Goal: Transaction & Acquisition: Book appointment/travel/reservation

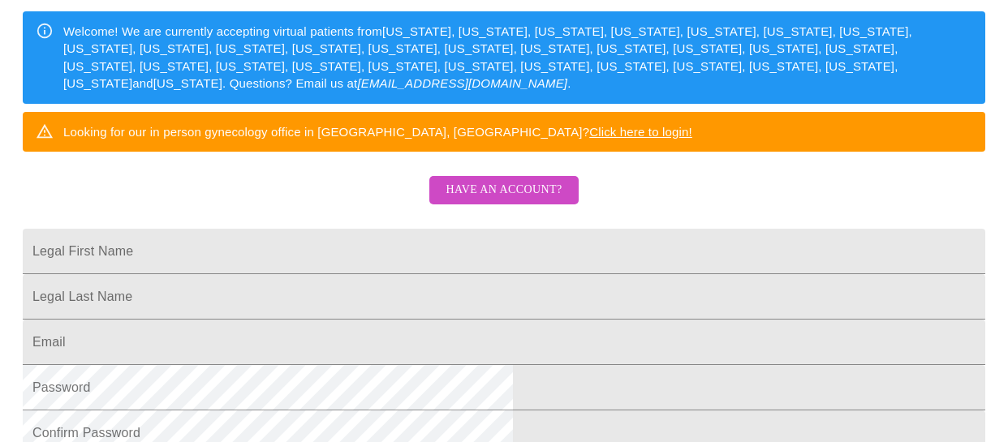
scroll to position [226, 0]
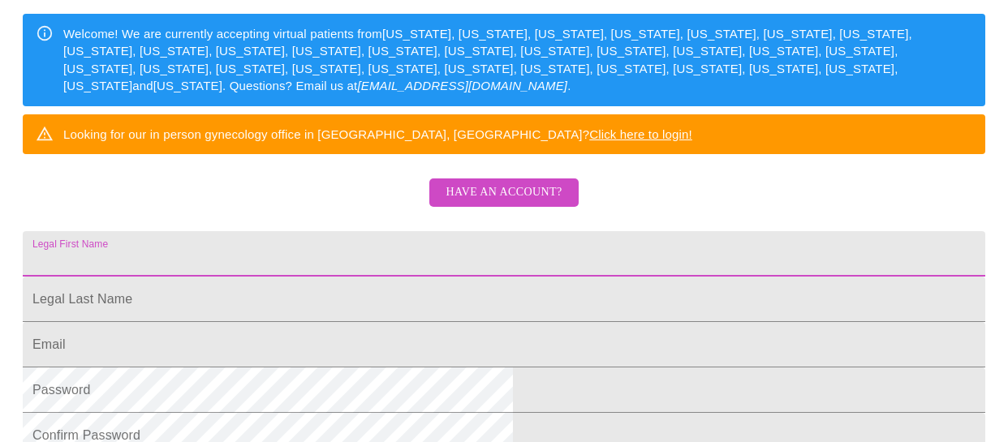
click at [456, 276] on input "Legal First Name" at bounding box center [504, 253] width 963 height 45
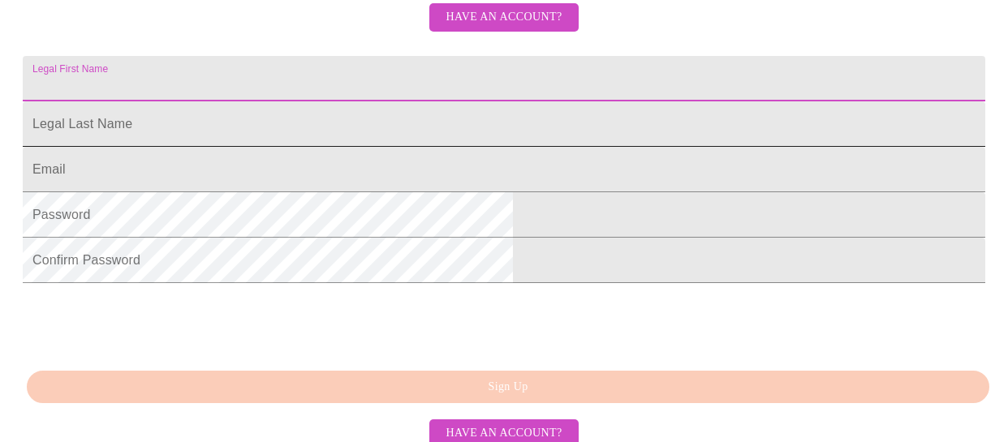
scroll to position [428, 0]
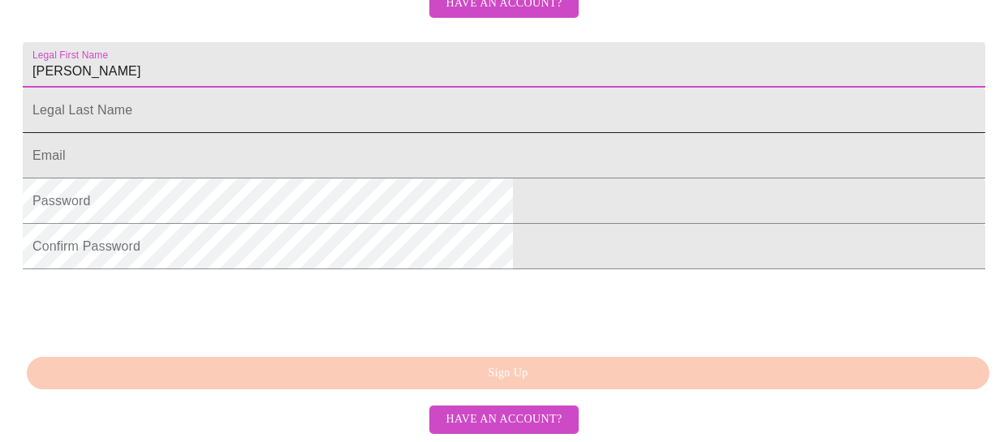
type input "[PERSON_NAME]"
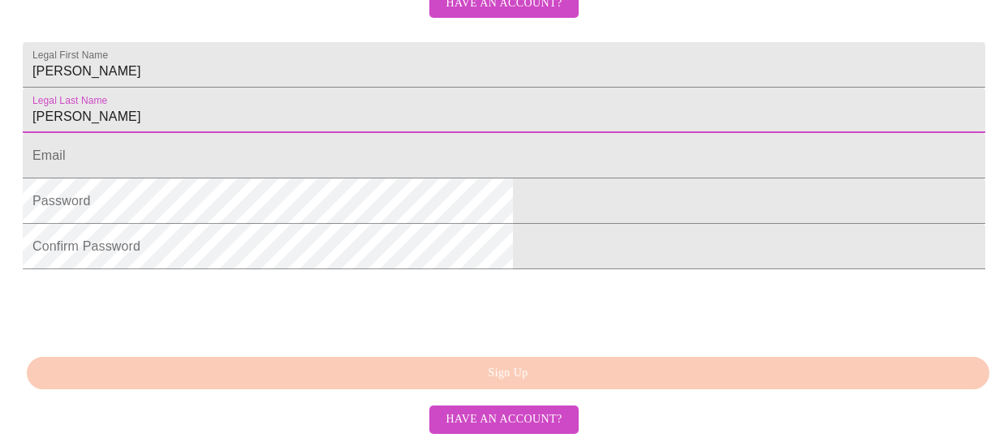
type input "[PERSON_NAME]"
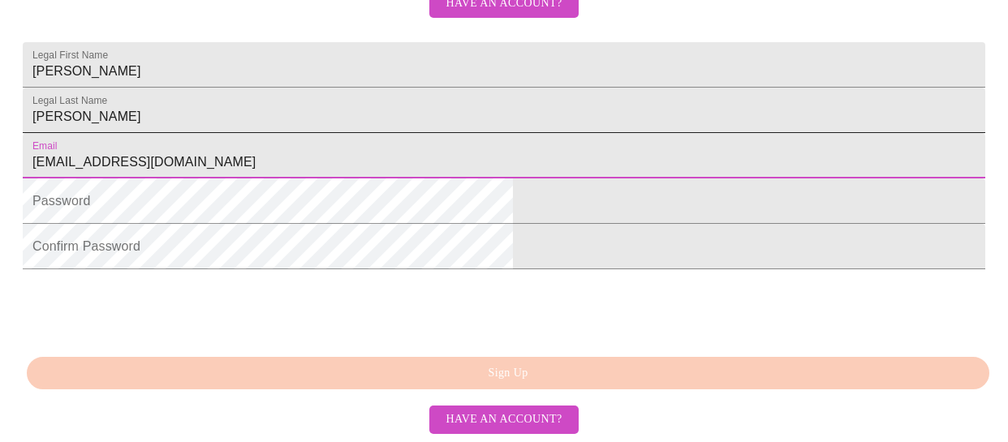
type input "[EMAIL_ADDRESS][DOMAIN_NAME]"
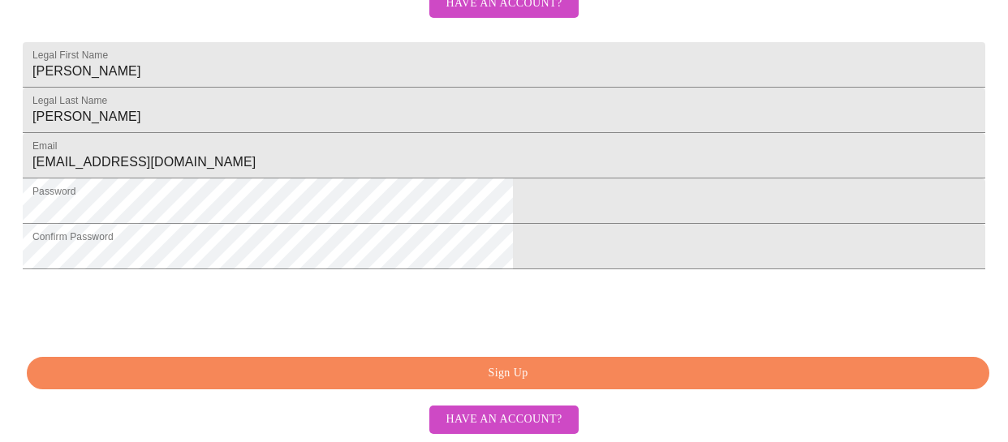
scroll to position [520, 0]
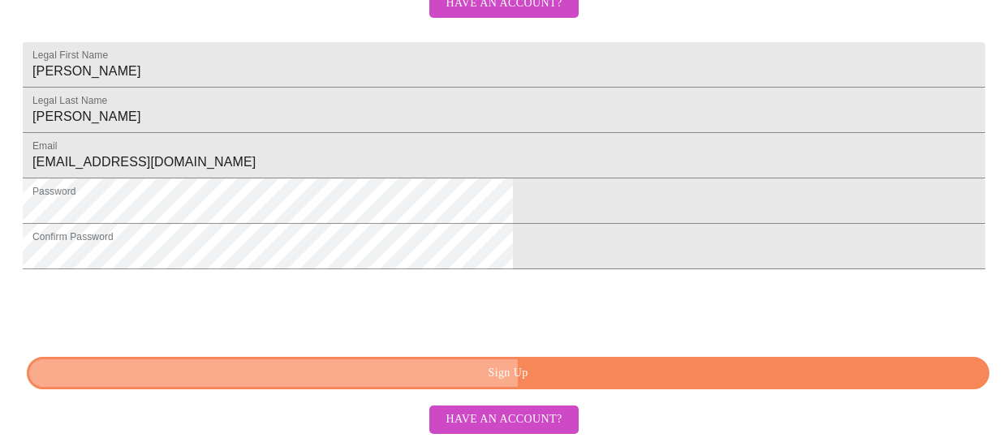
click at [416, 377] on span "Sign Up" at bounding box center [507, 374] width 925 height 20
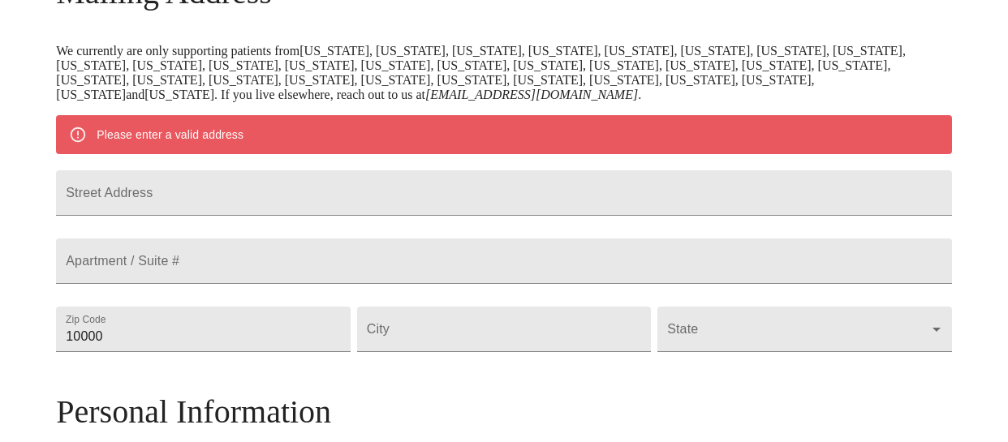
scroll to position [273, 0]
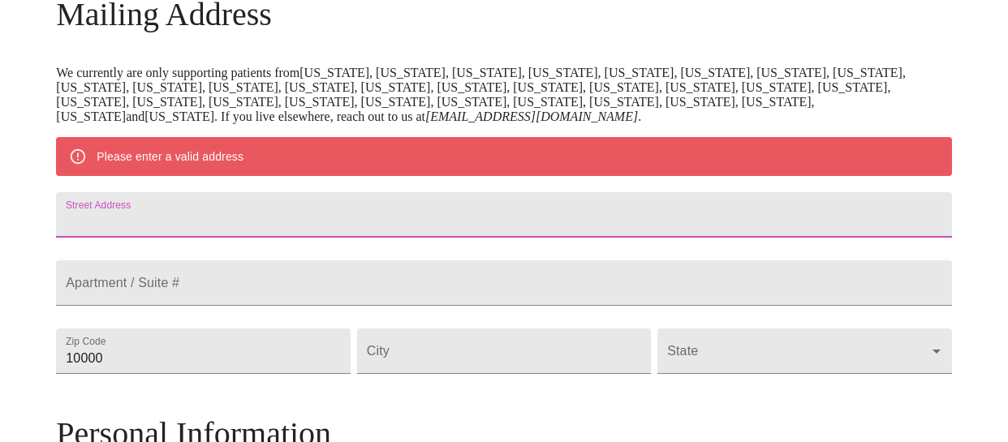
click at [414, 230] on input "Street Address" at bounding box center [503, 214] width 895 height 45
type input "1407 Expedition Ct"
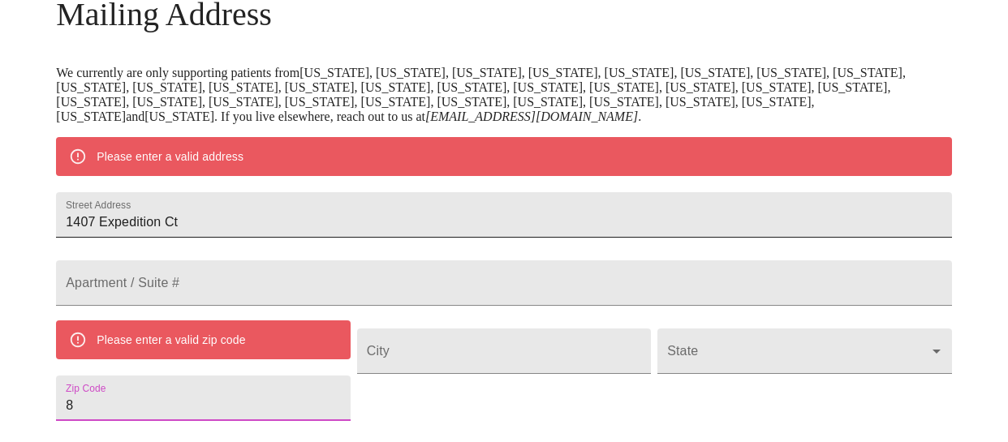
scroll to position [287, 0]
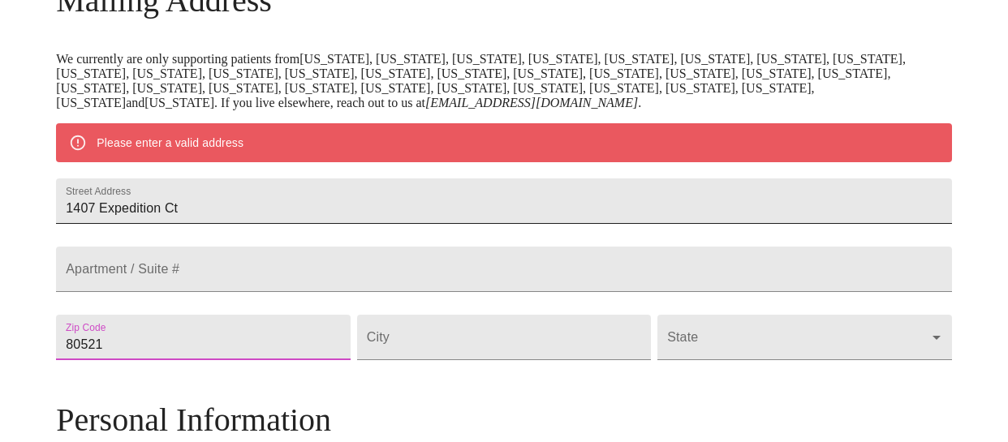
type input "80521"
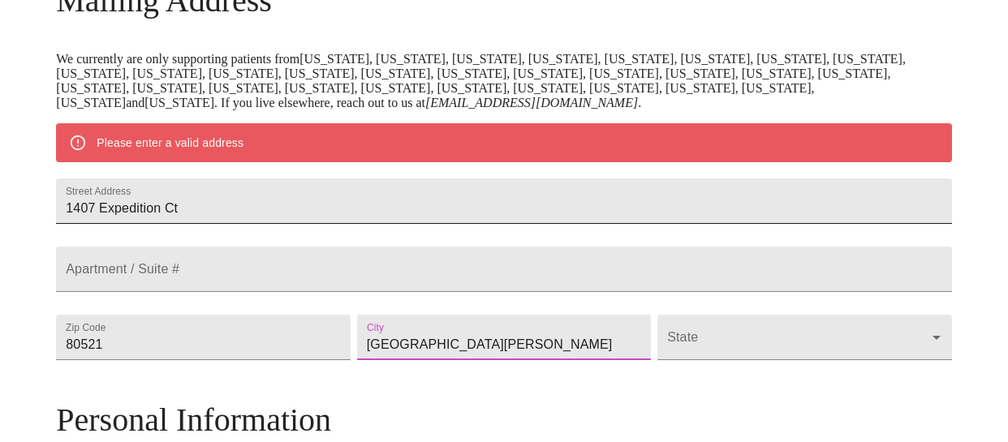
type input "[GEOGRAPHIC_DATA][PERSON_NAME]"
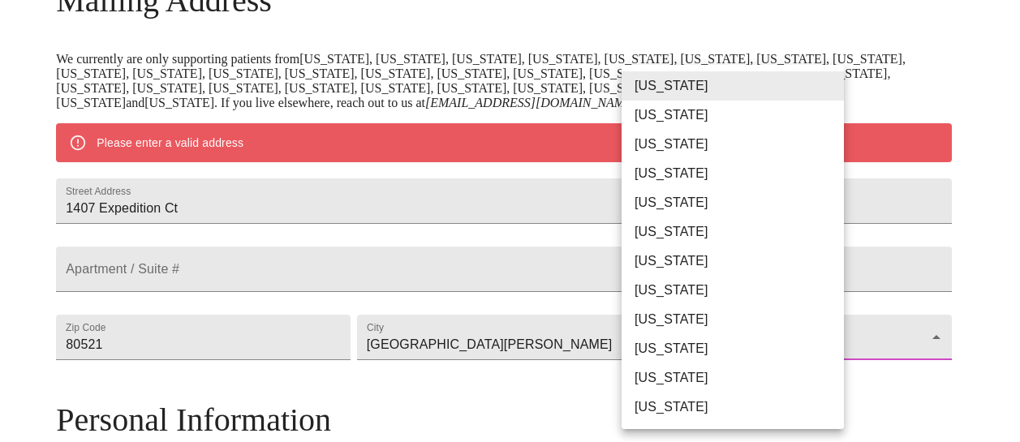
click at [686, 394] on body "MyMenopauseRx Welcome to MyMenopauseRx Since it's your first time here, you'll …" at bounding box center [509, 360] width 1007 height 1280
click at [679, 226] on li "[US_STATE]" at bounding box center [739, 232] width 235 height 29
type input "[US_STATE]"
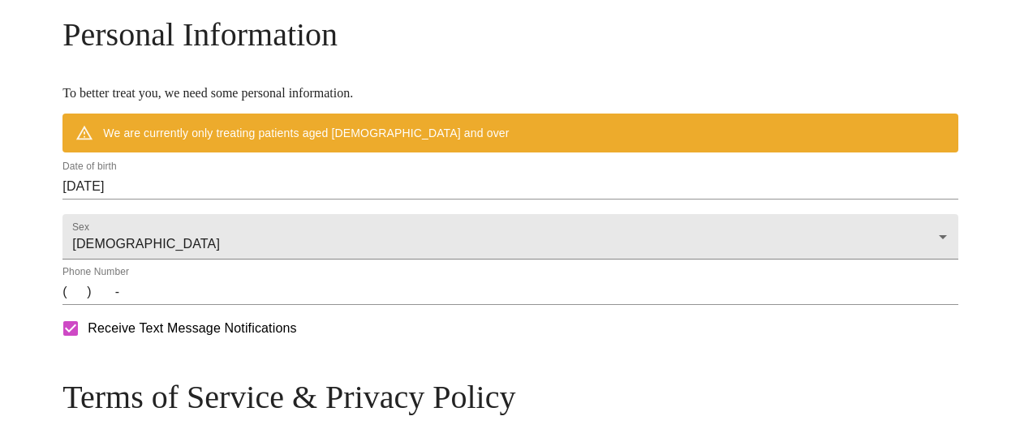
scroll to position [626, 0]
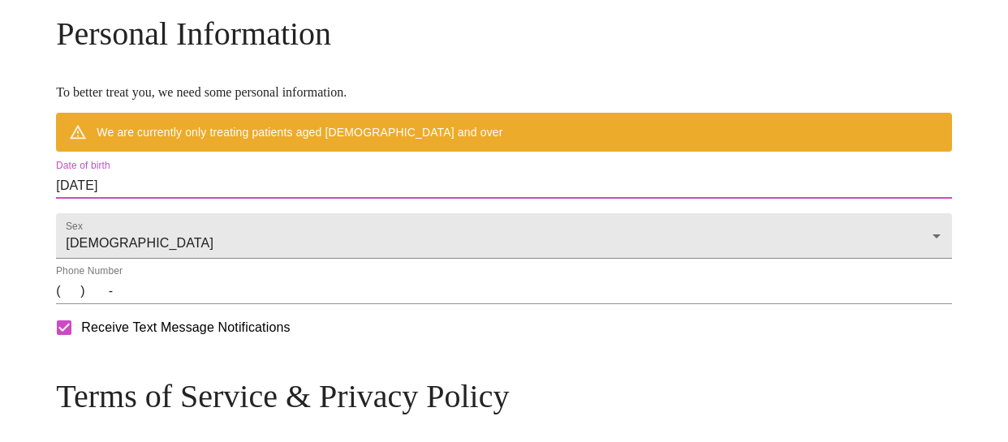
click at [172, 199] on input "[DATE]" at bounding box center [503, 186] width 895 height 26
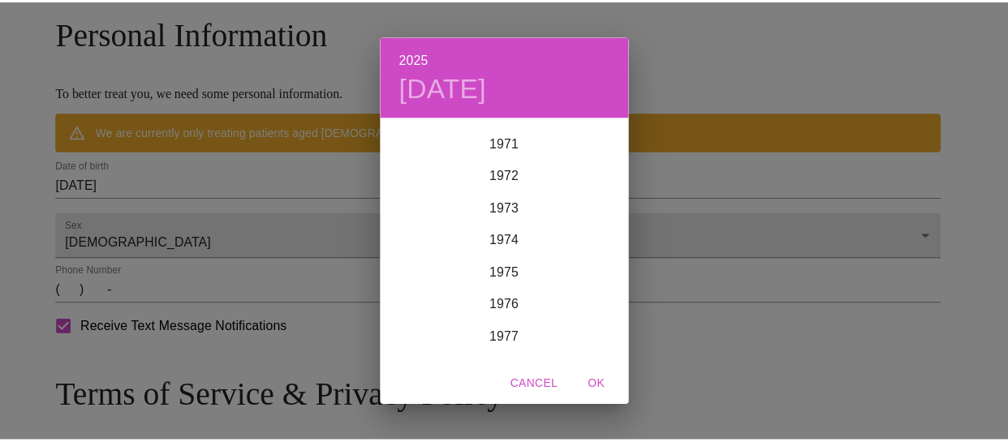
scroll to position [2274, 0]
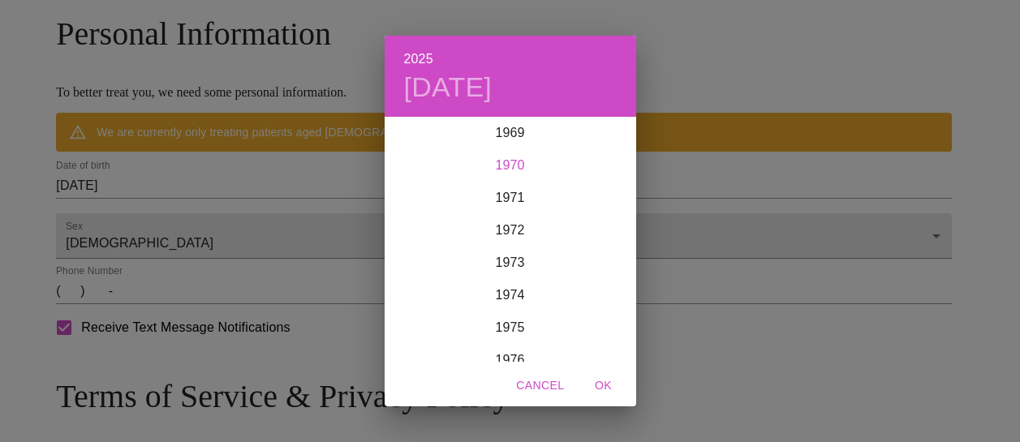
click at [526, 169] on div "1970" at bounding box center [511, 165] width 252 height 32
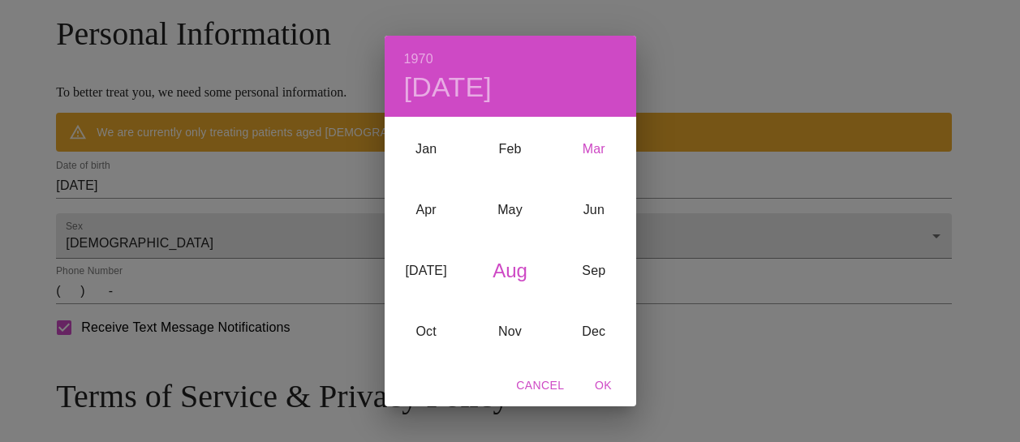
click at [603, 147] on div "Mar" at bounding box center [594, 148] width 84 height 61
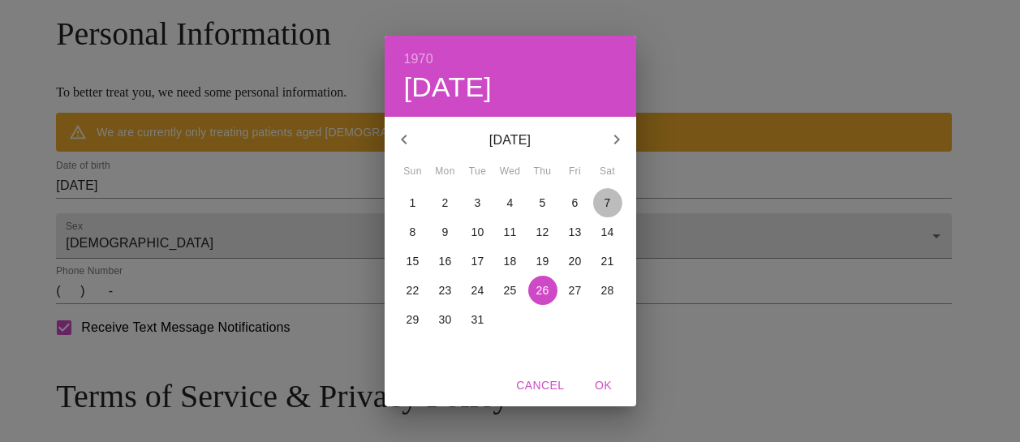
click at [606, 205] on p "7" at bounding box center [608, 203] width 6 height 16
click at [609, 381] on span "OK" at bounding box center [603, 386] width 39 height 20
type input "03/07/1970"
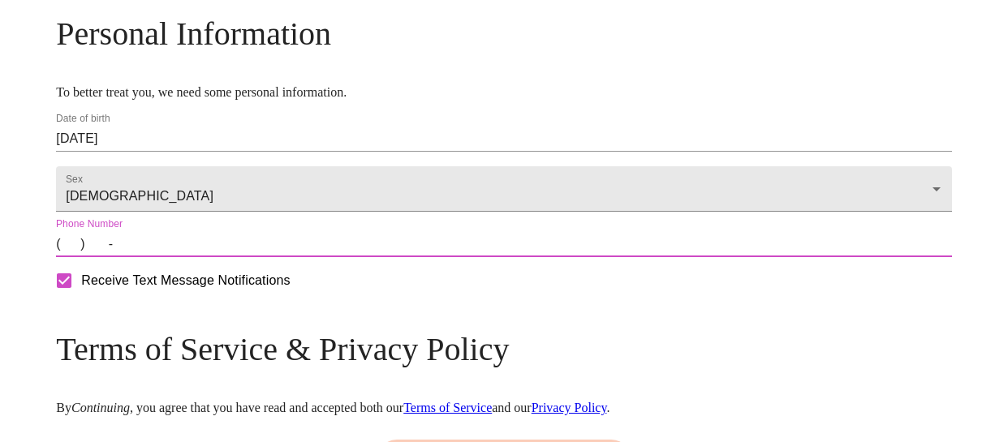
click at [176, 257] on input "(   )    -" at bounding box center [503, 244] width 895 height 26
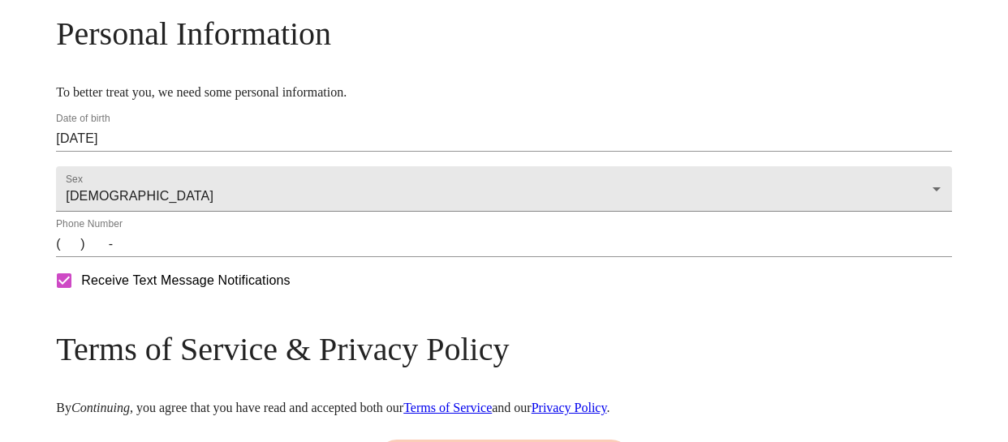
type input "(970) 402-5268"
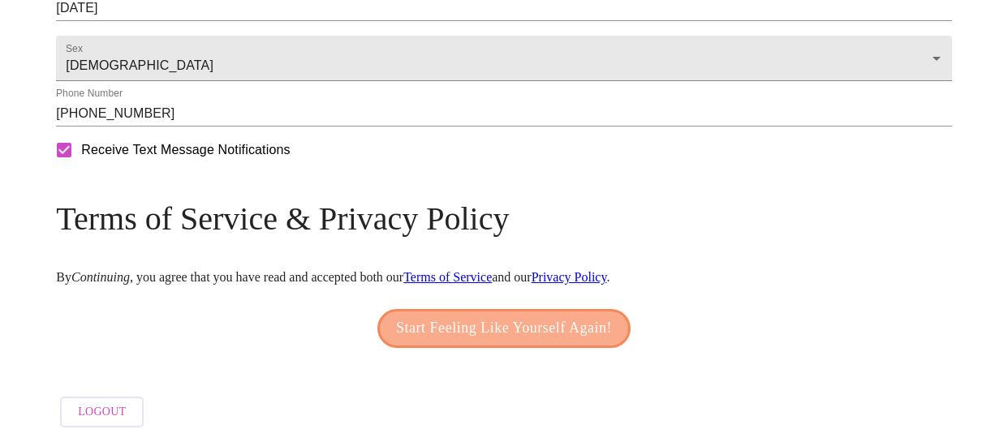
click at [545, 325] on span "Start Feeling Like Yourself Again!" at bounding box center [504, 329] width 216 height 26
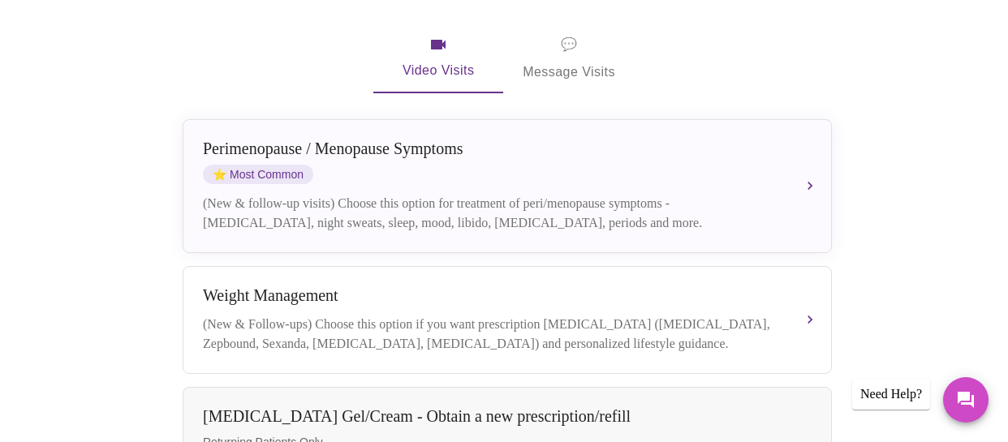
scroll to position [322, 0]
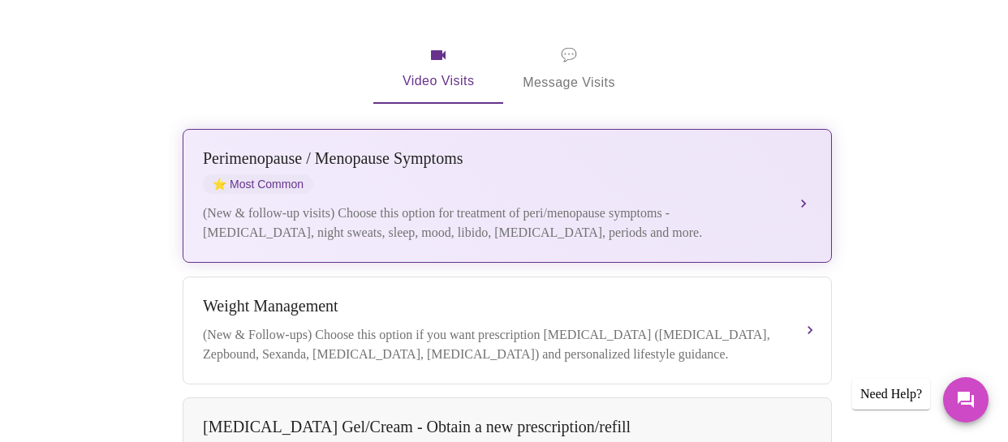
click at [612, 204] on div "(New & follow-up visits) Choose this option for treatment of peri/menopause sym…" at bounding box center [491, 223] width 576 height 39
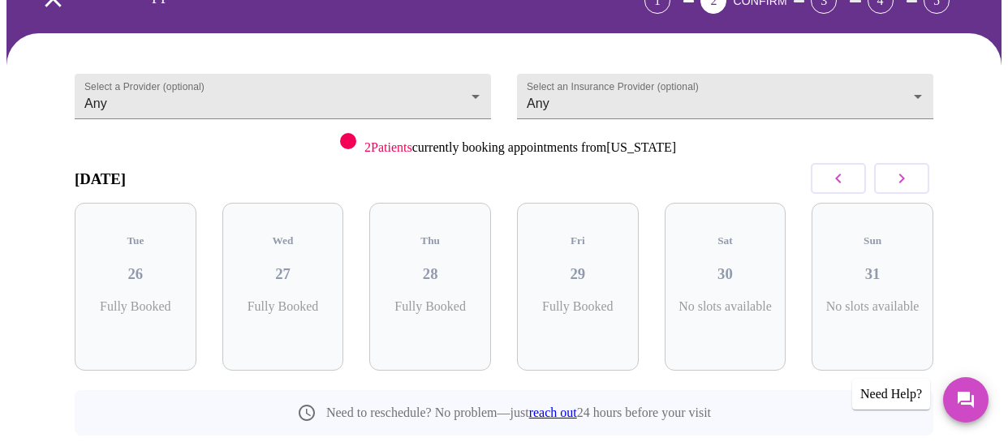
scroll to position [120, 0]
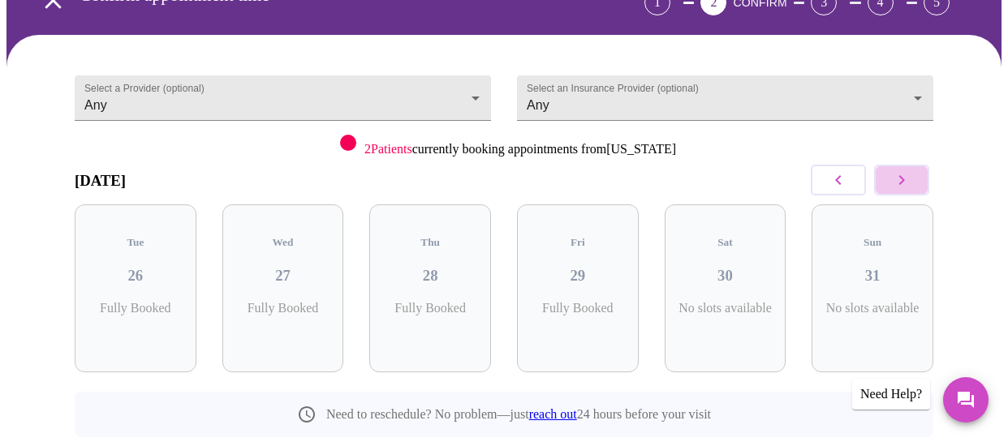
click at [911, 181] on icon "button" at bounding box center [901, 179] width 19 height 19
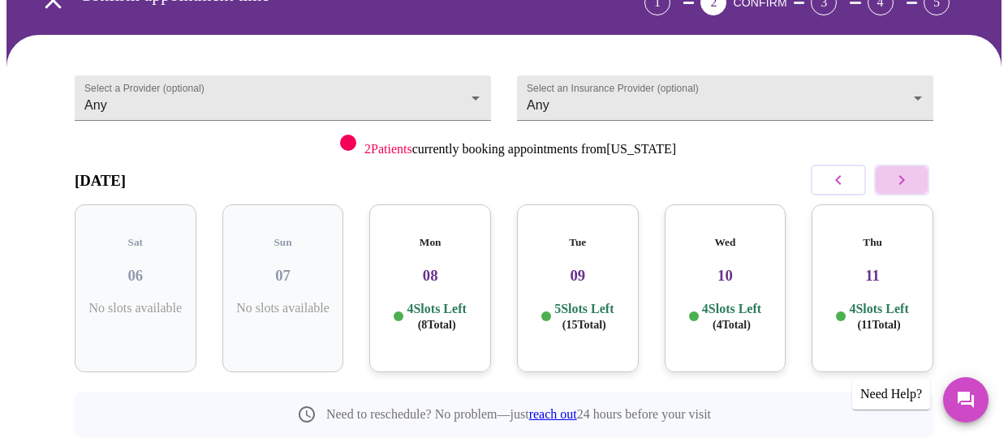
click at [911, 180] on icon "button" at bounding box center [901, 179] width 19 height 19
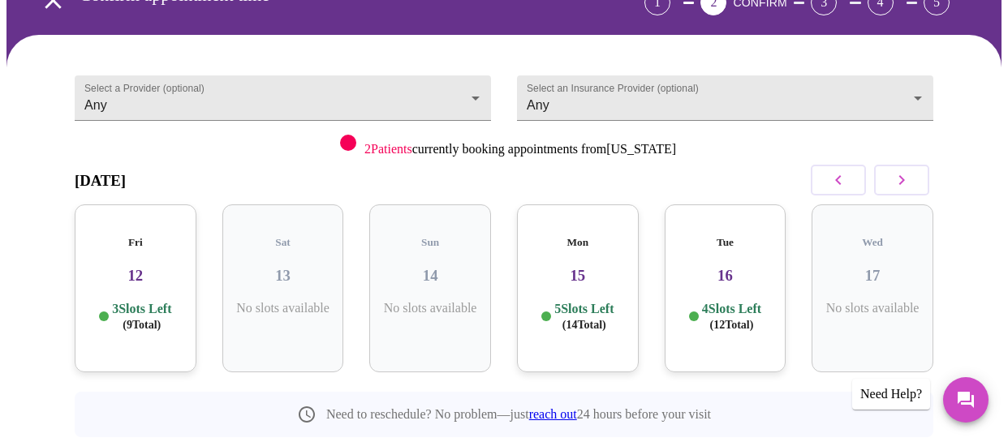
click at [745, 272] on div "Tue 16 4 Slots Left ( 12 Total)" at bounding box center [726, 289] width 122 height 168
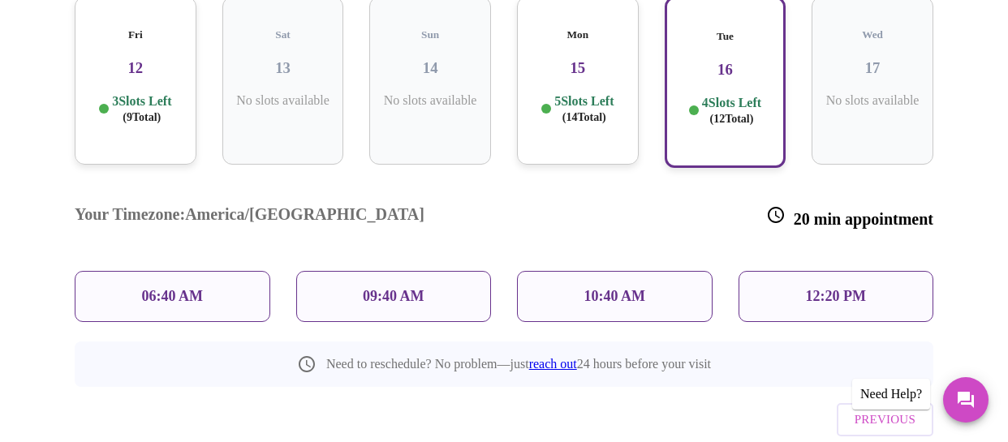
scroll to position [349, 0]
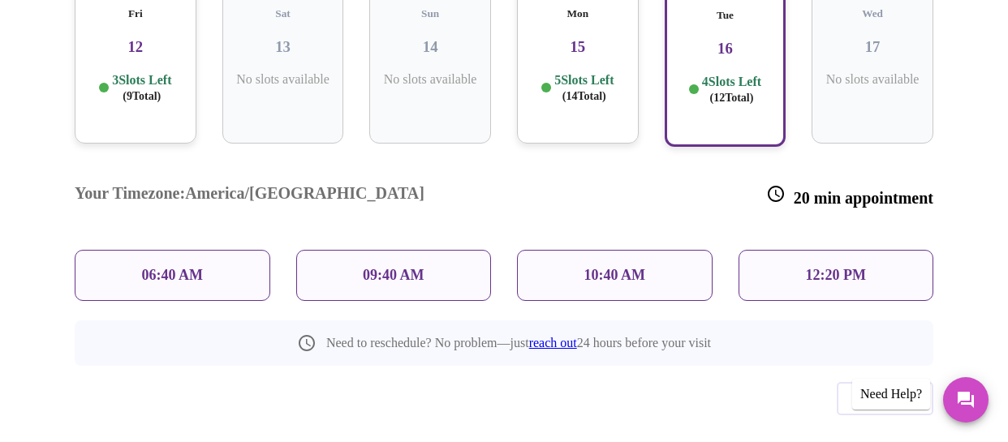
click at [818, 267] on p "12:20 PM" at bounding box center [836, 275] width 60 height 17
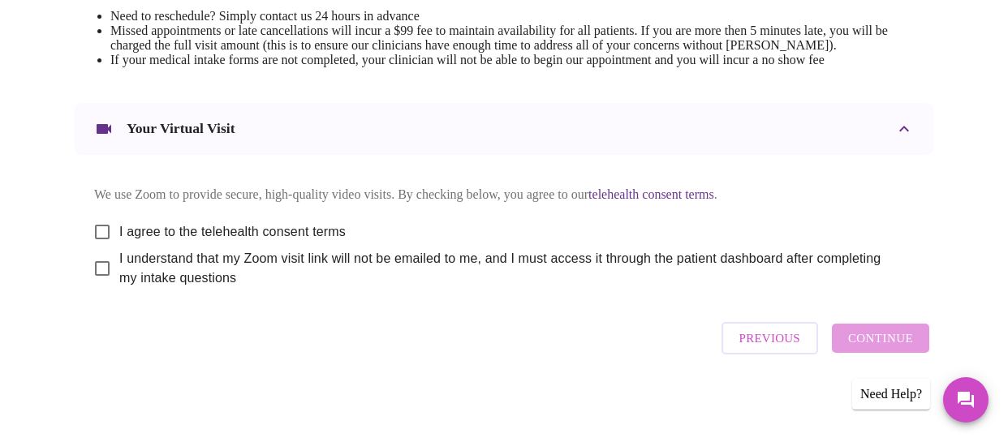
scroll to position [768, 0]
click at [97, 239] on input "I agree to the telehealth consent terms" at bounding box center [102, 232] width 34 height 34
checkbox input "true"
click at [94, 265] on input "I understand that my Zoom visit link will not be emailed to me, and I must acce…" at bounding box center [102, 269] width 34 height 34
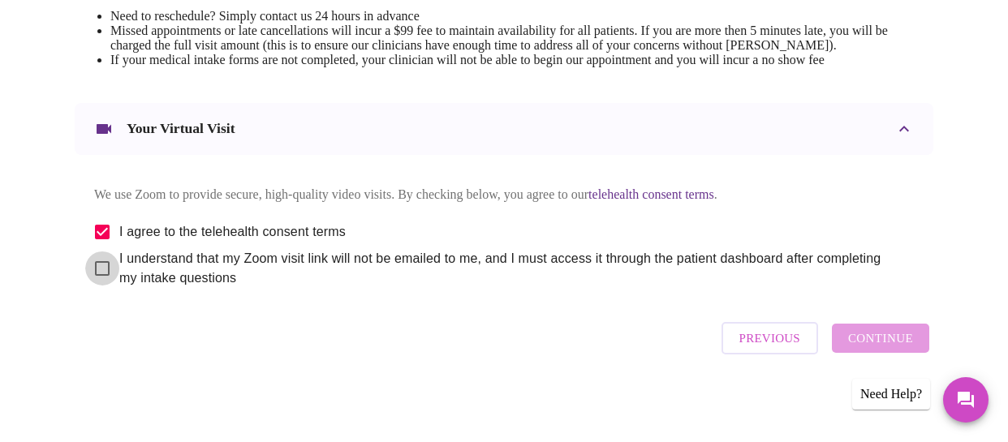
checkbox input "true"
click at [886, 347] on span "Continue" at bounding box center [880, 338] width 65 height 21
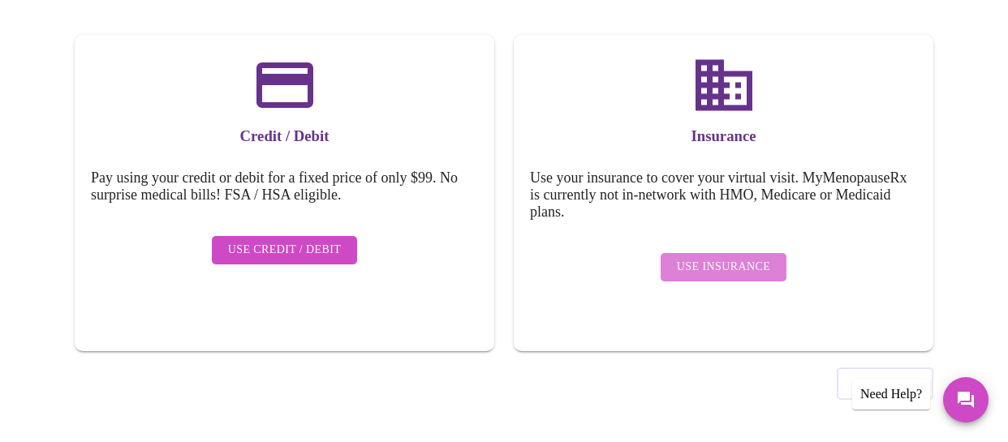
click at [756, 258] on span "Use Insurance" at bounding box center [723, 267] width 93 height 20
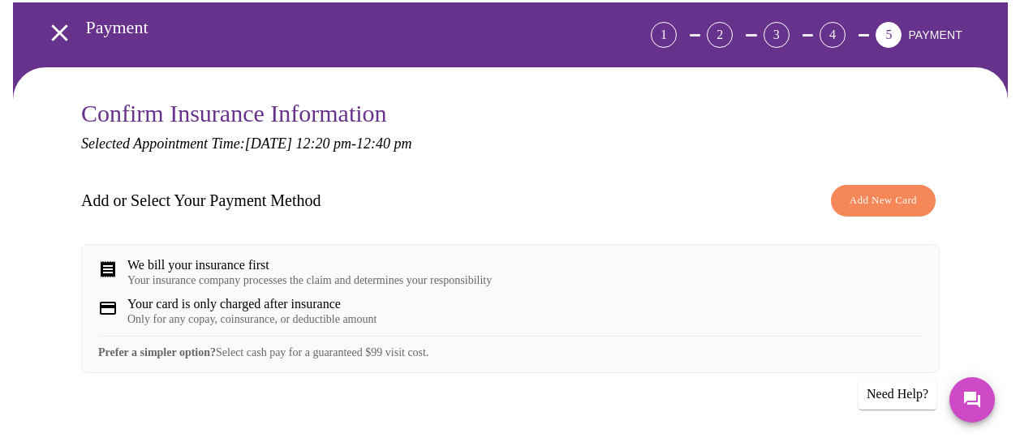
scroll to position [131, 0]
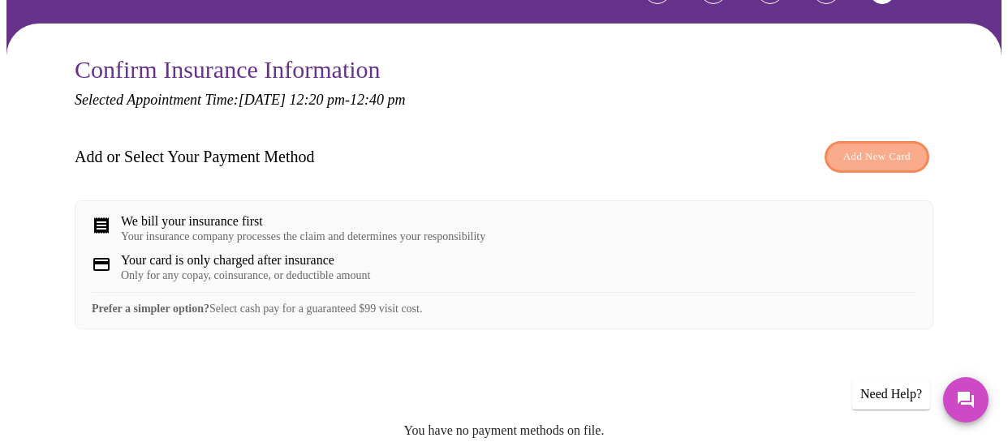
click at [895, 155] on span "Add New Card" at bounding box center [876, 157] width 67 height 19
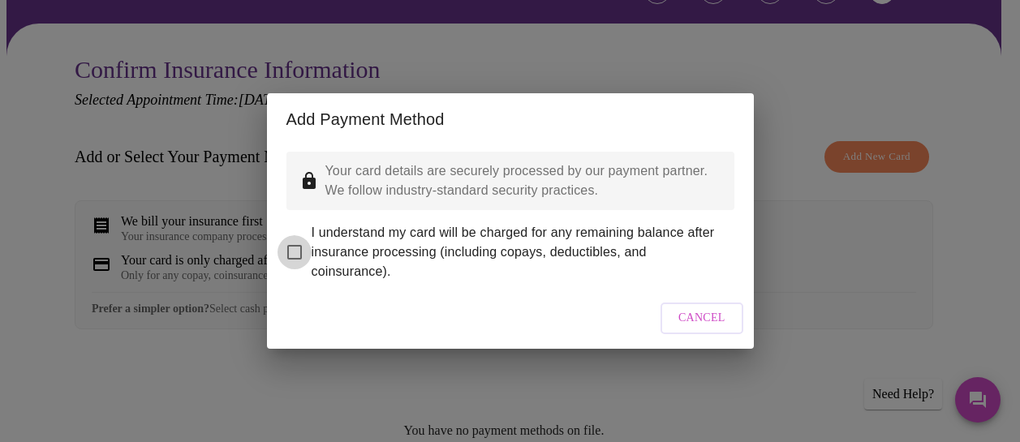
click at [293, 242] on input "I understand my card will be charged for any remaining balance after insurance …" at bounding box center [295, 252] width 34 height 34
checkbox input "true"
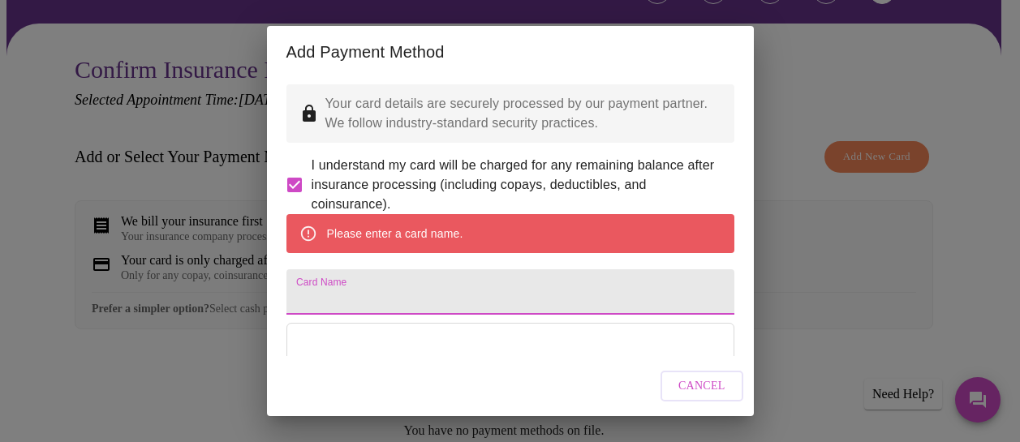
click at [611, 315] on input "Card Name" at bounding box center [511, 291] width 448 height 45
click at [589, 315] on input "Card Name" at bounding box center [511, 291] width 448 height 45
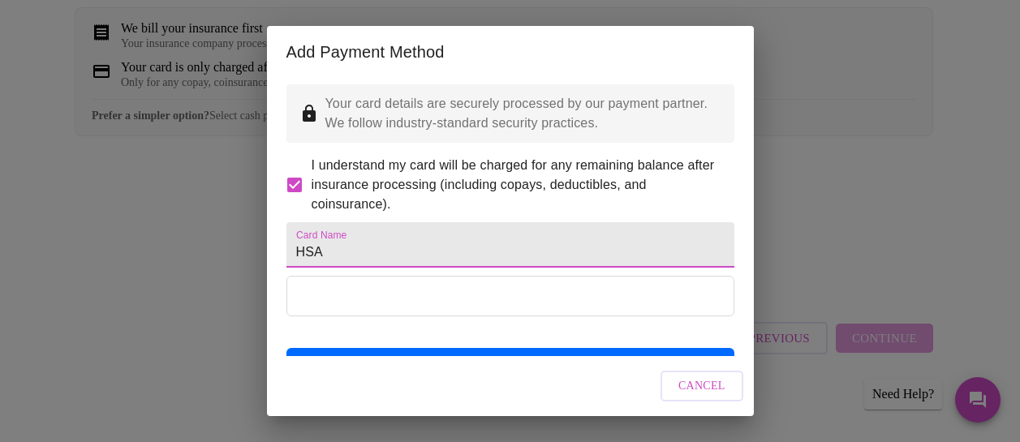
scroll to position [496, 0]
type input "HSA"
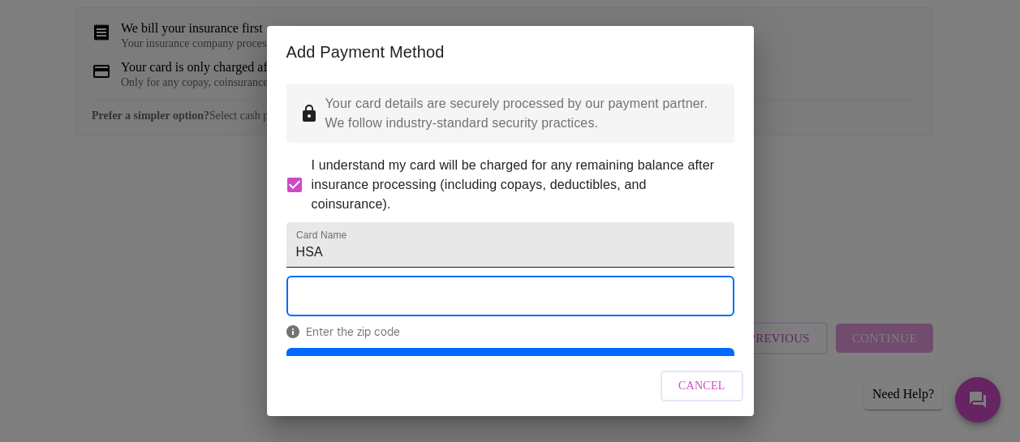
scroll to position [81, 0]
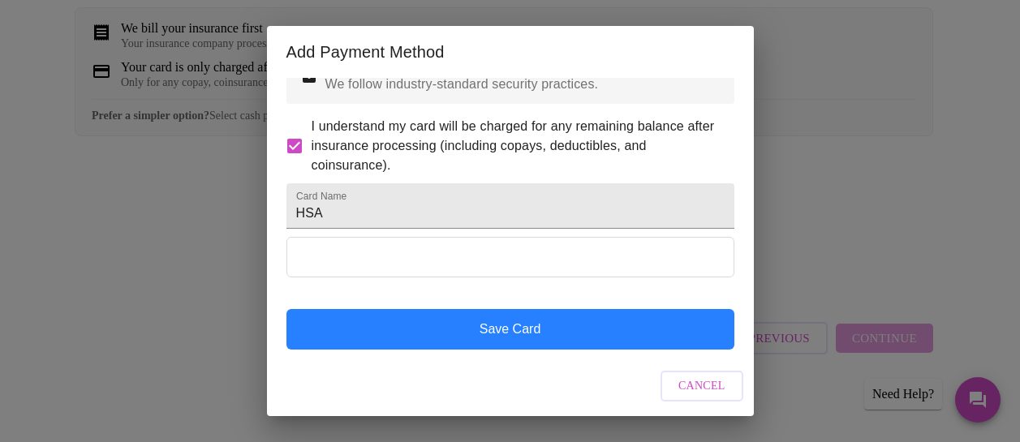
click at [558, 331] on button "Save Card" at bounding box center [511, 329] width 448 height 41
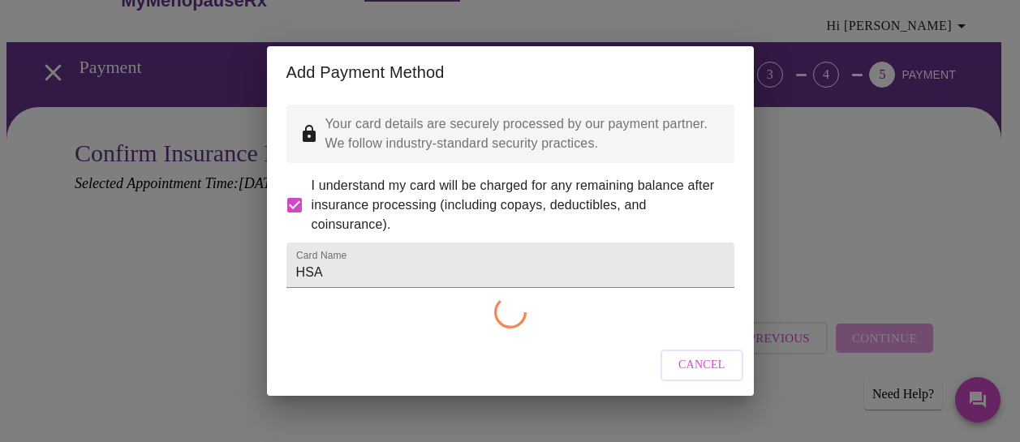
checkbox input "false"
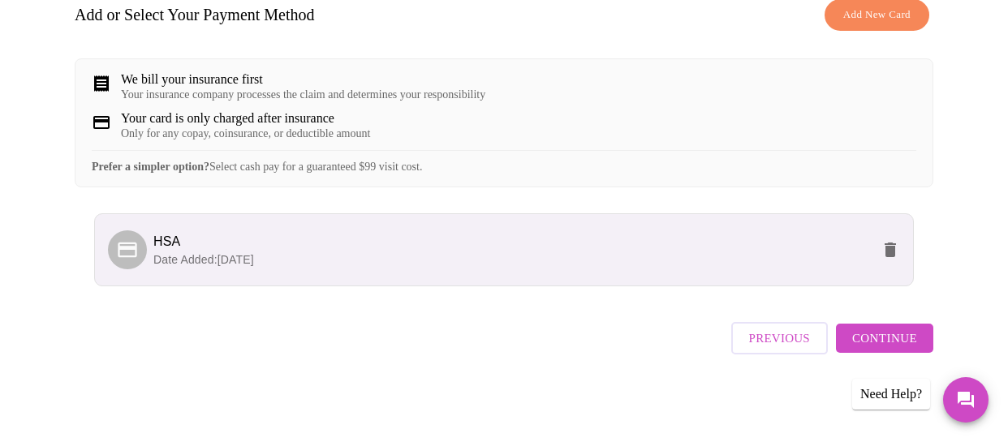
scroll to position [304, 0]
click at [884, 328] on span "Continue" at bounding box center [884, 338] width 65 height 21
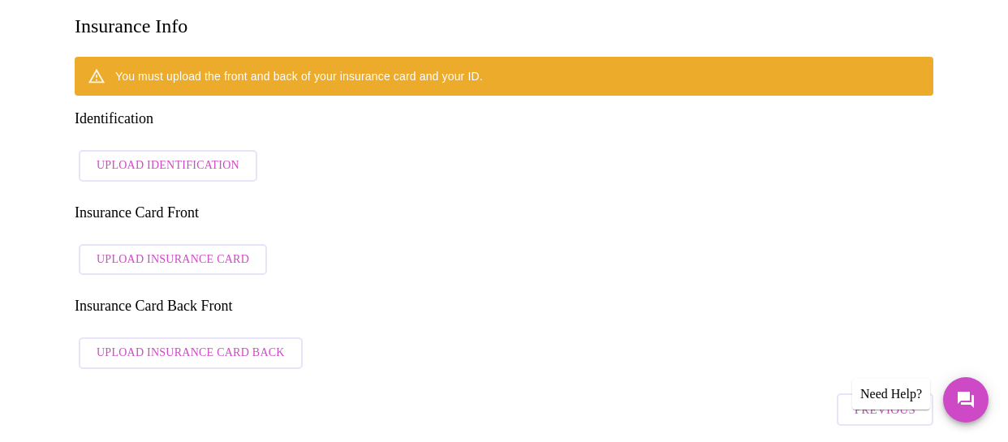
scroll to position [261, 0]
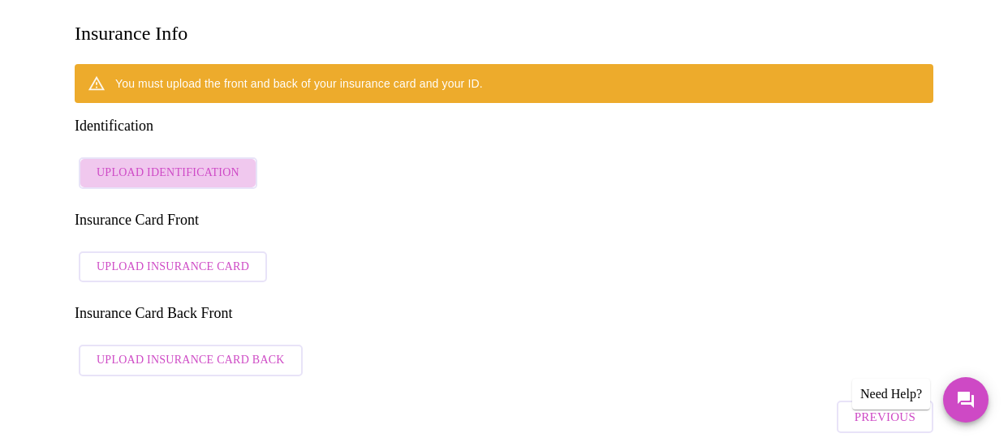
click at [196, 163] on span "Upload Identification" at bounding box center [168, 173] width 143 height 20
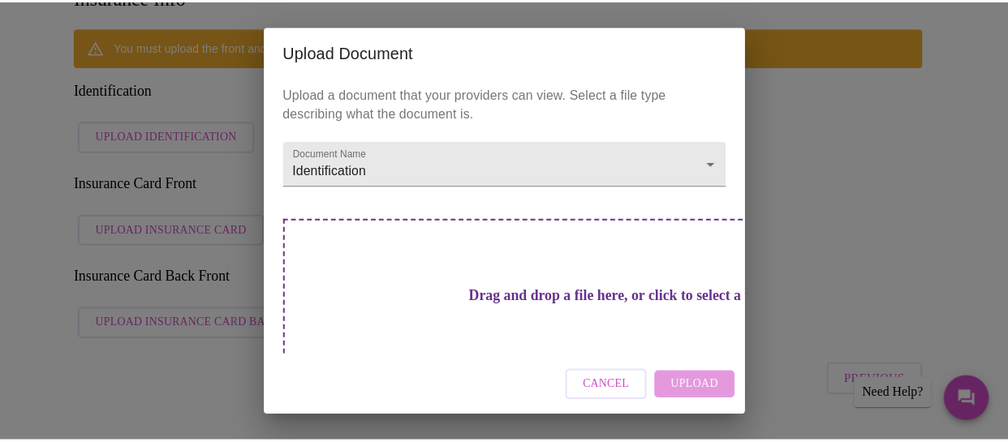
scroll to position [299, 0]
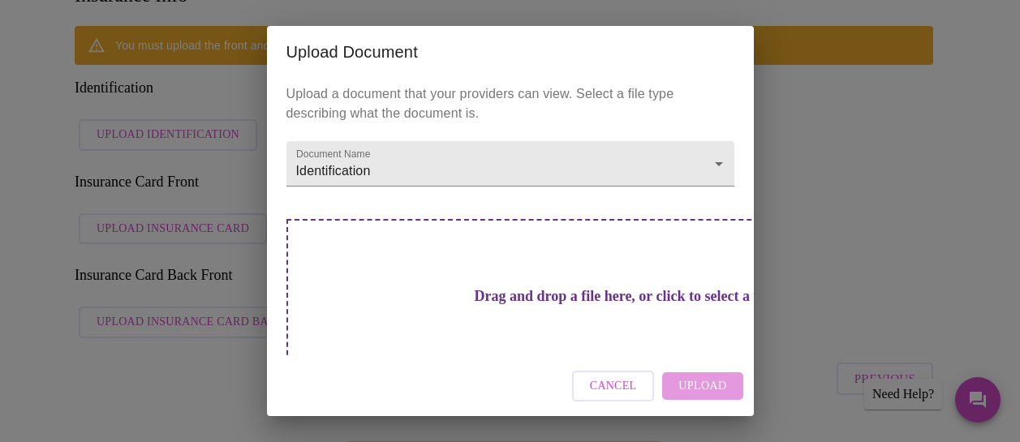
click at [586, 288] on h3 "Drag and drop a file here, or click to select a file" at bounding box center [624, 296] width 448 height 17
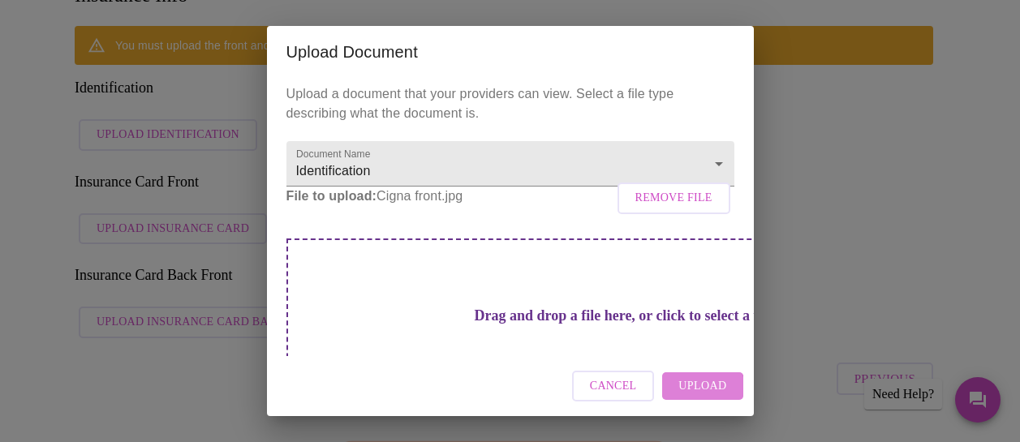
click at [700, 392] on span "Upload" at bounding box center [703, 387] width 48 height 20
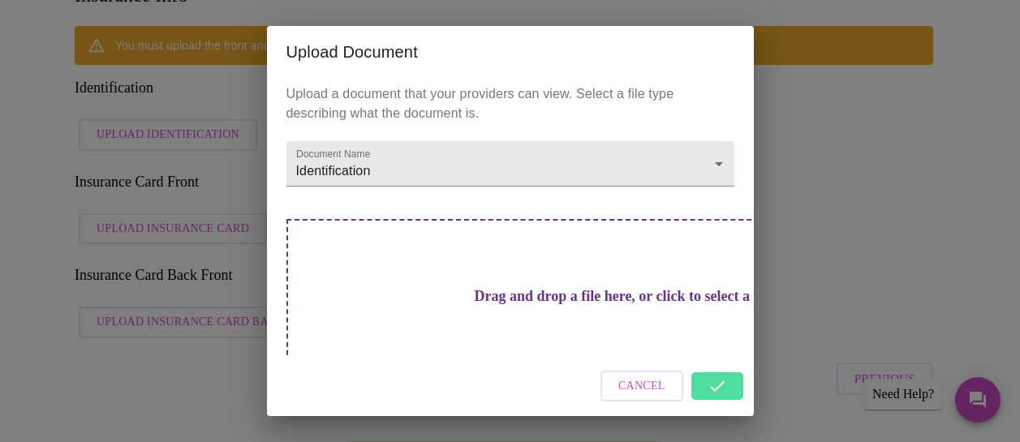
click at [652, 390] on span "Cancel" at bounding box center [641, 387] width 47 height 20
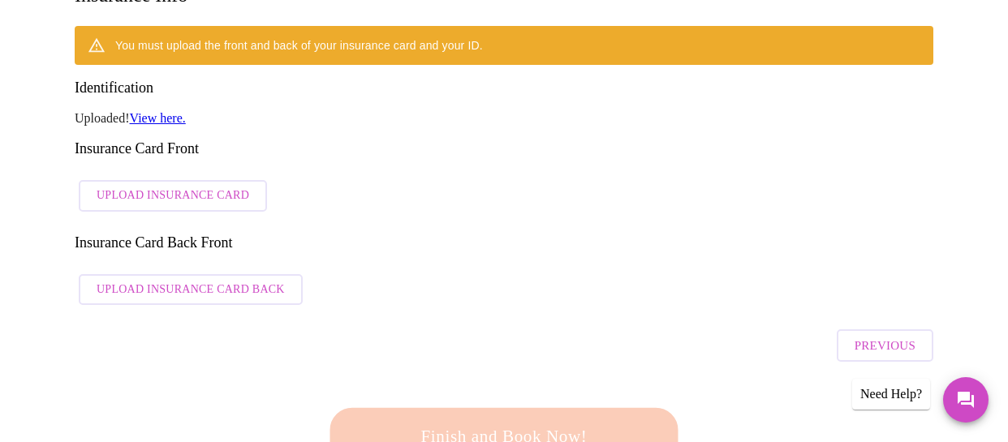
click at [164, 111] on link "View here." at bounding box center [158, 118] width 56 height 14
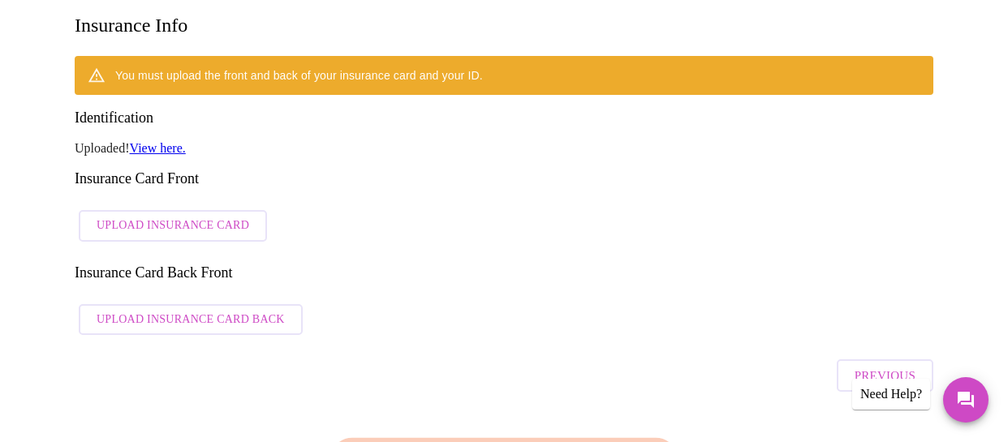
click at [159, 141] on link "View here." at bounding box center [158, 148] width 56 height 14
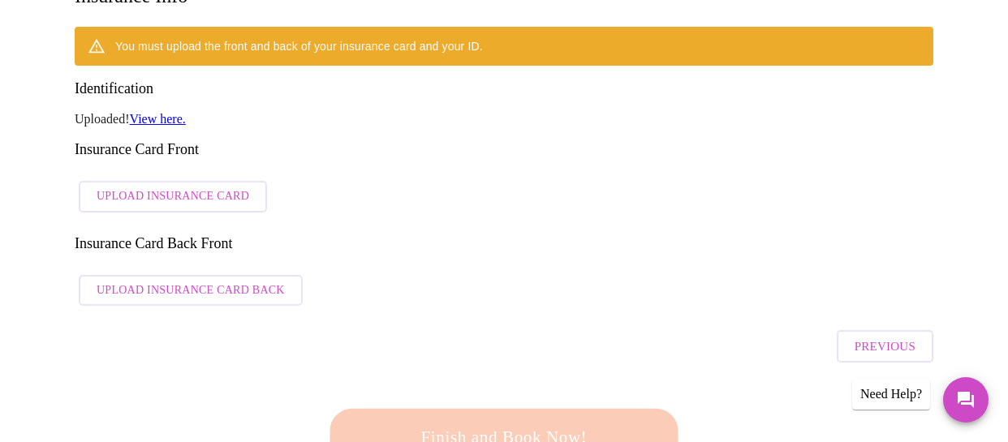
scroll to position [299, 0]
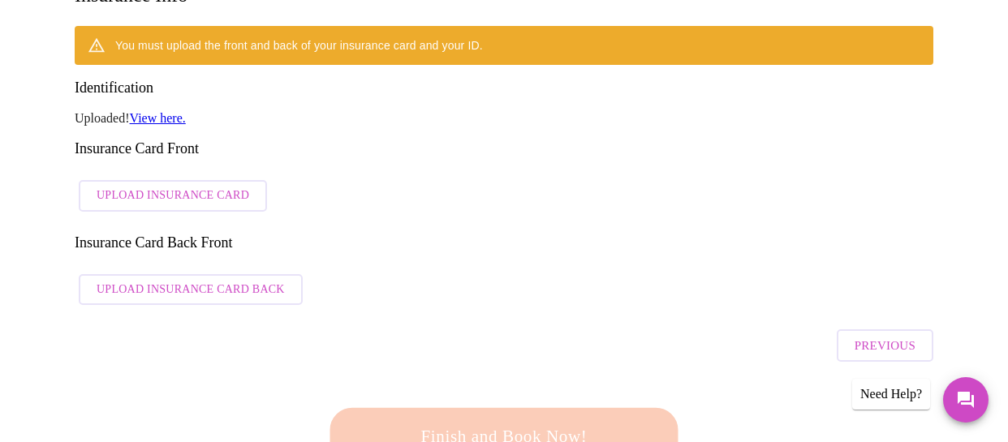
click at [157, 111] on link "View here." at bounding box center [158, 118] width 56 height 14
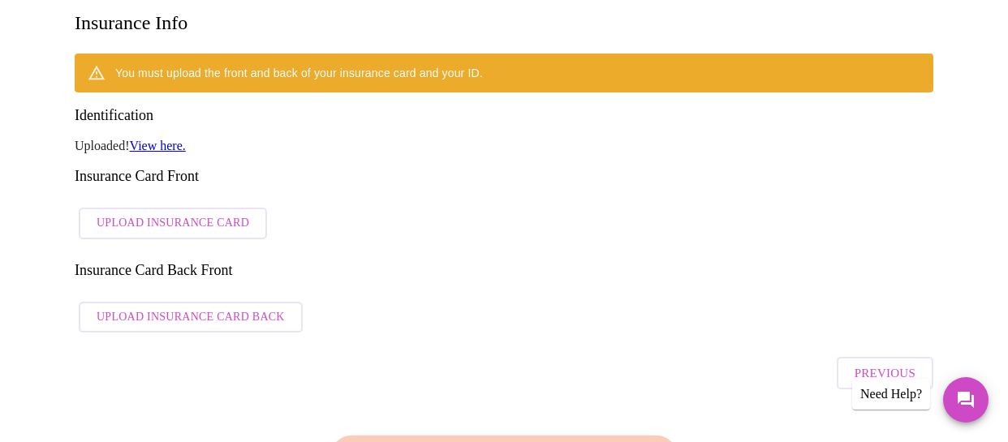
scroll to position [267, 0]
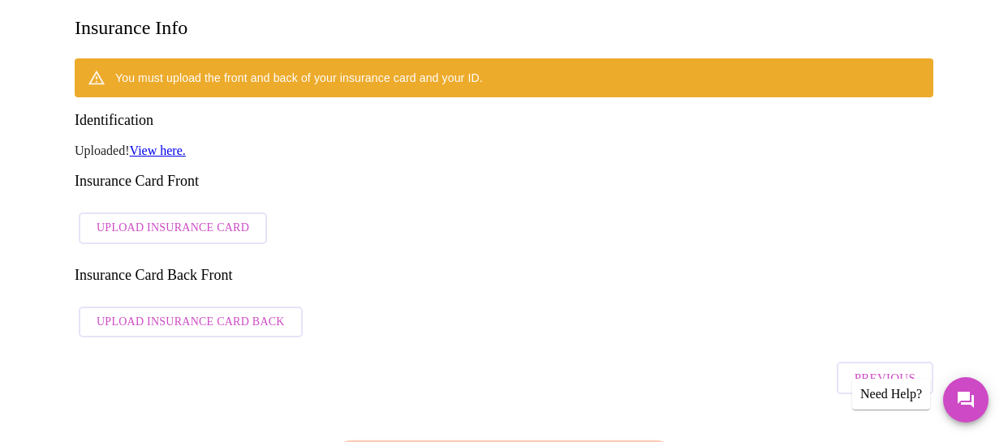
click at [162, 144] on link "View here." at bounding box center [158, 151] width 56 height 14
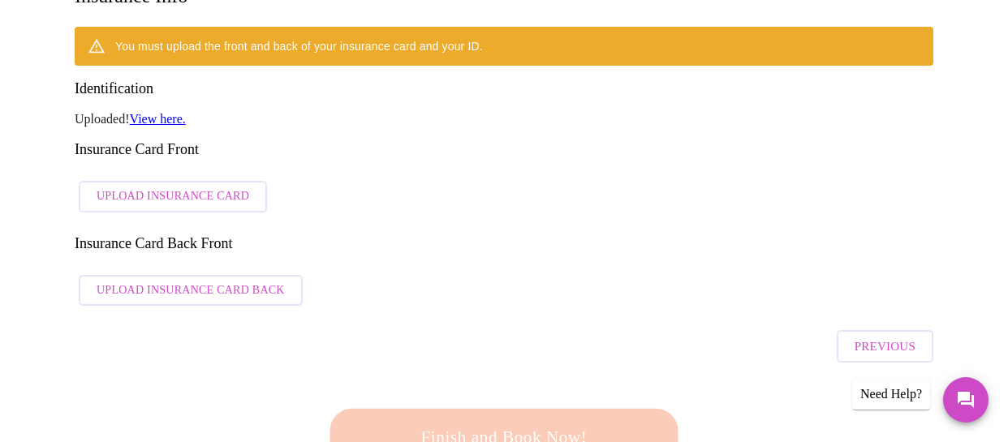
scroll to position [299, 0]
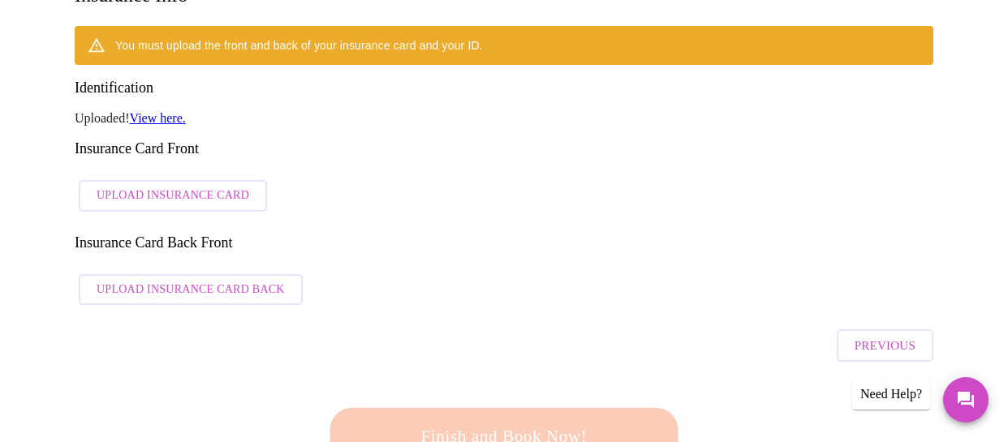
click at [171, 111] on link "View here." at bounding box center [158, 118] width 56 height 14
click at [228, 186] on span "Upload Insurance Card" at bounding box center [173, 196] width 153 height 20
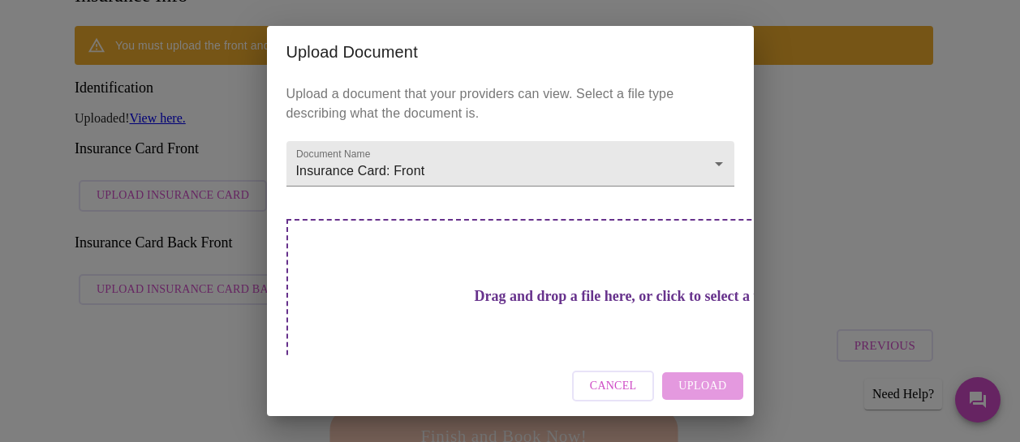
click at [459, 288] on h3 "Drag and drop a file here, or click to select a file" at bounding box center [624, 296] width 448 height 17
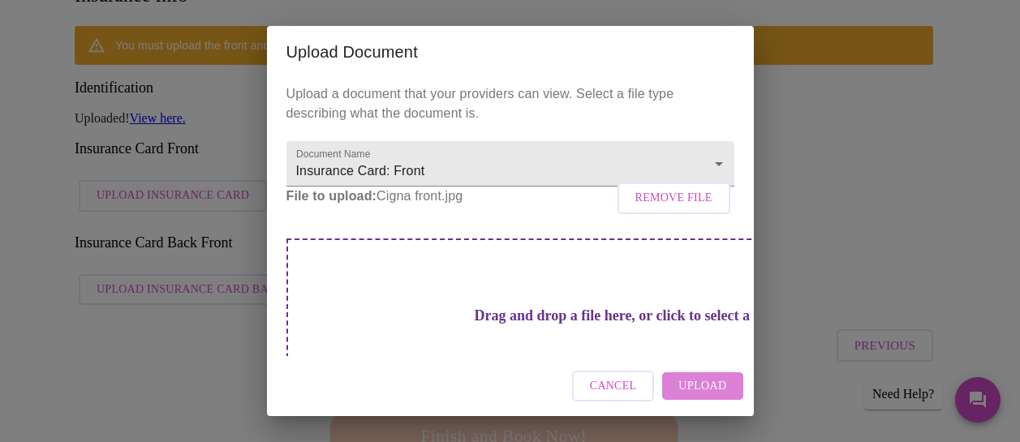
click at [717, 383] on span "Upload" at bounding box center [703, 387] width 48 height 20
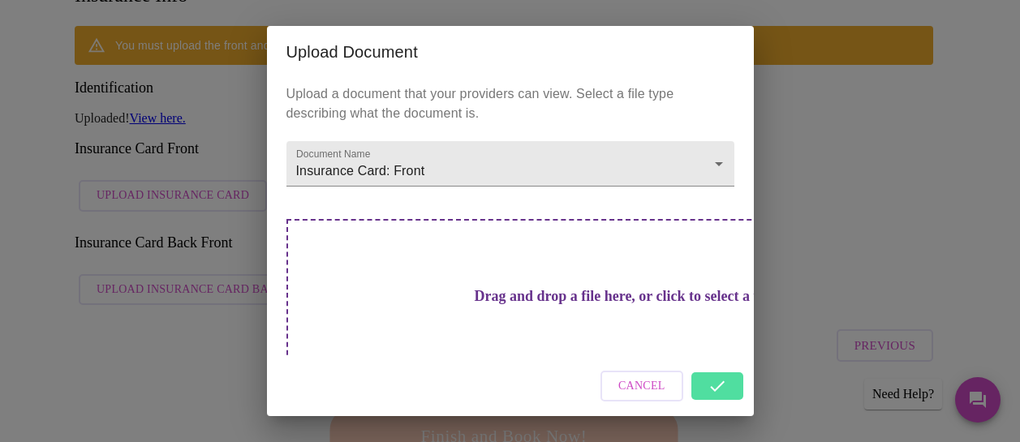
click at [807, 288] on div "Upload Document Upload a document that your providers can view. Select a file t…" at bounding box center [510, 221] width 1020 height 442
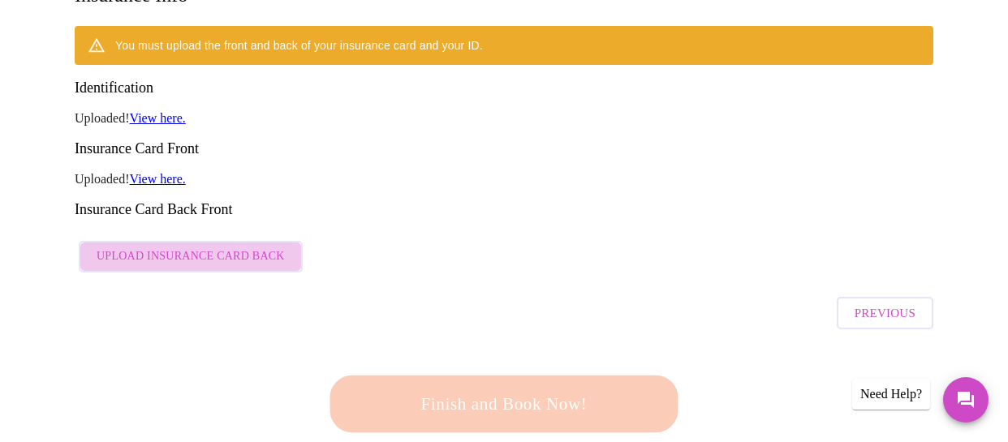
click at [256, 241] on button "Upload Insurance Card Back" at bounding box center [191, 257] width 224 height 32
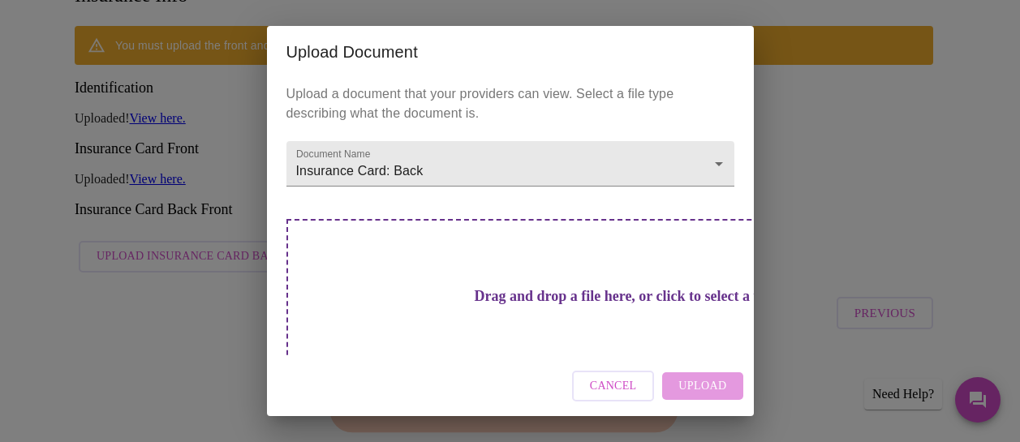
click at [409, 288] on h3 "Drag and drop a file here, or click to select a file" at bounding box center [624, 296] width 448 height 17
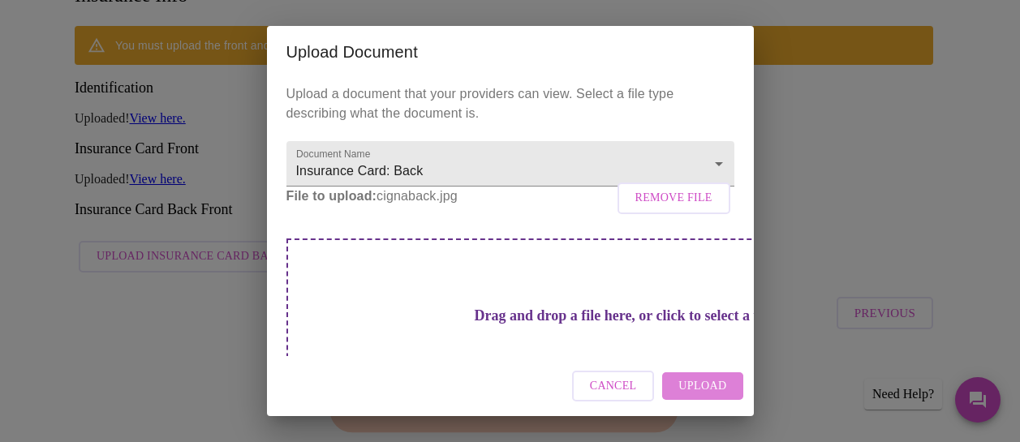
click at [702, 395] on span "Upload" at bounding box center [703, 387] width 48 height 20
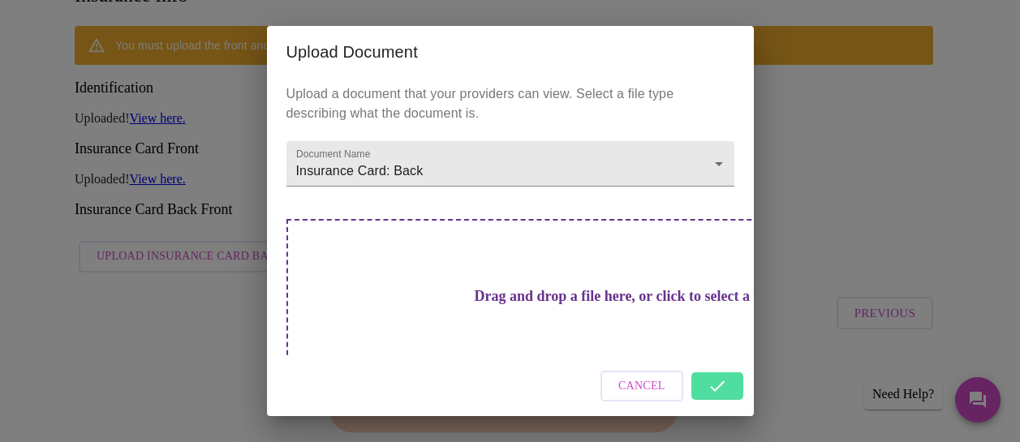
click at [802, 312] on div "Upload Document Upload a document that your providers can view. Select a file t…" at bounding box center [510, 221] width 1020 height 442
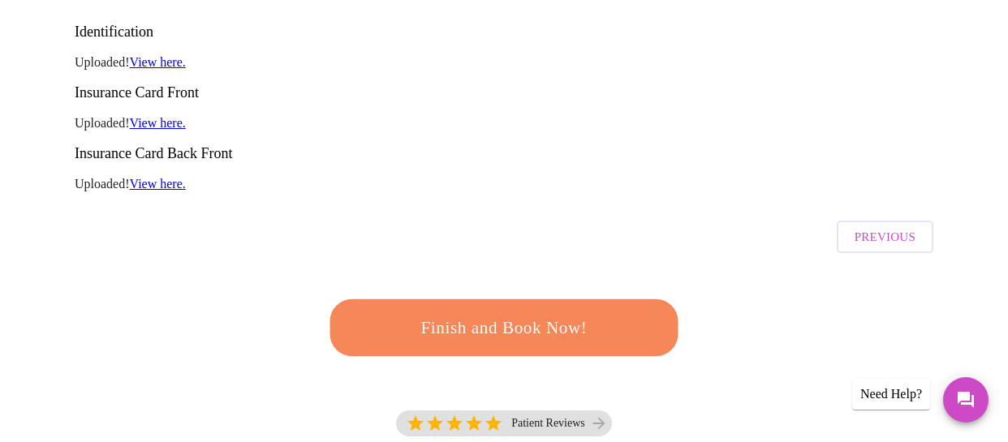
scroll to position [269, 0]
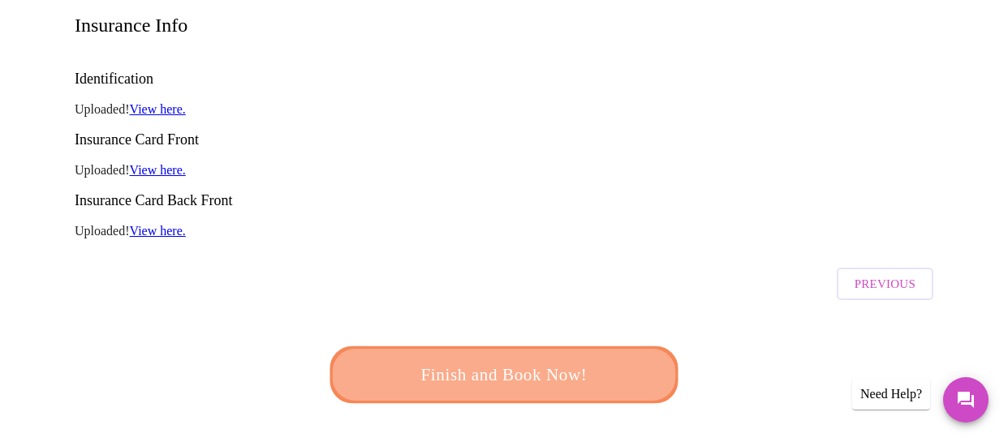
click at [607, 360] on span "Finish and Book Now!" at bounding box center [504, 375] width 300 height 30
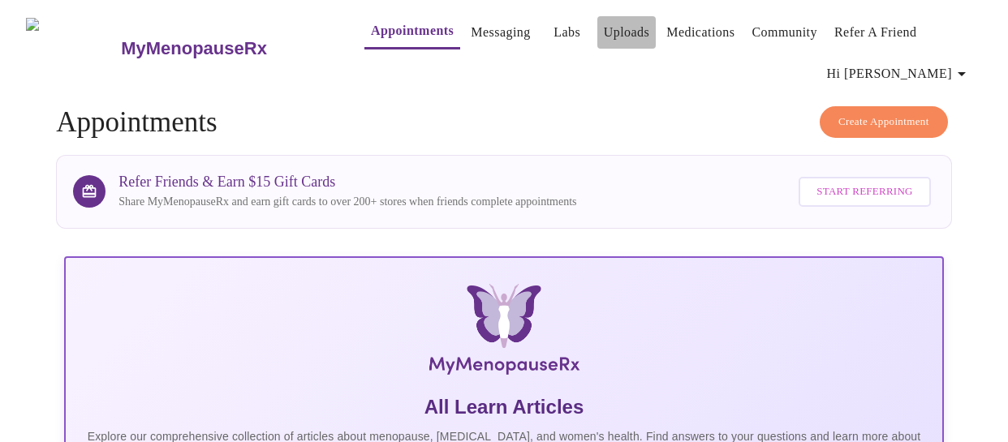
click at [604, 32] on link "Uploads" at bounding box center [627, 32] width 46 height 23
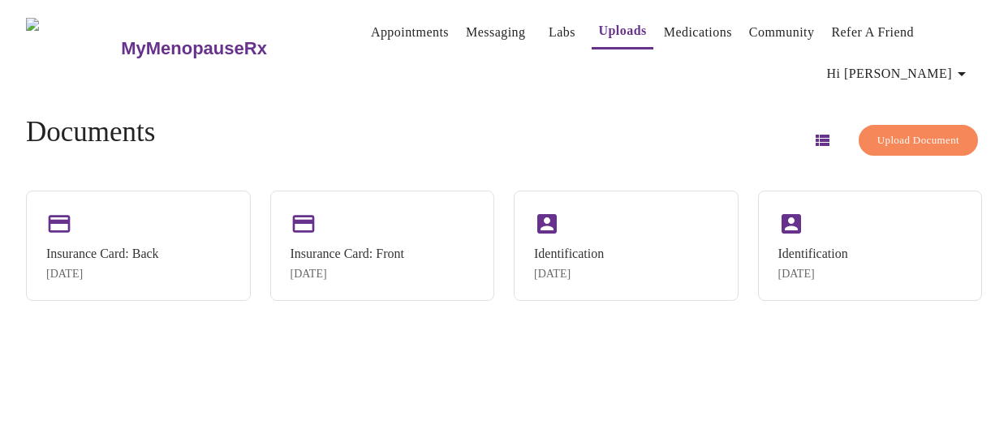
click at [549, 21] on link "Labs" at bounding box center [562, 32] width 27 height 23
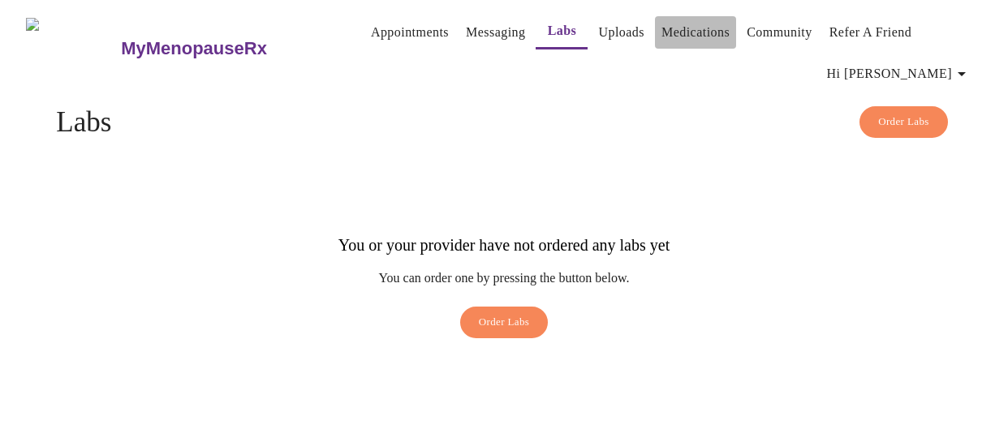
click at [699, 24] on link "Medications" at bounding box center [695, 32] width 68 height 23
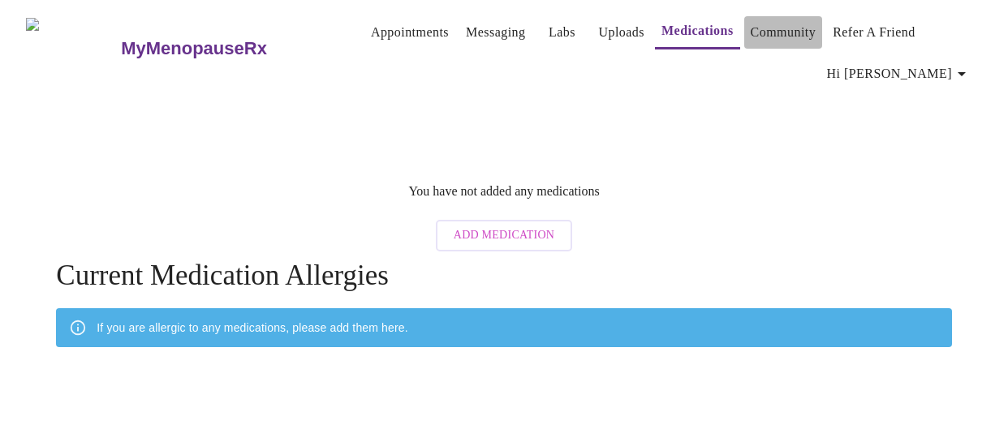
click at [769, 27] on link "Community" at bounding box center [784, 32] width 66 height 23
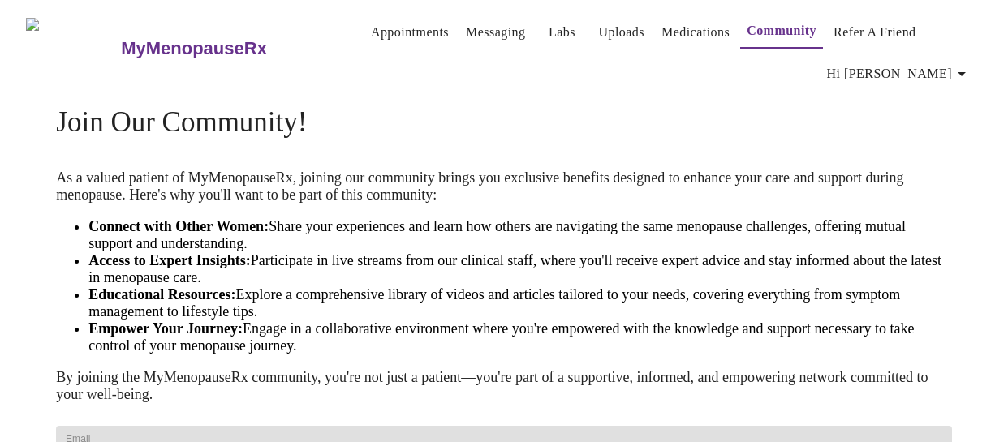
click at [200, 41] on h3 "MyMenopauseRx" at bounding box center [194, 48] width 146 height 21
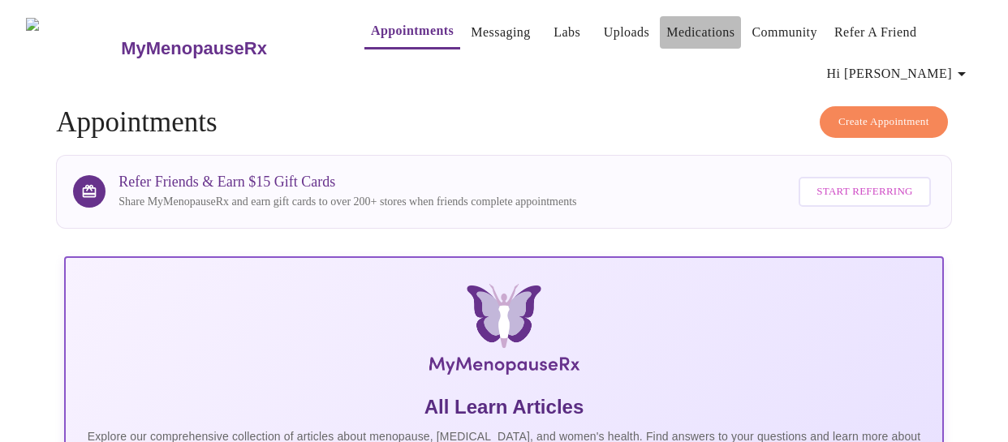
click at [674, 21] on link "Medications" at bounding box center [700, 32] width 68 height 23
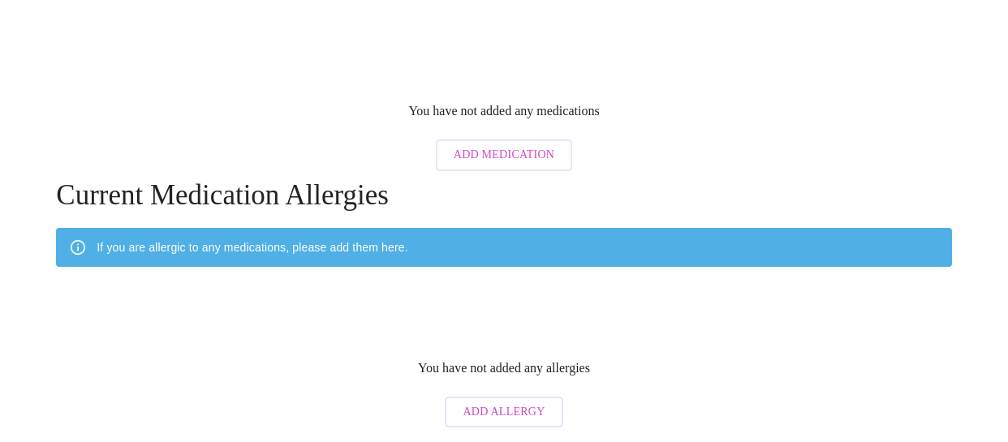
scroll to position [299, 0]
click at [504, 403] on span "Add Allergy" at bounding box center [504, 413] width 82 height 20
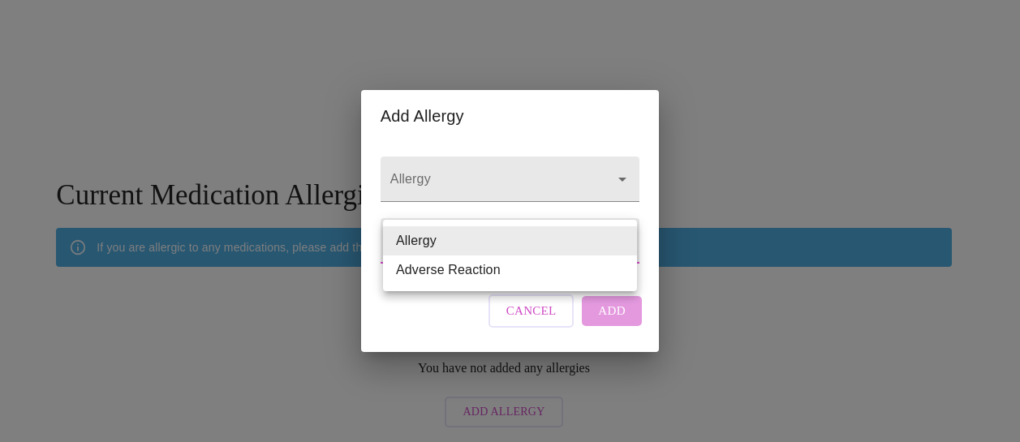
click at [614, 246] on body "MyMenopauseRx Appointments Messaging Labs Uploads Medications Community Refer a…" at bounding box center [509, 181] width 1007 height 510
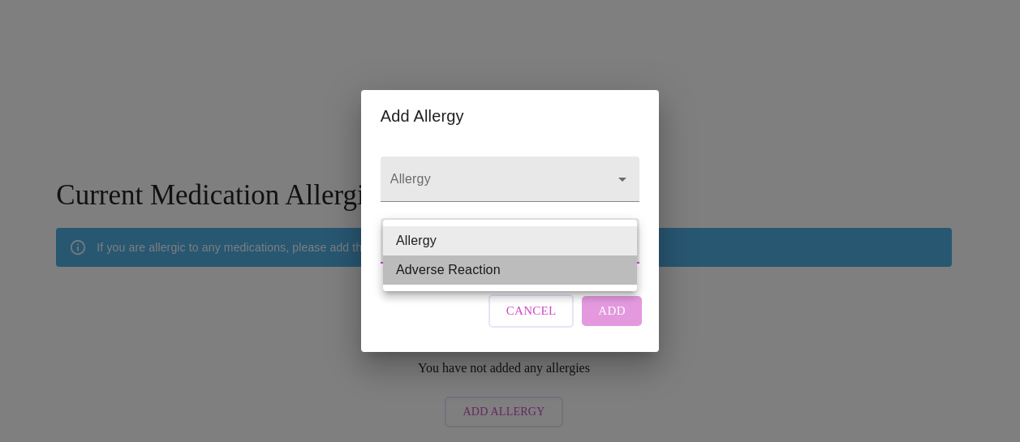
click at [592, 271] on li "Adverse Reaction" at bounding box center [510, 270] width 254 height 29
type input "Adverse Reaction"
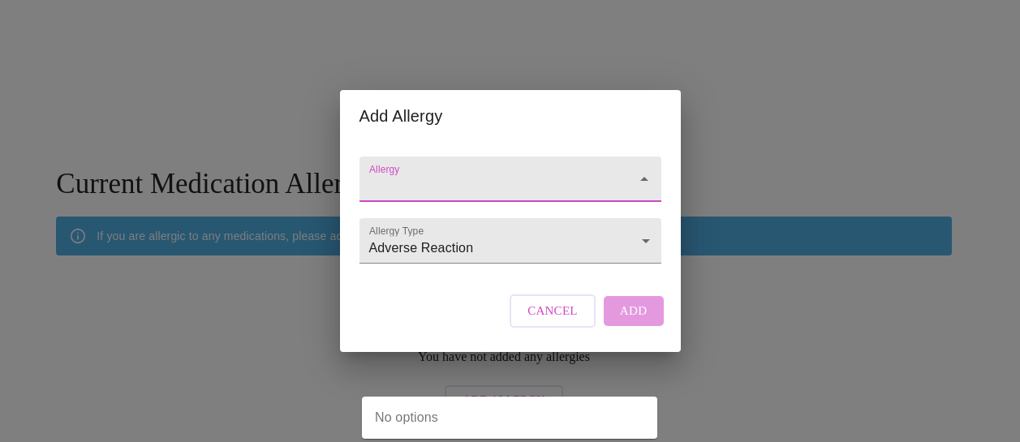
click at [565, 176] on input "Allergy" at bounding box center [487, 187] width 243 height 30
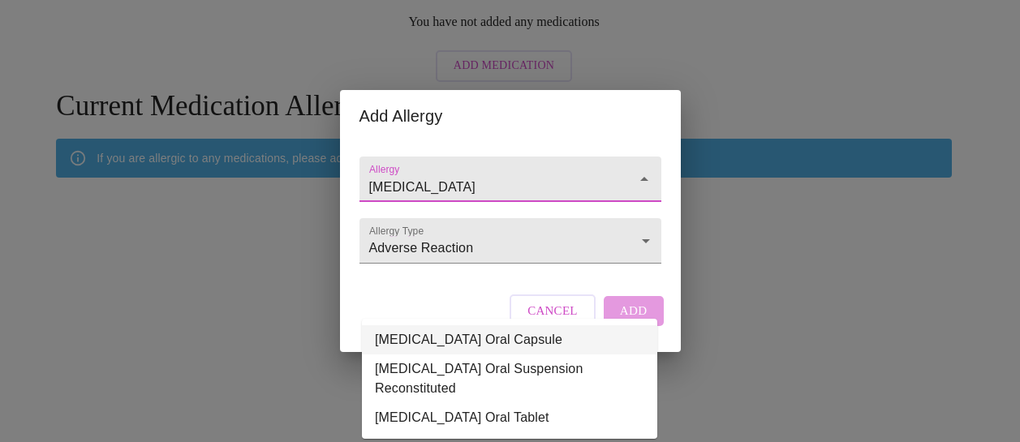
click at [542, 325] on li "Keflex Oral Capsule" at bounding box center [509, 339] width 295 height 29
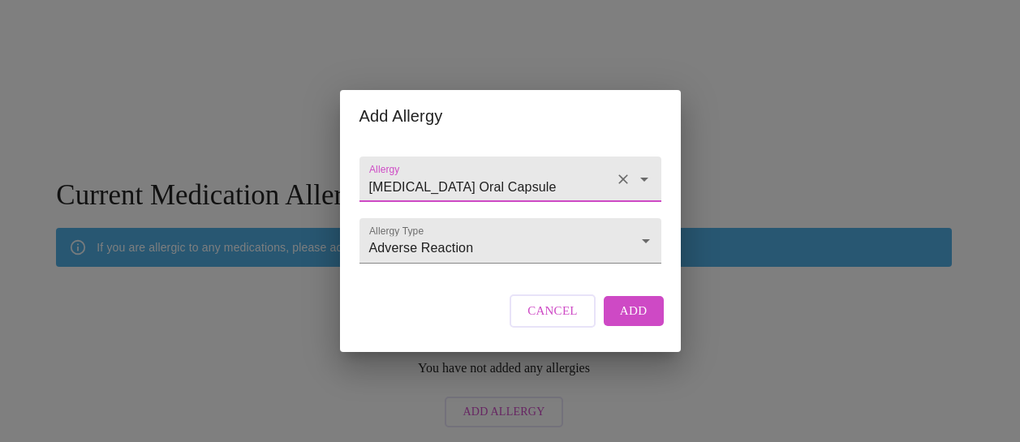
type input "Keflex Oral Capsule"
click at [633, 321] on span "Add" at bounding box center [634, 310] width 28 height 21
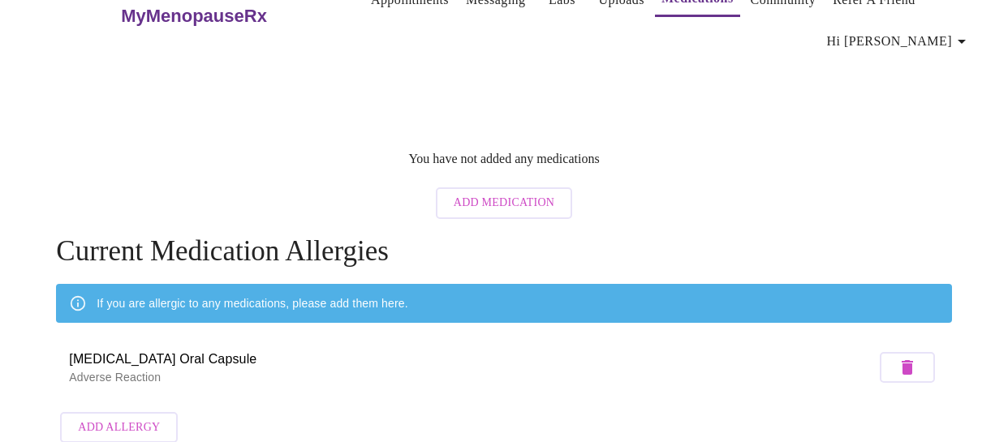
scroll to position [0, 0]
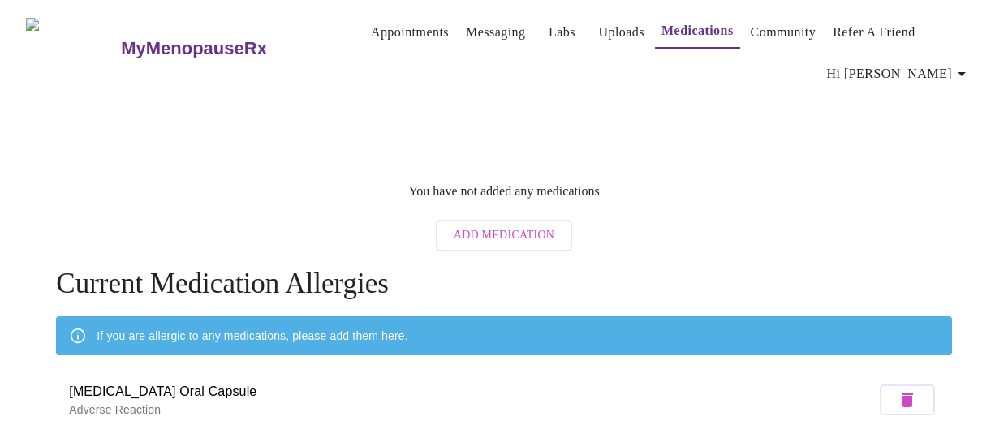
click at [544, 228] on span "Add Medication" at bounding box center [504, 236] width 101 height 20
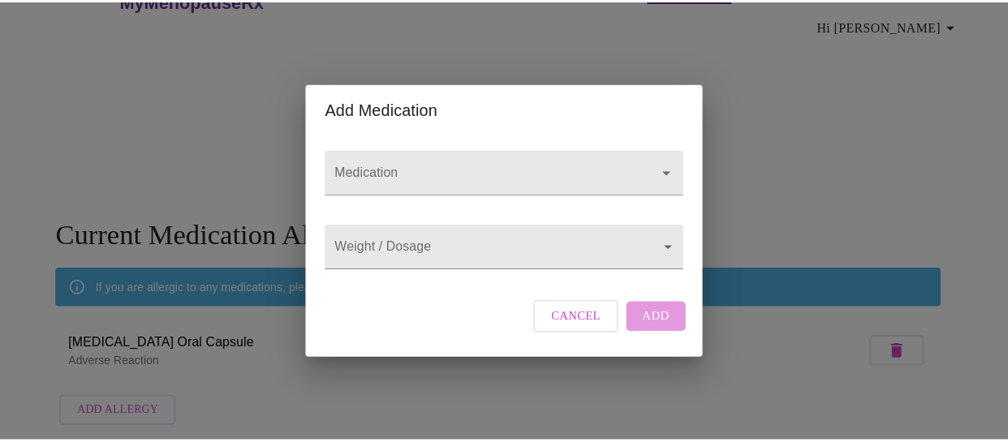
scroll to position [299, 0]
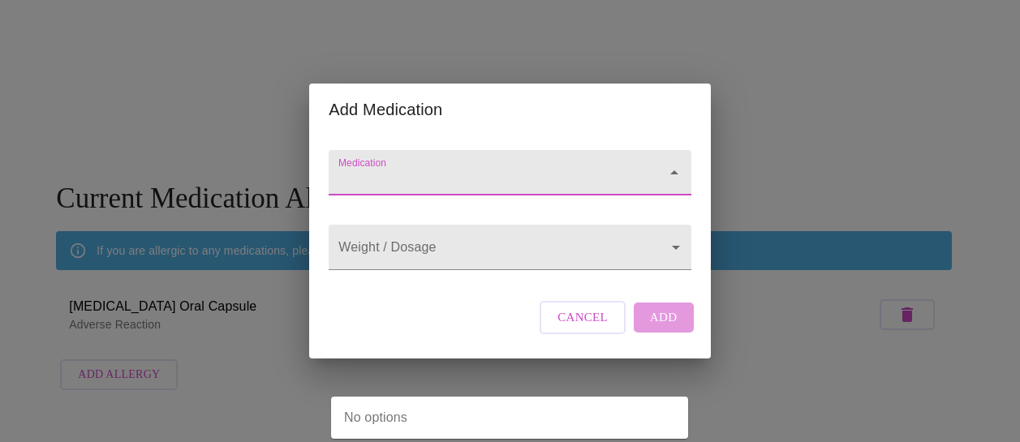
click at [562, 166] on input "Medication" at bounding box center [486, 181] width 303 height 30
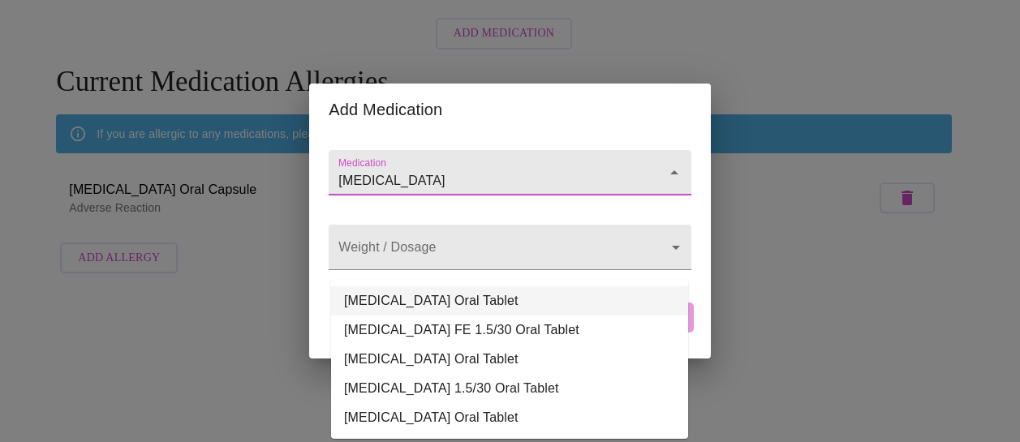
click at [493, 287] on li "Junel FE 1/20 Oral Tablet" at bounding box center [509, 301] width 357 height 29
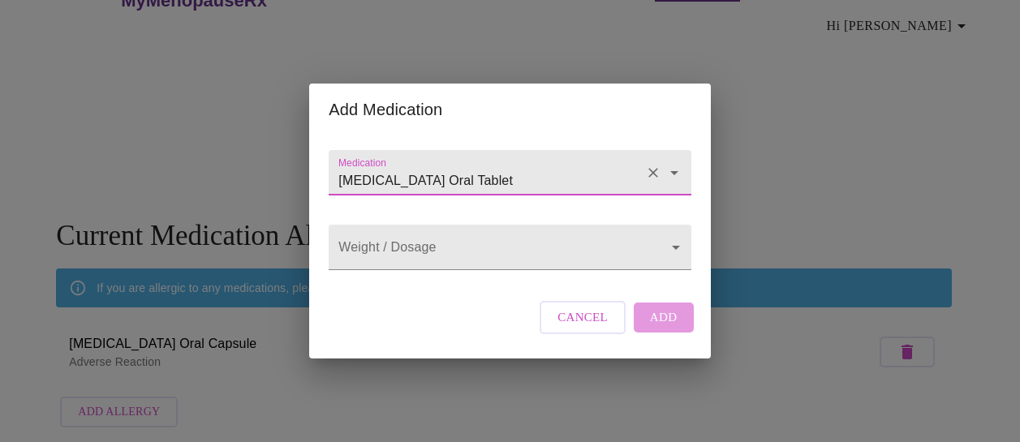
click at [505, 168] on input "Junel FE 1/20 Oral Tablet" at bounding box center [486, 181] width 303 height 30
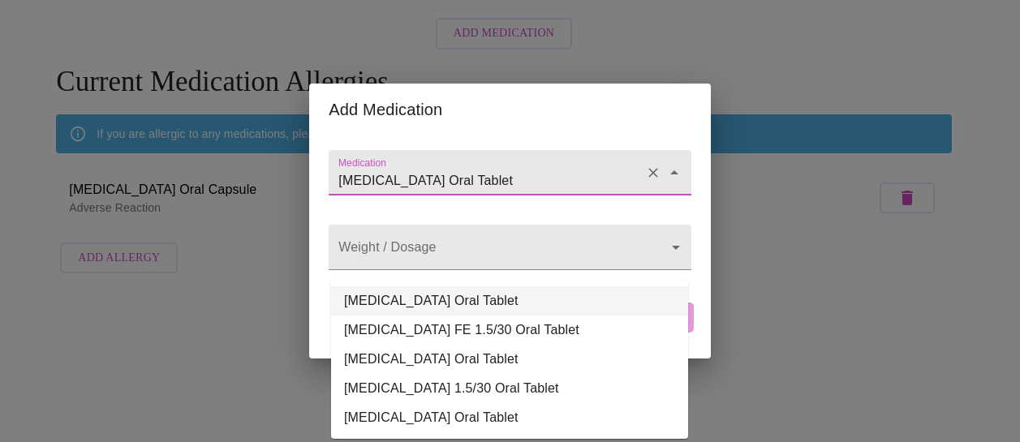
click at [511, 166] on input "Junel FE 1/20 Oral Tablet" at bounding box center [486, 181] width 303 height 30
click at [553, 173] on input "Junel FE 1/20 Oral Tablet" at bounding box center [486, 181] width 303 height 30
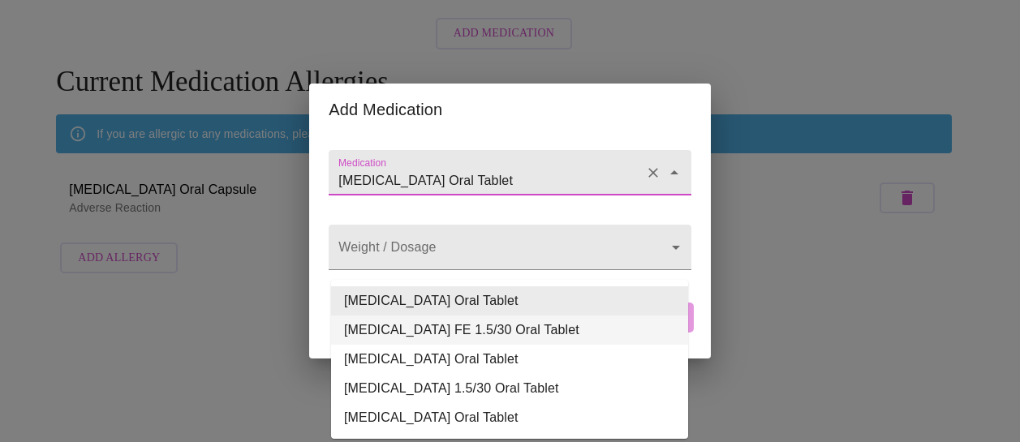
type input "Junel FE 1/20 Oral Tablet"
click at [699, 273] on div "Medication Junel FE 1/20 Oral Tablet Weight / Dosage ​ Cancel Add" at bounding box center [509, 247] width 401 height 222
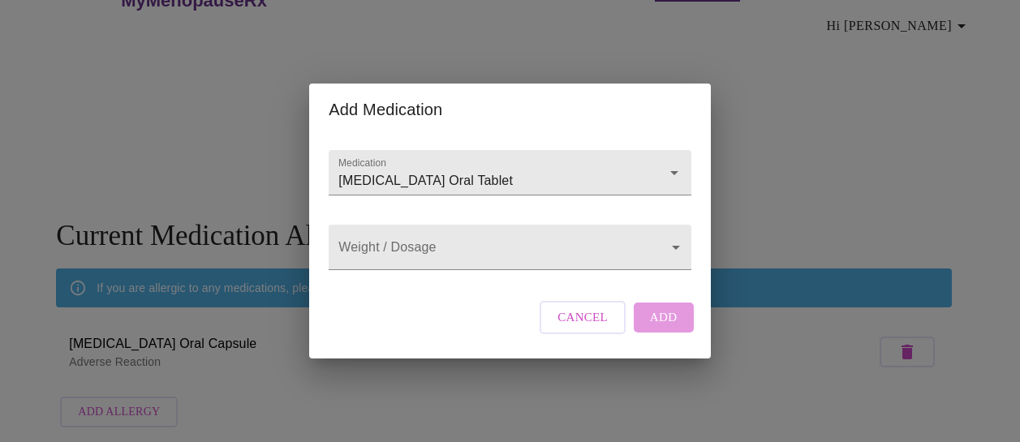
click at [663, 335] on div "Cancel Add" at bounding box center [617, 317] width 162 height 49
click at [653, 247] on body "MyMenopauseRx Appointments Messaging Labs Uploads Medications Community Refer a…" at bounding box center [509, 197] width 1007 height 477
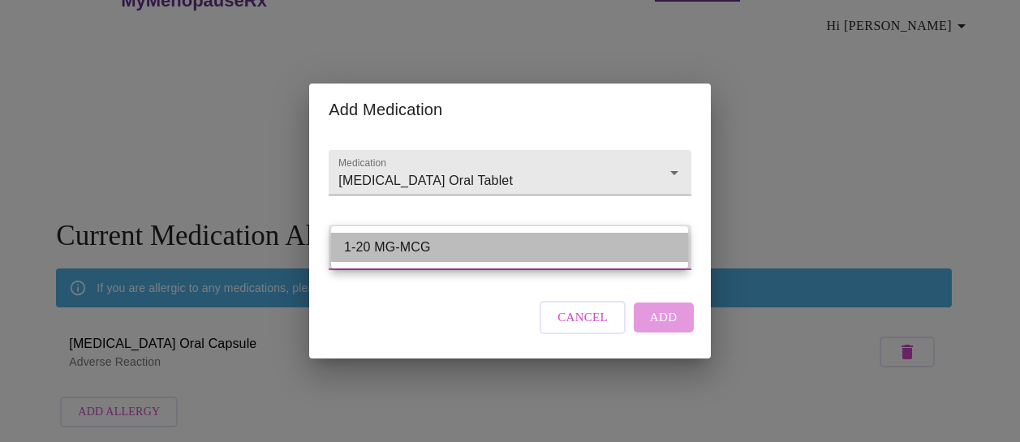
click at [641, 249] on li "1-20 MG-MCG" at bounding box center [509, 247] width 357 height 29
type input "1-20 MG-MCG"
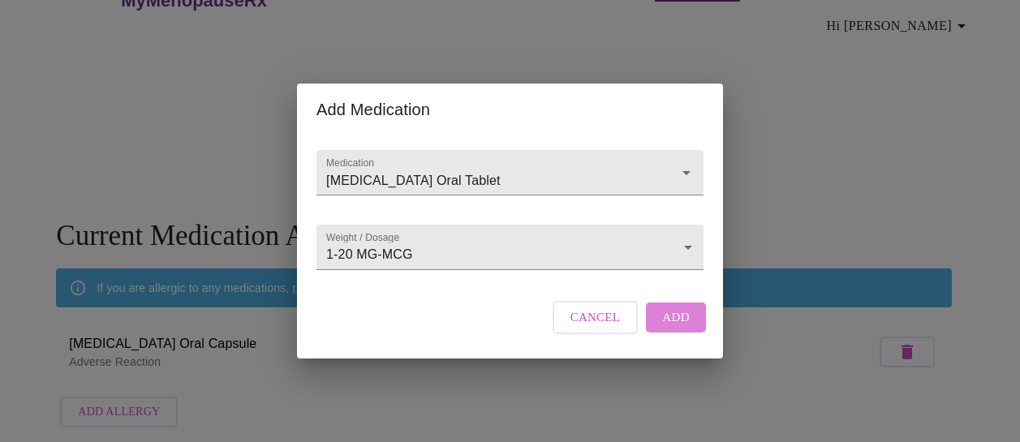
click at [676, 328] on span "Add" at bounding box center [676, 317] width 28 height 21
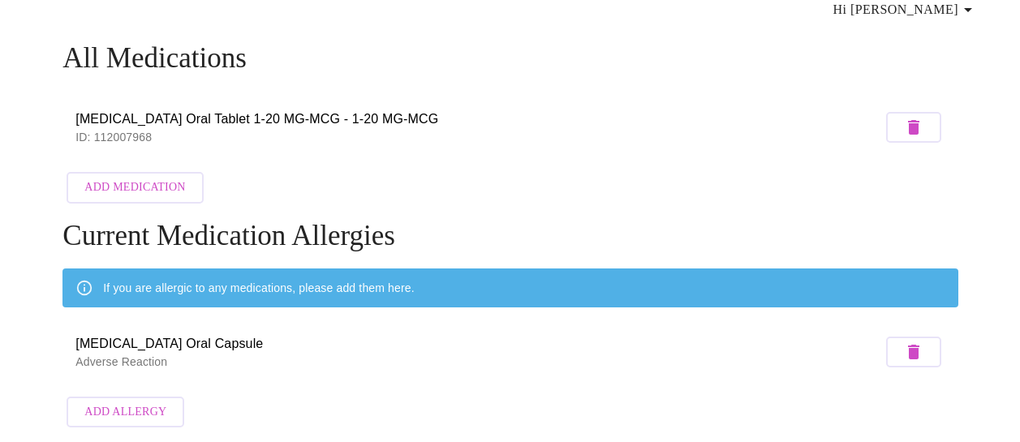
scroll to position [107, 0]
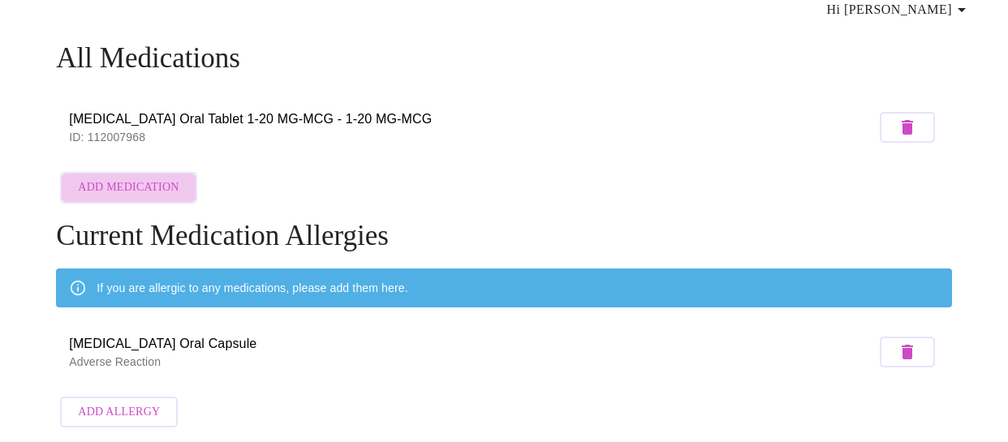
click at [142, 178] on span "Add Medication" at bounding box center [128, 188] width 101 height 20
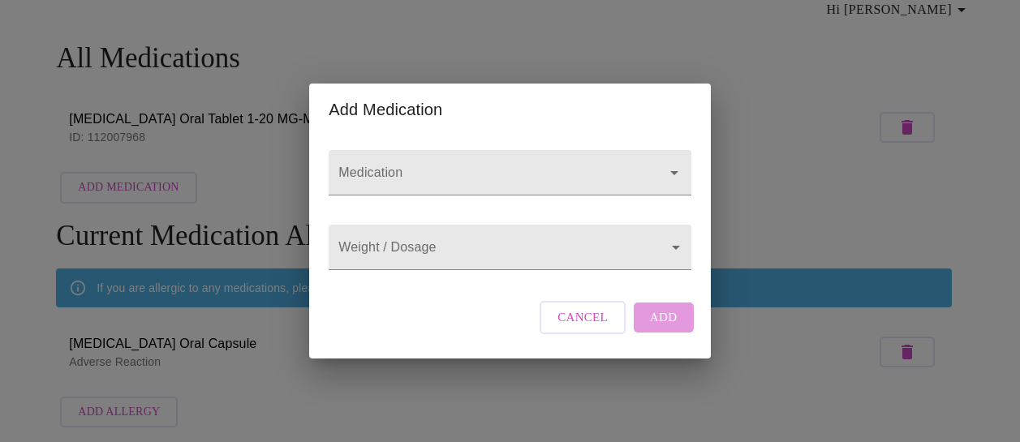
scroll to position [299, 0]
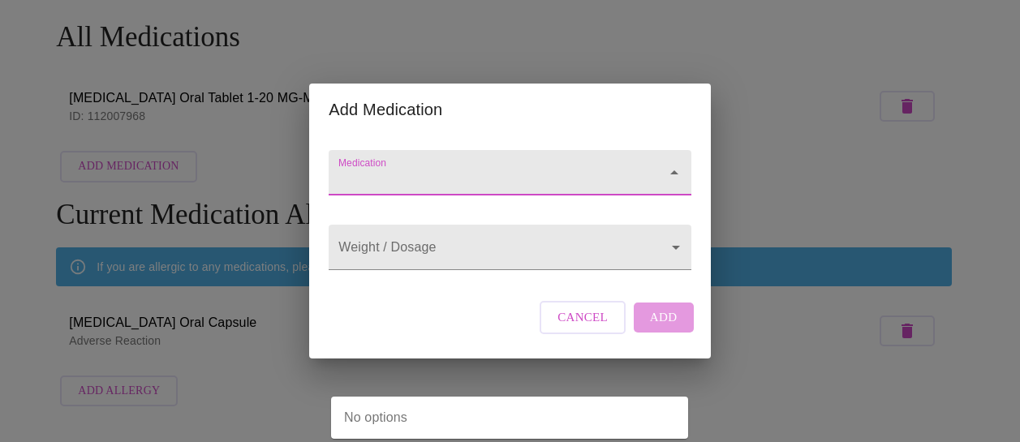
click at [376, 166] on input "Medication" at bounding box center [486, 181] width 303 height 30
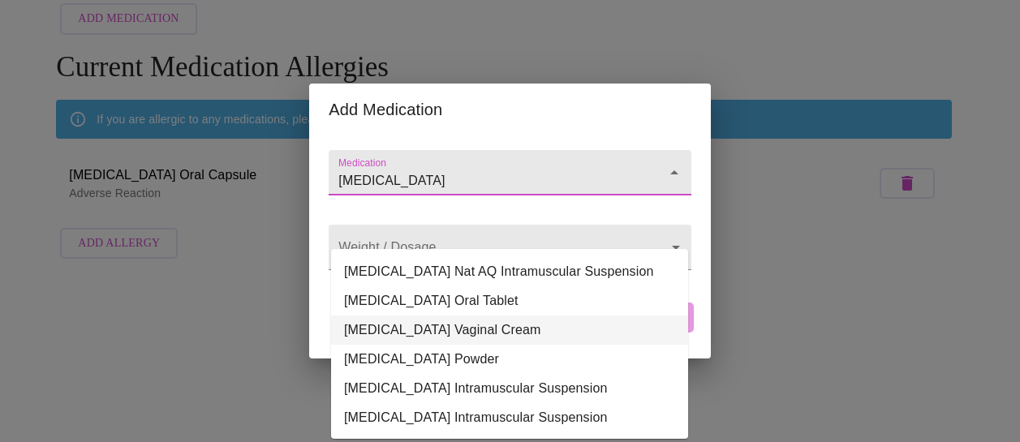
scroll to position [0, 0]
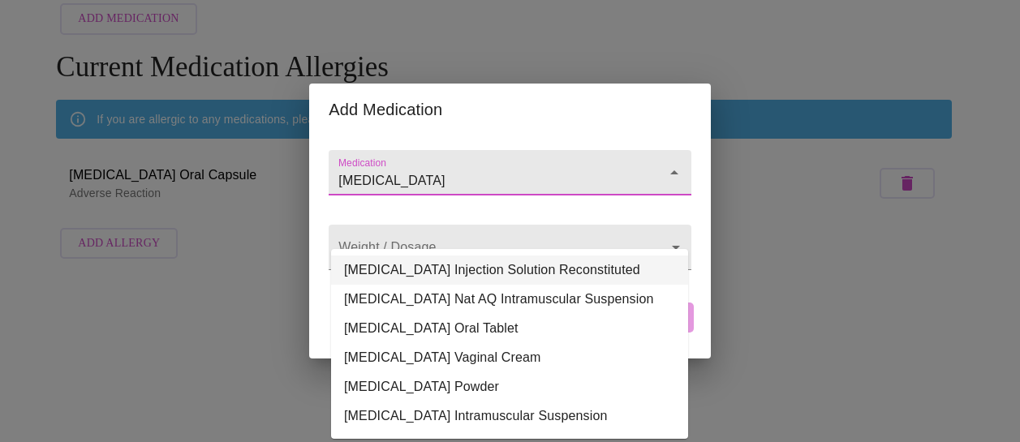
drag, startPoint x: 396, startPoint y: 165, endPoint x: 369, endPoint y: 167, distance: 26.9
click at [369, 167] on input "estrogen" at bounding box center [486, 181] width 303 height 30
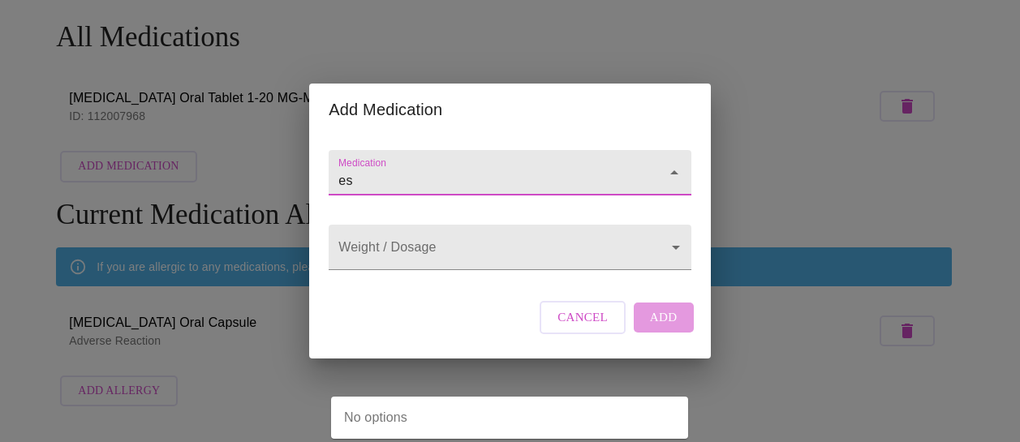
type input "e"
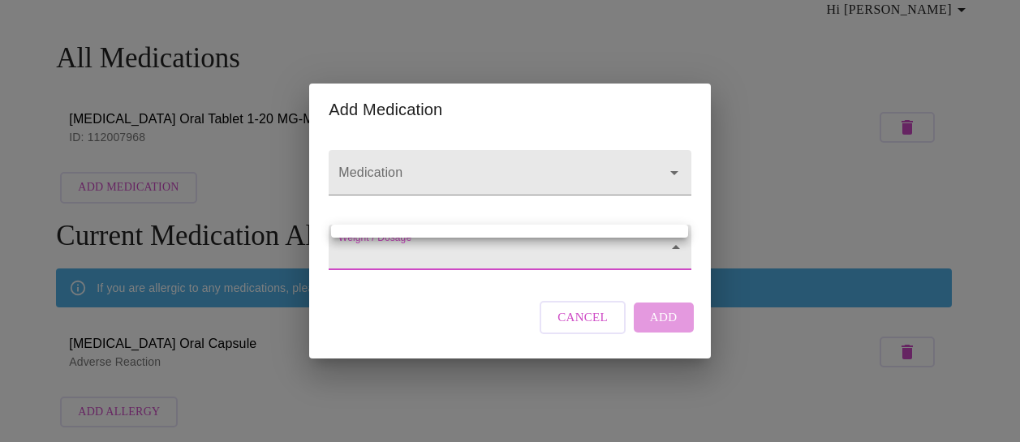
click at [442, 256] on body "MyMenopauseRx Appointments Messaging Labs Uploads Medications Community Refer a…" at bounding box center [509, 188] width 1007 height 493
click at [551, 248] on div at bounding box center [510, 221] width 1020 height 442
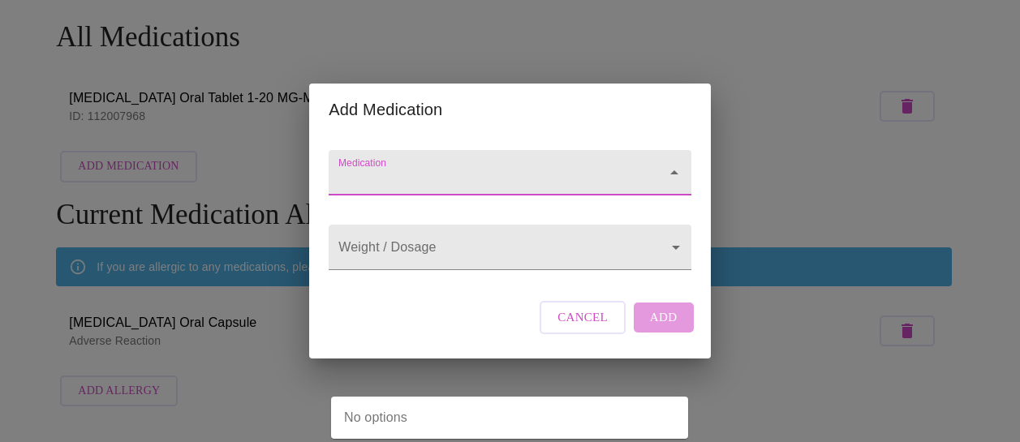
click at [536, 166] on input "Medication" at bounding box center [486, 181] width 303 height 30
type input "D"
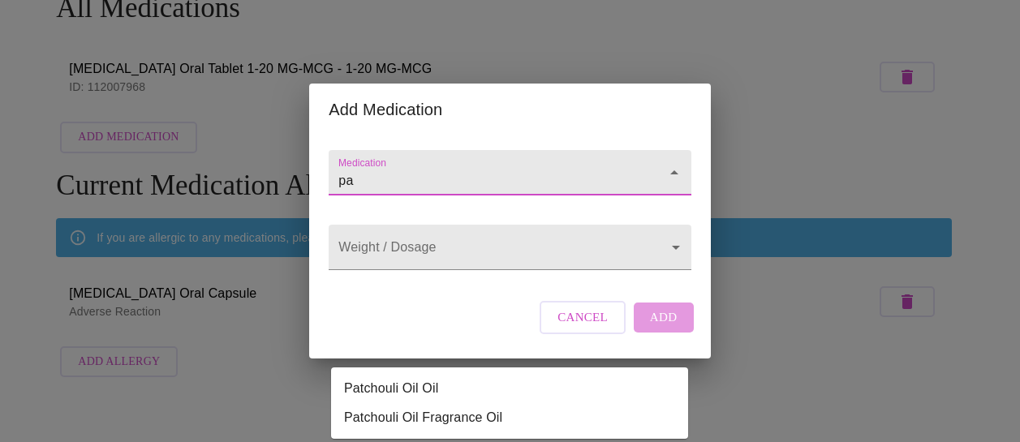
type input "p"
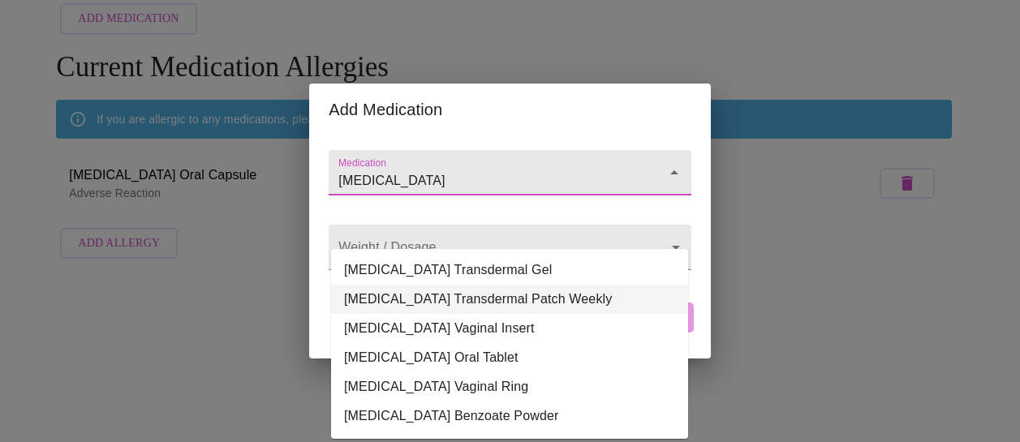
click at [481, 285] on li "Estradiol Transdermal Patch Weekly" at bounding box center [509, 299] width 357 height 29
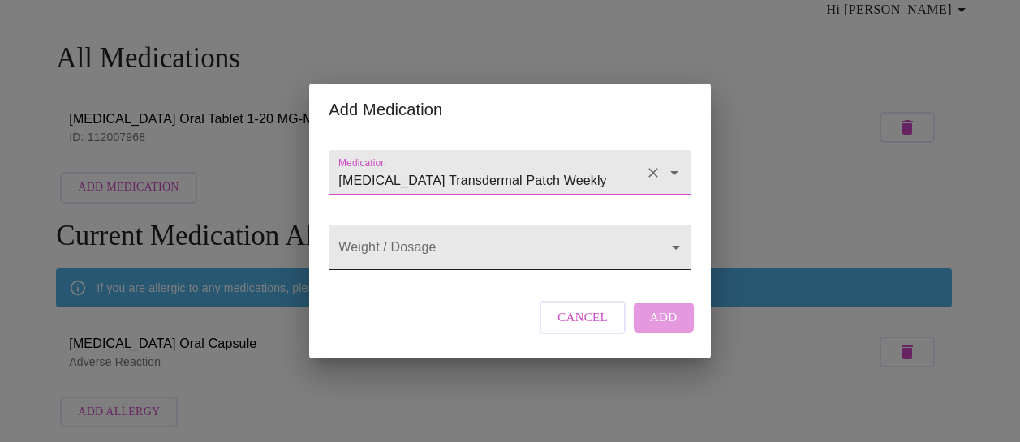
type input "Estradiol Transdermal Patch Weekly"
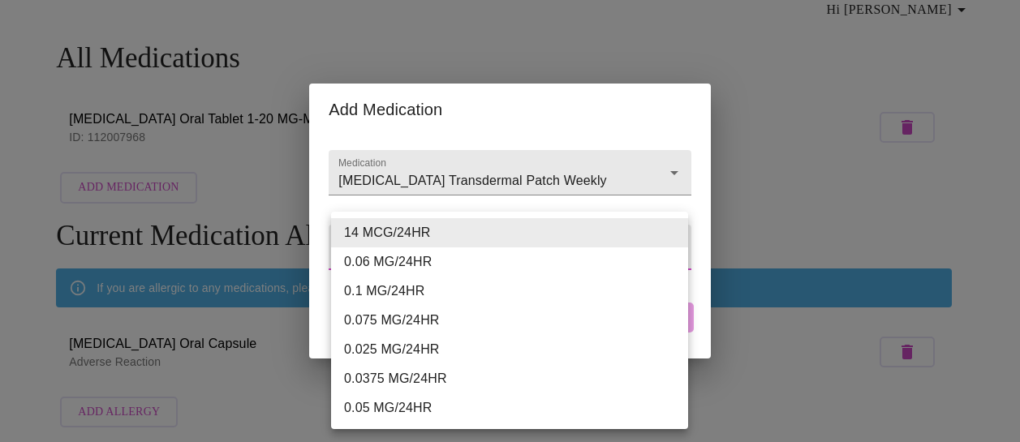
click at [674, 249] on body "MyMenopauseRx Appointments Messaging Labs Uploads Medications Community Refer a…" at bounding box center [509, 188] width 1007 height 493
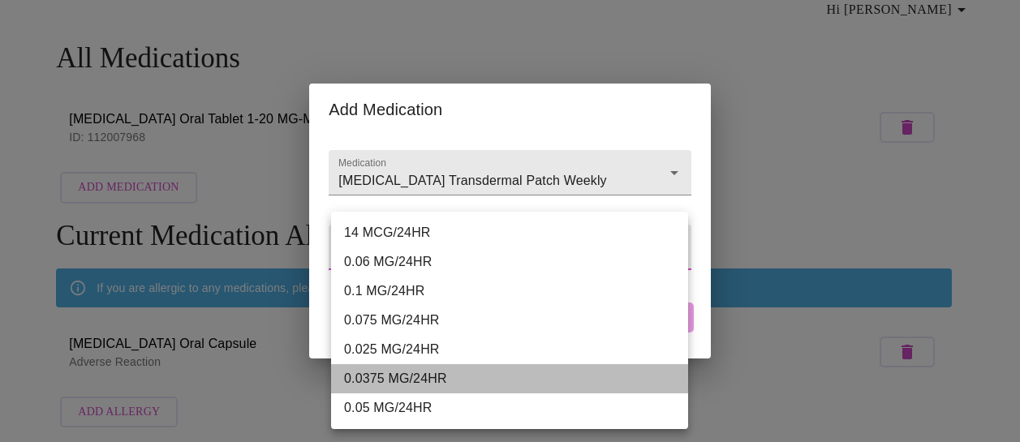
click at [480, 378] on li "0.0375 MG/24HR" at bounding box center [509, 378] width 357 height 29
type input "0.0375 MG/24HR"
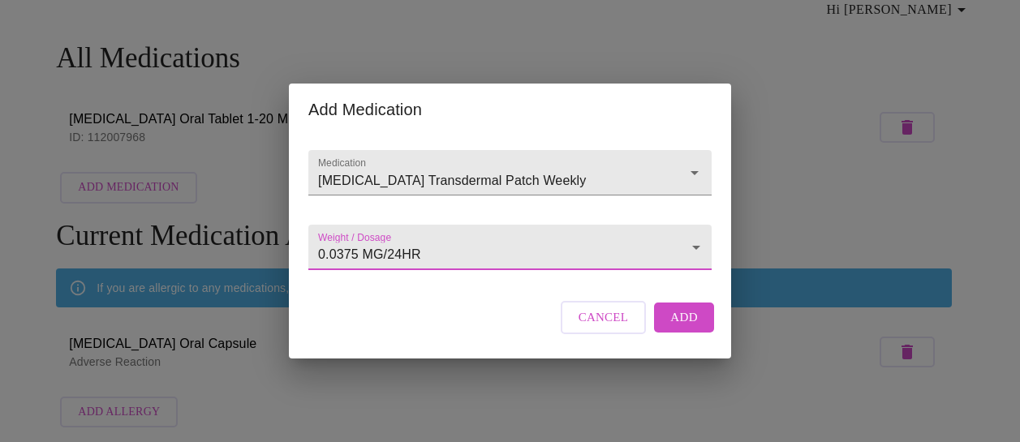
click at [693, 328] on span "Add" at bounding box center [684, 317] width 28 height 21
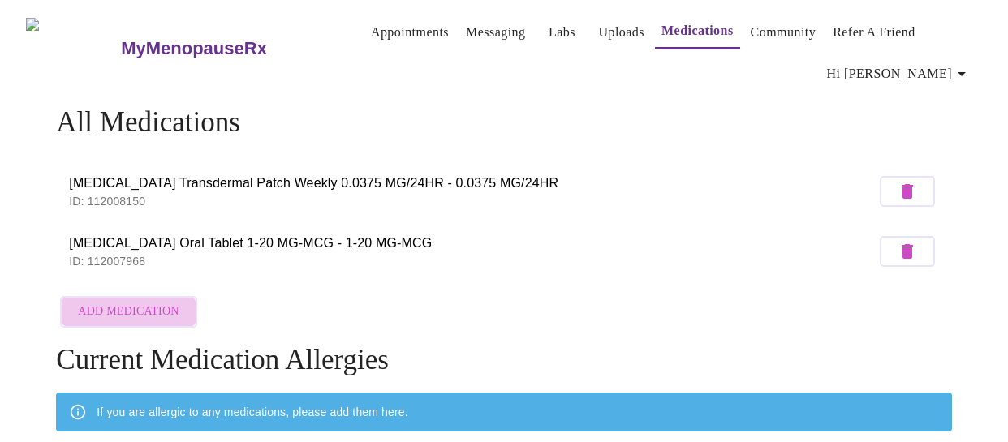
click at [126, 302] on span "Add Medication" at bounding box center [128, 312] width 101 height 20
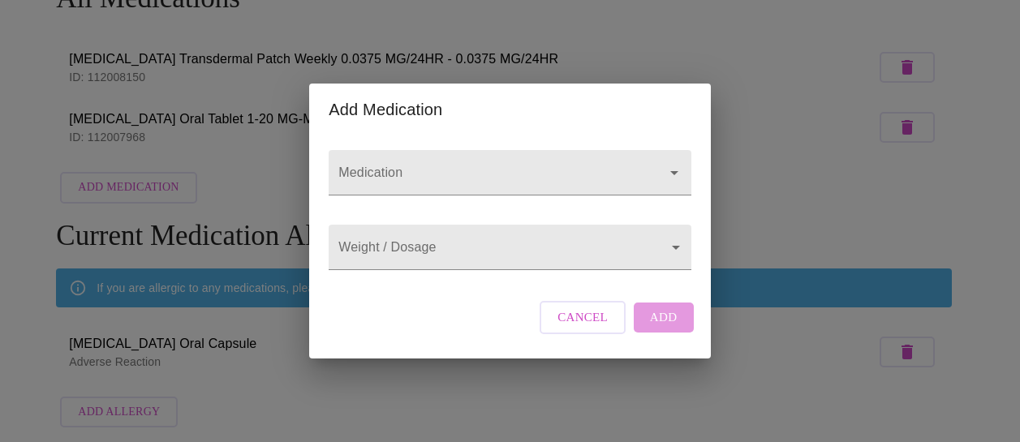
scroll to position [299, 0]
click at [380, 166] on input "Medication" at bounding box center [486, 181] width 303 height 30
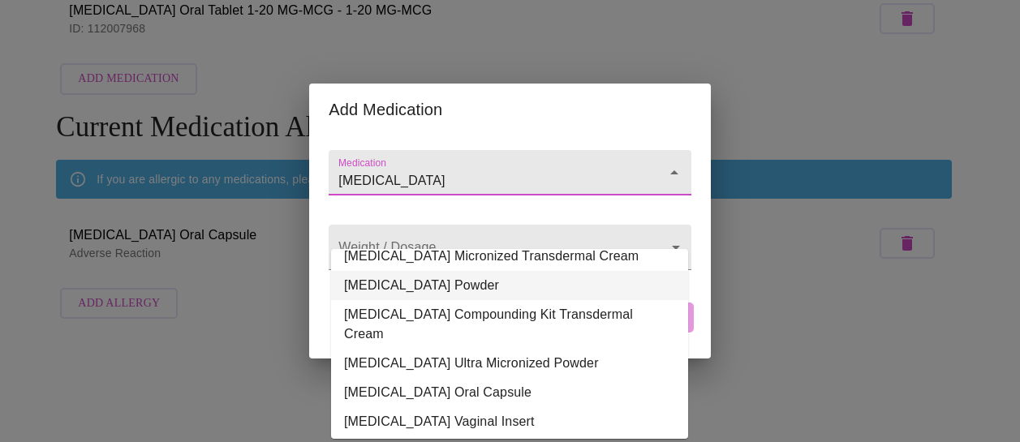
scroll to position [196, 0]
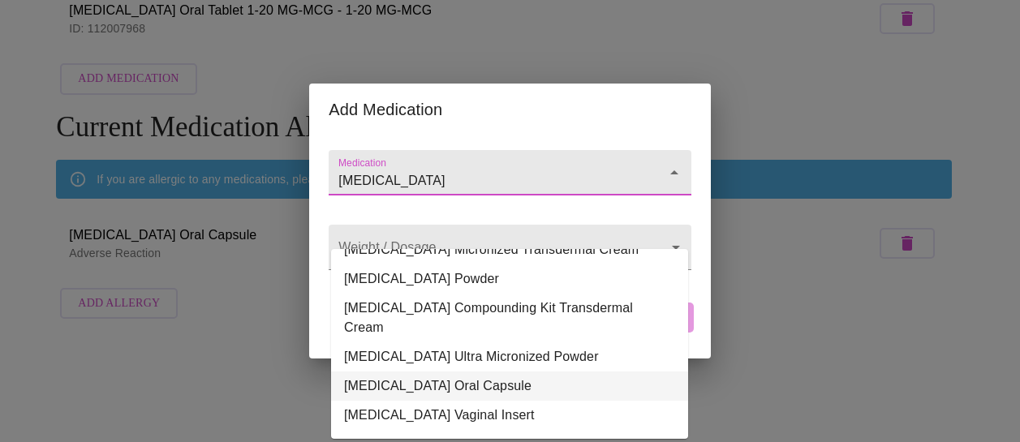
click at [469, 372] on li "Progesterone Oral Capsule" at bounding box center [509, 386] width 357 height 29
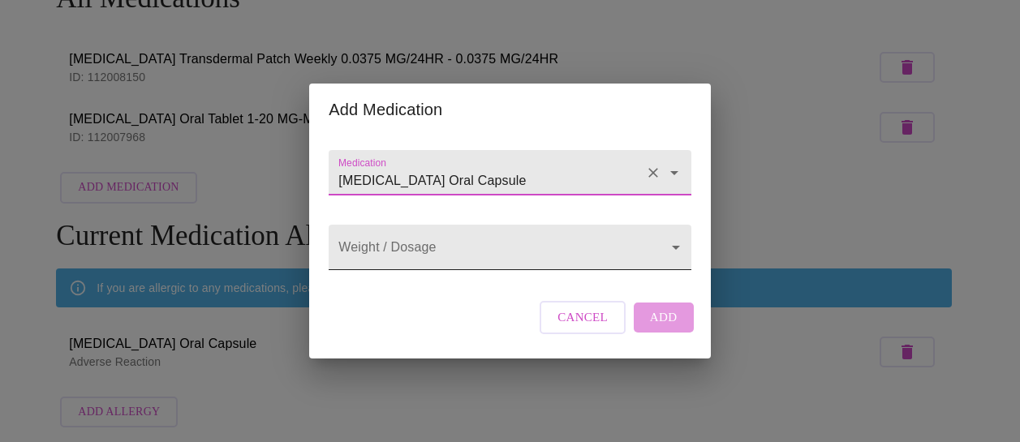
type input "Progesterone Oral Capsule"
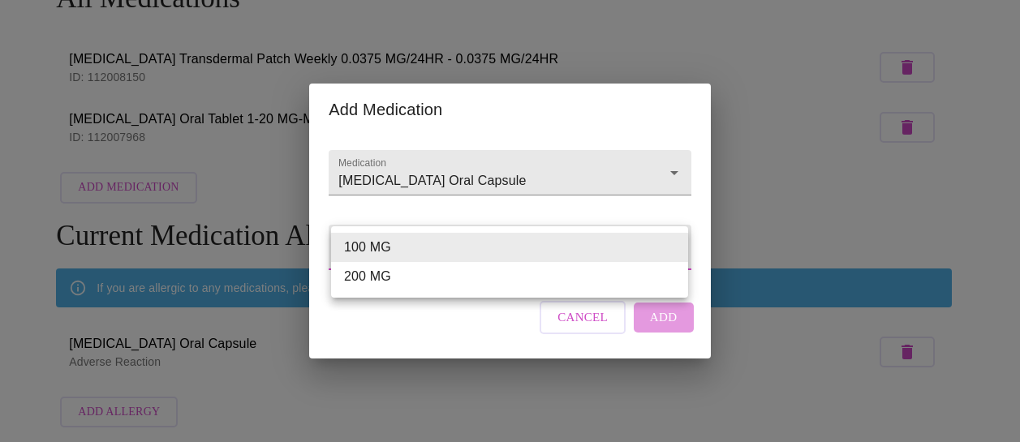
click at [574, 252] on body "MyMenopauseRx Appointments Messaging Labs Uploads Medications Community Refer a…" at bounding box center [509, 159] width 1007 height 554
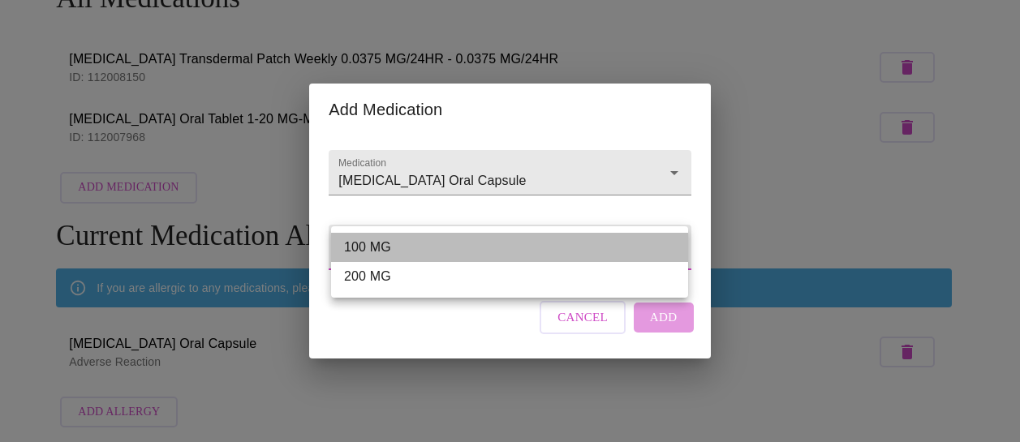
click at [571, 246] on li "100 MG" at bounding box center [509, 247] width 357 height 29
type input "100 MG"
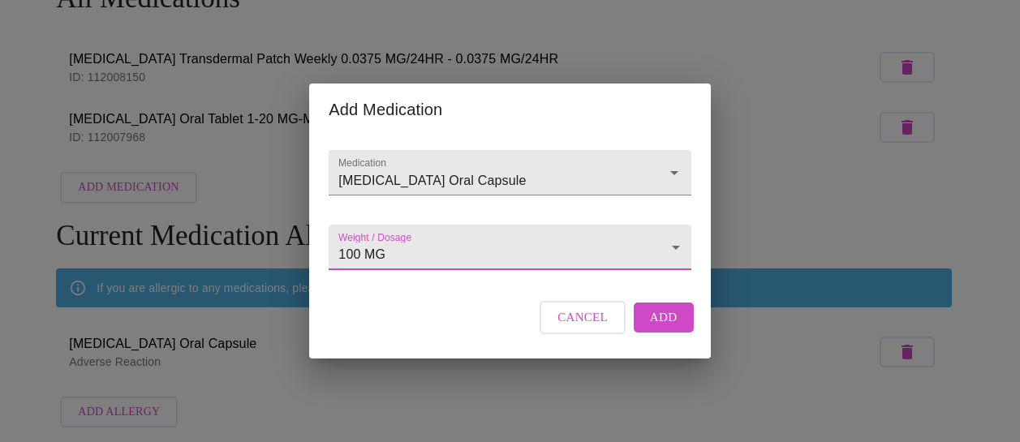
click at [656, 328] on span "Add" at bounding box center [664, 317] width 28 height 21
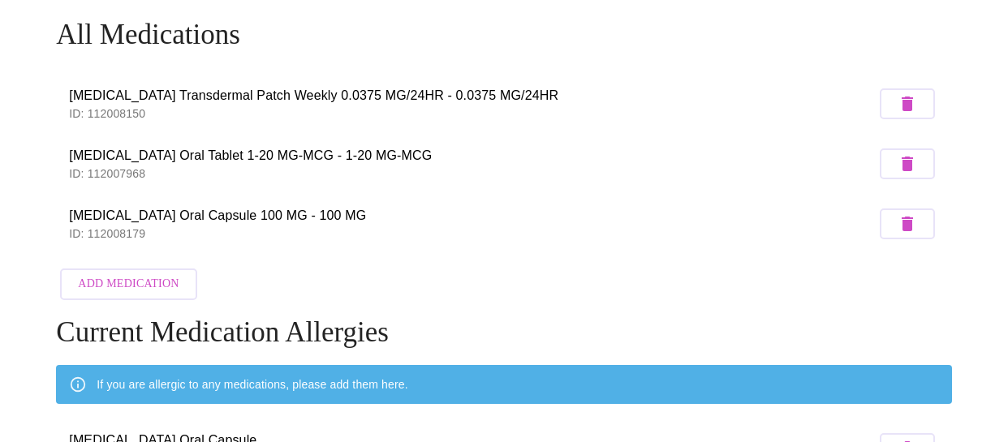
scroll to position [26, 0]
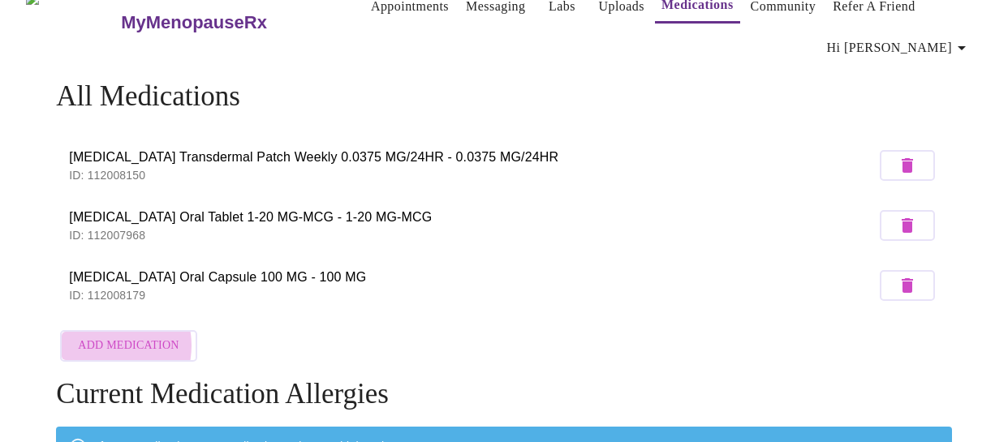
click at [99, 341] on span "Add Medication" at bounding box center [128, 346] width 101 height 20
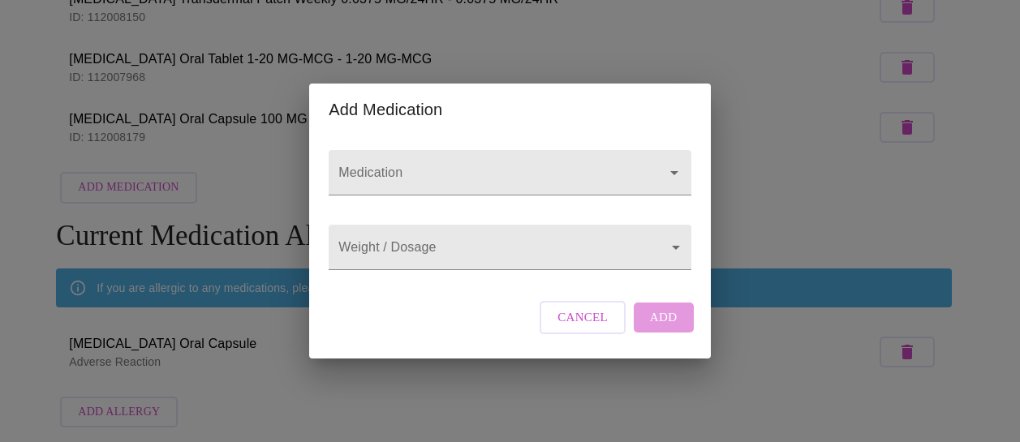
scroll to position [299, 0]
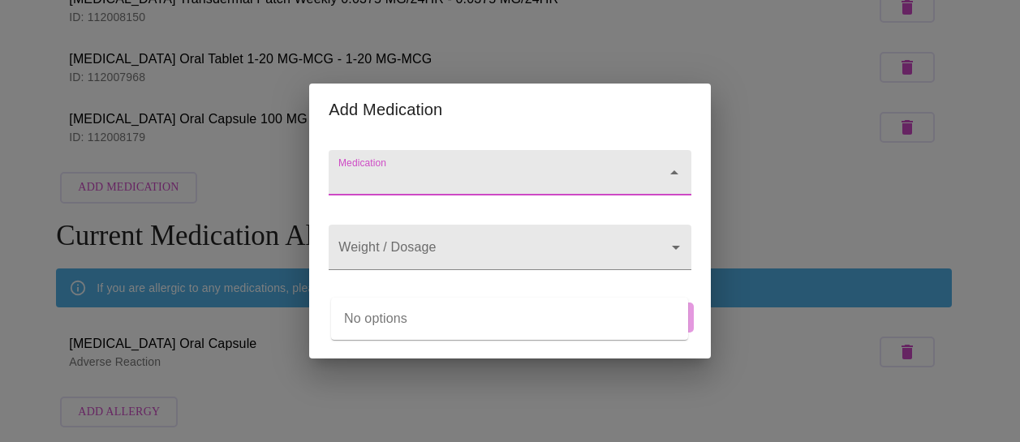
click at [425, 166] on input "Medication" at bounding box center [486, 181] width 303 height 30
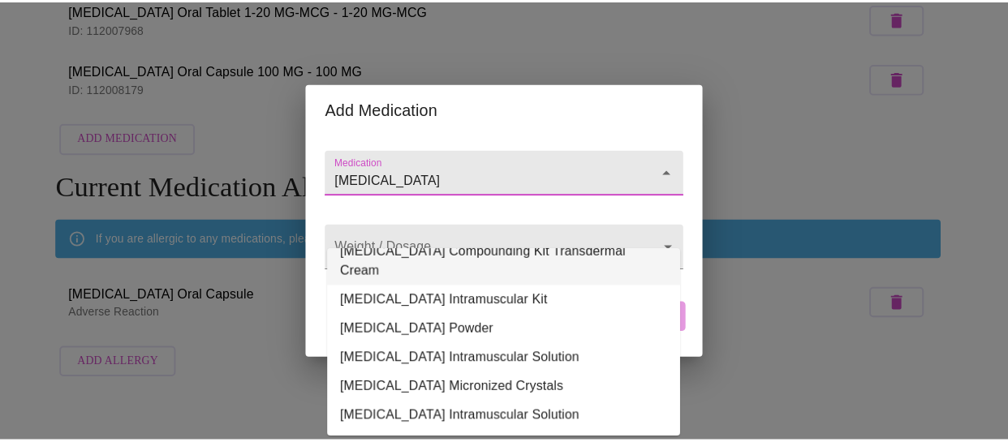
scroll to position [196, 0]
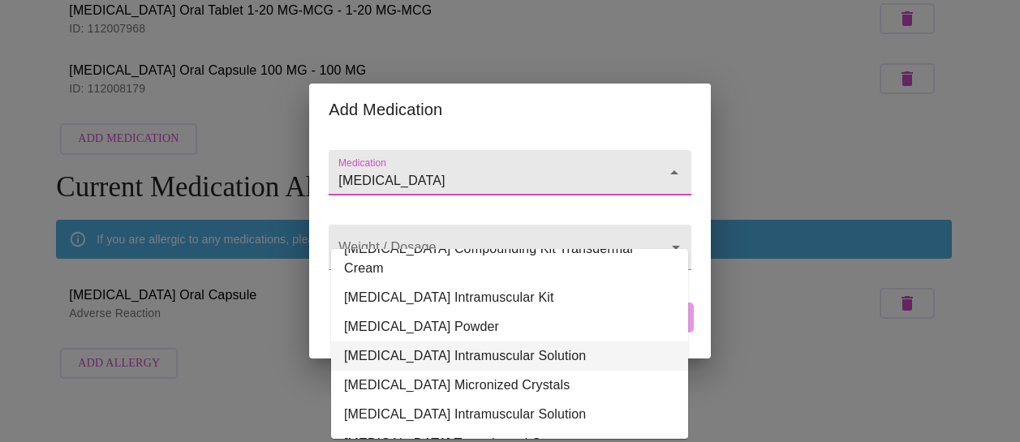
click at [532, 342] on li "Testosterone Cypionate Intramuscular Solution" at bounding box center [509, 356] width 357 height 29
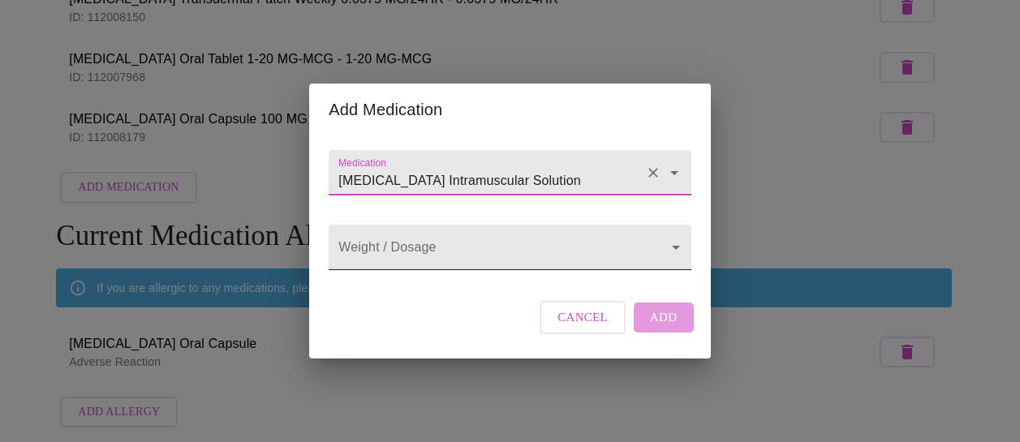
type input "Testosterone Cypionate Intramuscular Solution"
click at [676, 244] on body "MyMenopauseRx Appointments Messaging Labs Uploads Medications Community Refer a…" at bounding box center [509, 129] width 1007 height 614
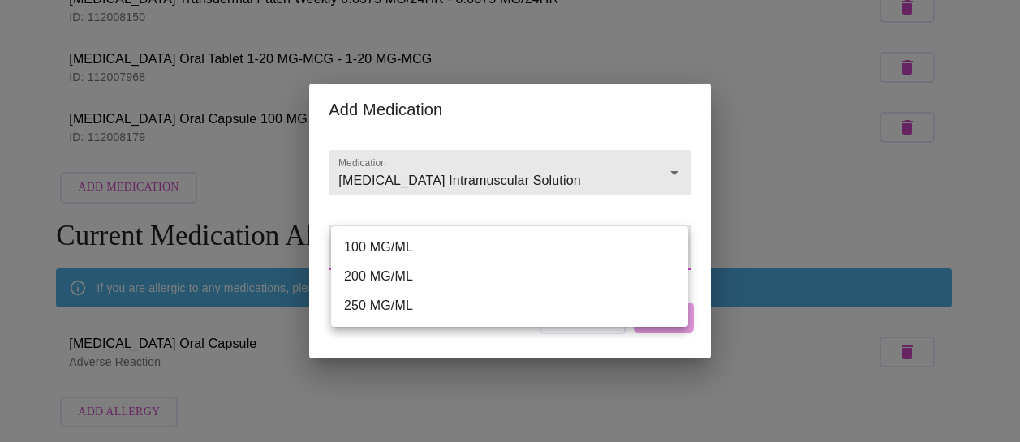
click at [674, 211] on div at bounding box center [510, 221] width 1020 height 442
click at [675, 249] on body "MyMenopauseRx Appointments Messaging Labs Uploads Medications Community Refer a…" at bounding box center [509, 129] width 1007 height 614
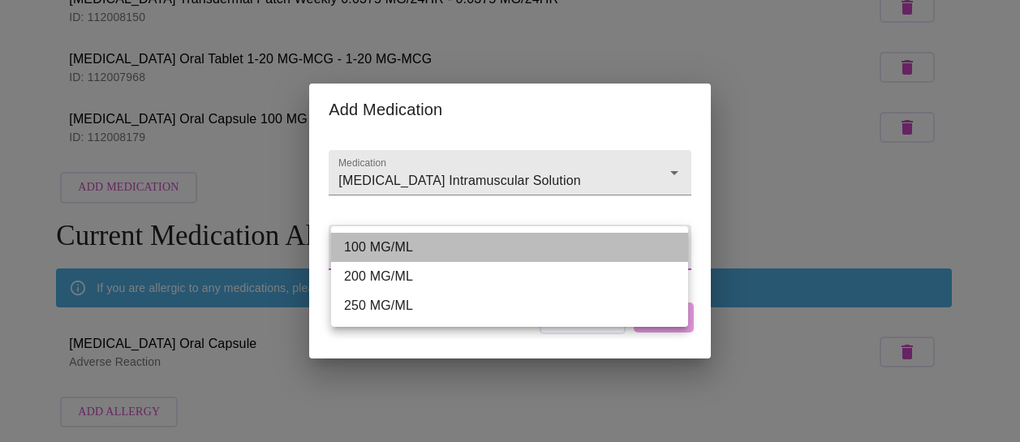
click at [631, 244] on li "100 MG/ML" at bounding box center [509, 247] width 357 height 29
type input "100 MG/ML"
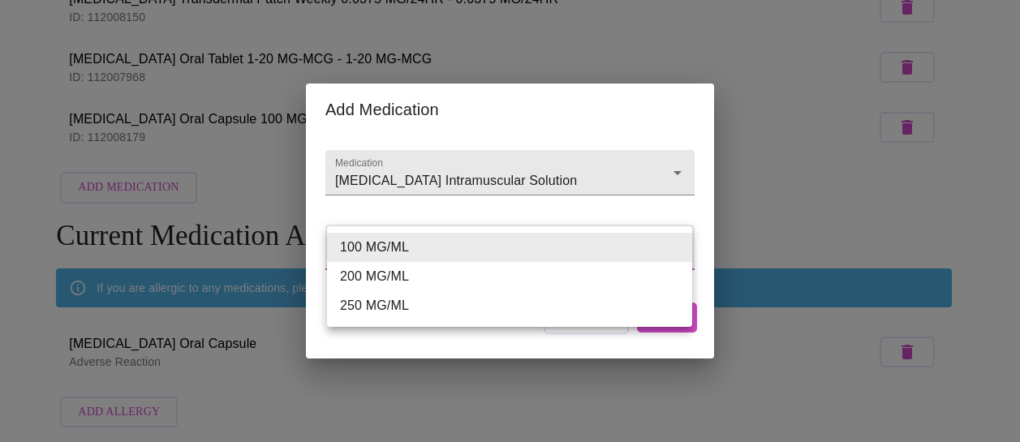
click at [351, 251] on body "MyMenopauseRx Appointments Messaging Labs Uploads Medications Community Refer a…" at bounding box center [509, 129] width 1007 height 614
click at [458, 204] on div at bounding box center [510, 221] width 1020 height 442
click at [679, 251] on body "MyMenopauseRx Appointments Messaging Labs Uploads Medications Community Refer a…" at bounding box center [509, 129] width 1007 height 614
click at [581, 339] on div at bounding box center [510, 221] width 1020 height 442
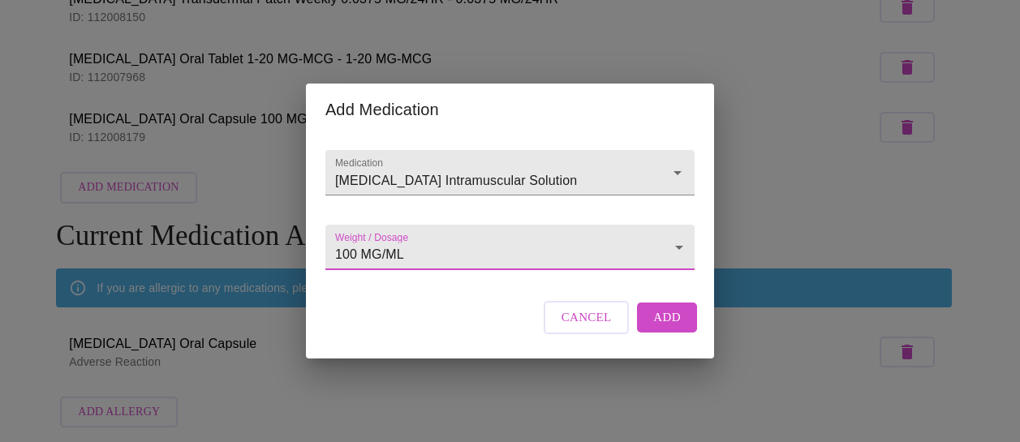
click at [586, 328] on span "Cancel" at bounding box center [587, 317] width 50 height 21
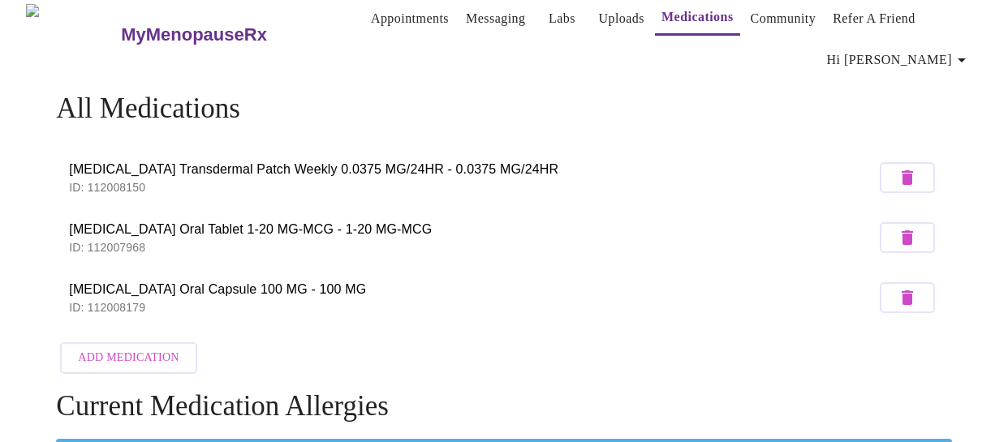
scroll to position [0, 0]
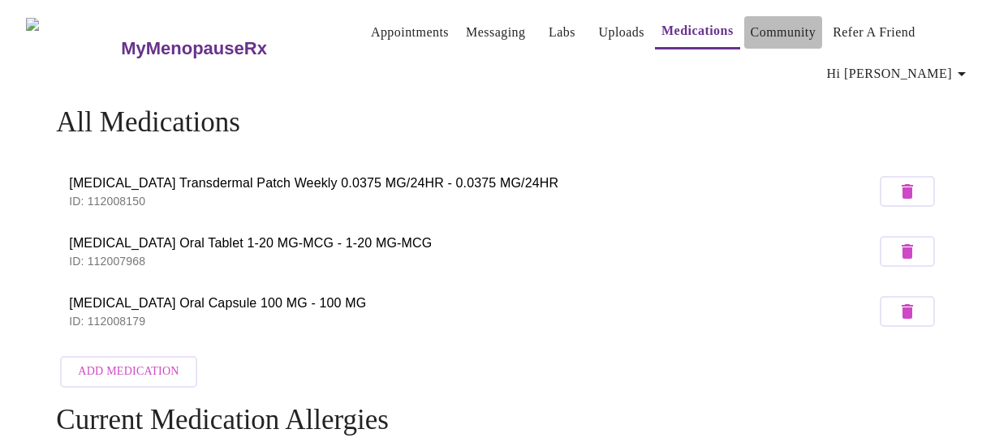
click at [769, 27] on link "Community" at bounding box center [784, 32] width 66 height 23
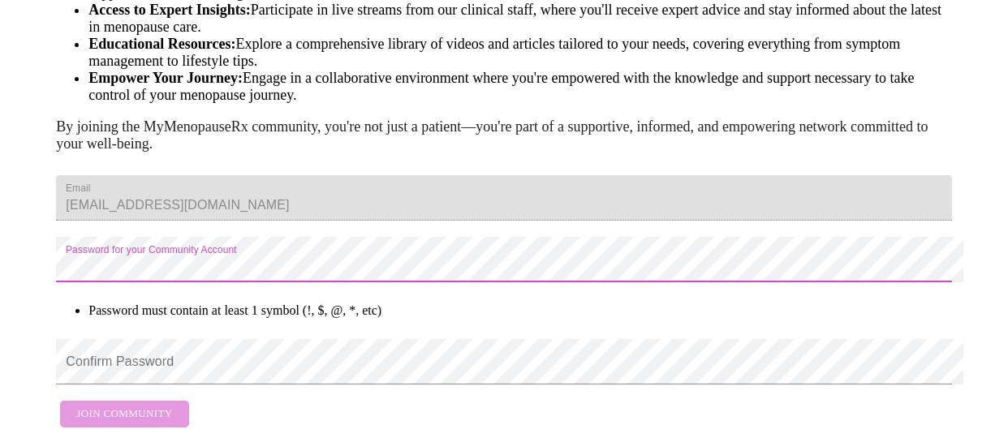
scroll to position [319, 0]
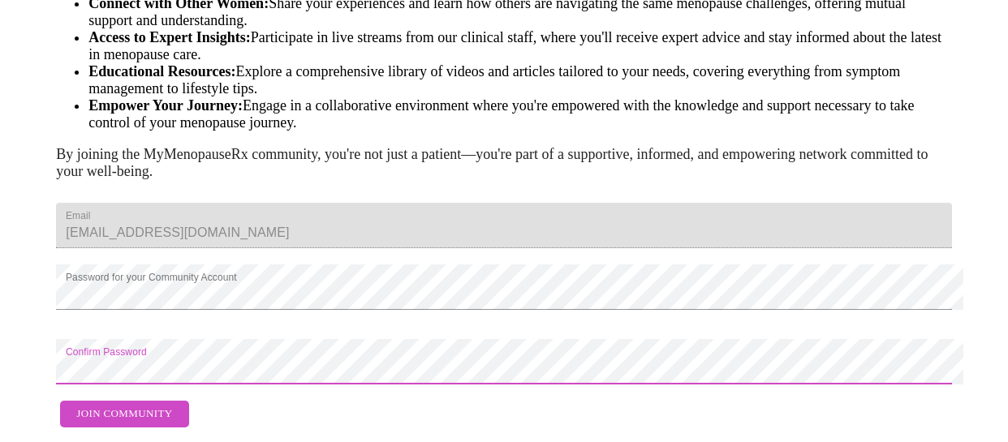
click at [118, 405] on span "Join Community" at bounding box center [124, 414] width 96 height 19
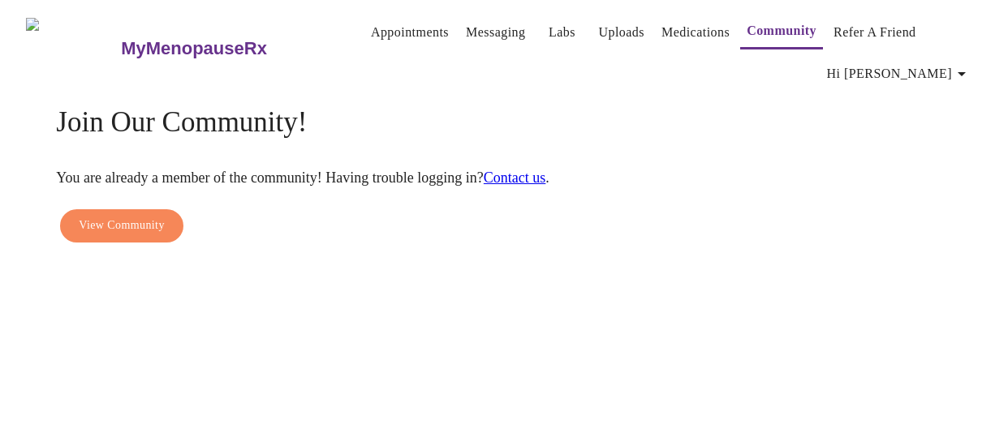
scroll to position [0, 0]
click at [941, 67] on span "Hi [PERSON_NAME]" at bounding box center [899, 73] width 144 height 23
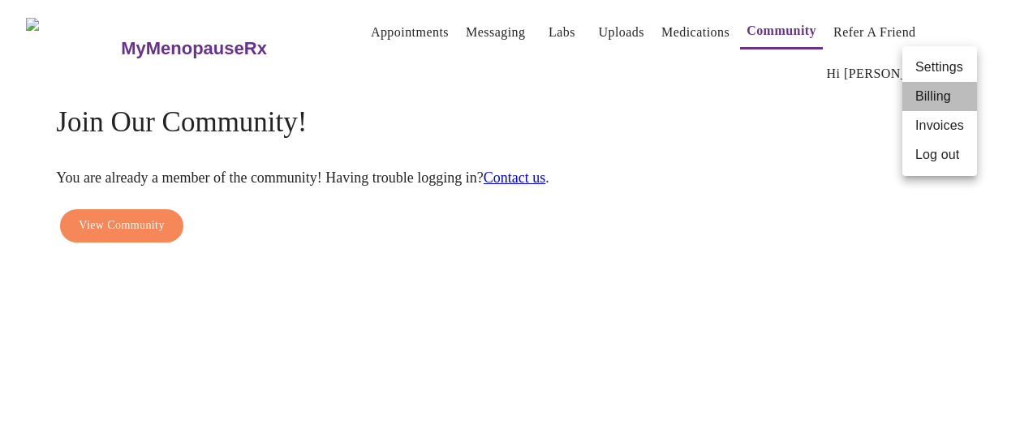
click at [936, 96] on li "Billing" at bounding box center [940, 96] width 75 height 29
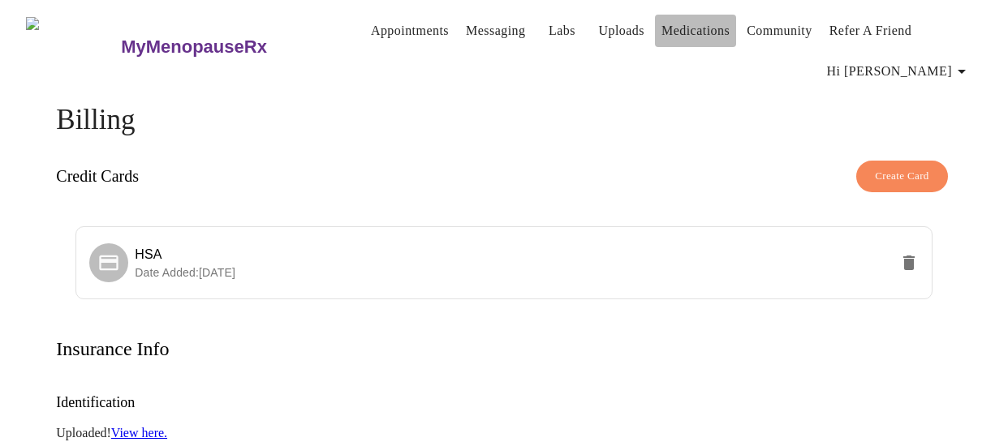
click at [683, 24] on link "Medications" at bounding box center [695, 30] width 68 height 23
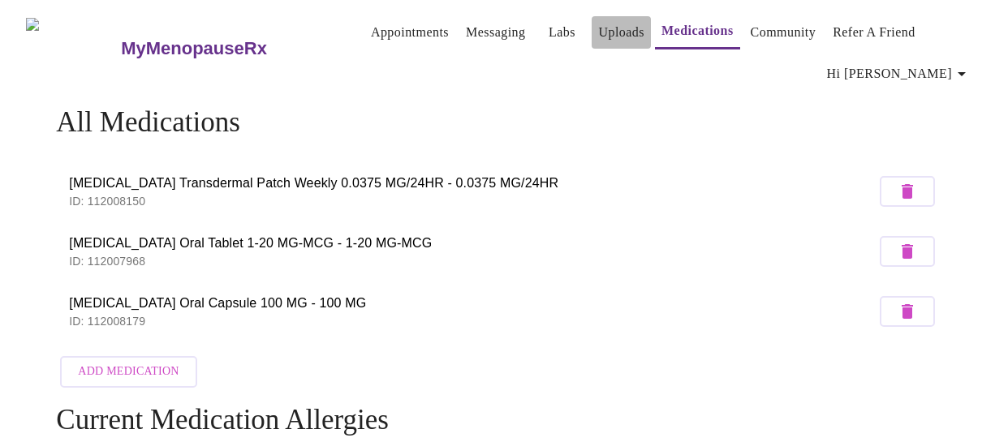
click at [598, 26] on link "Uploads" at bounding box center [621, 32] width 46 height 23
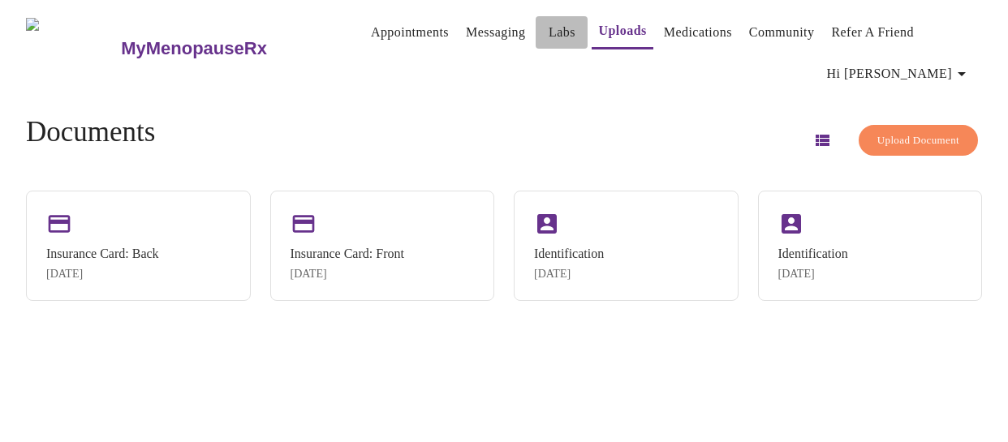
click at [549, 21] on link "Labs" at bounding box center [562, 32] width 27 height 23
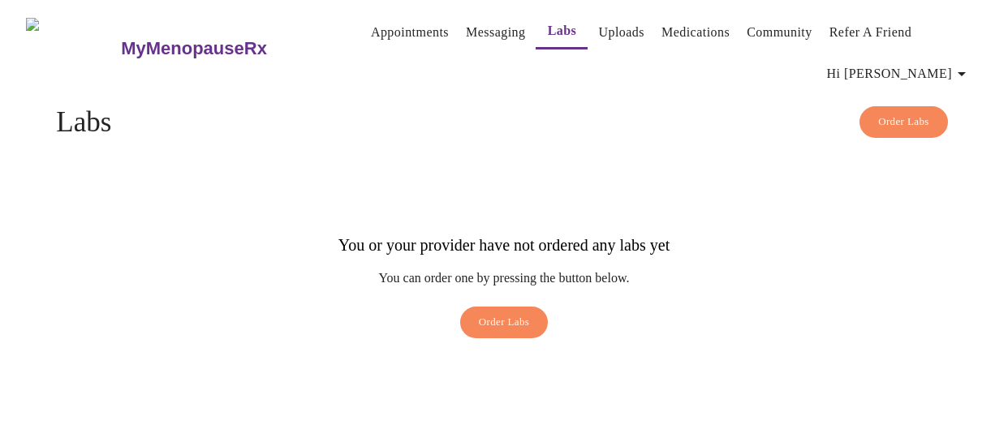
click at [480, 27] on link "Messaging" at bounding box center [495, 32] width 59 height 23
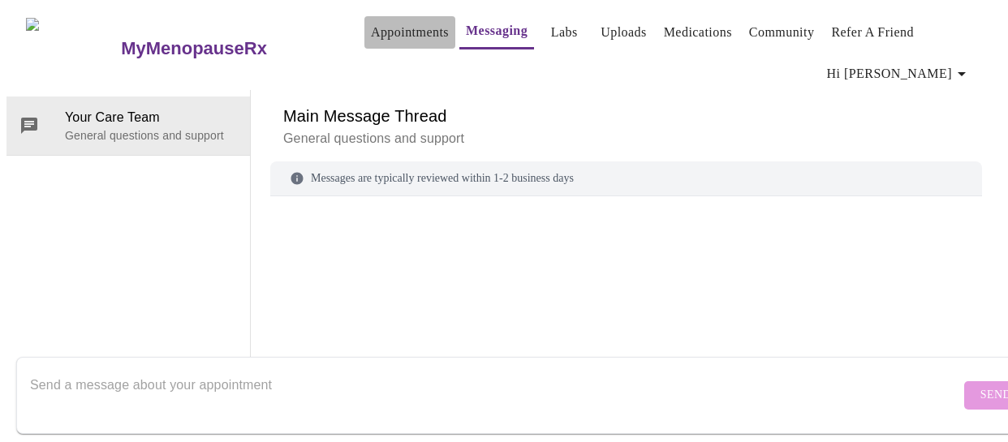
click at [389, 21] on link "Appointments" at bounding box center [410, 32] width 78 height 23
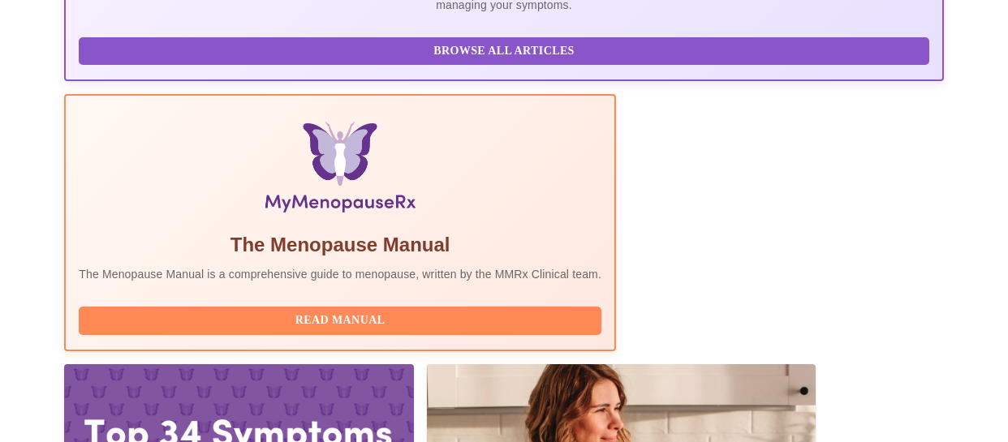
scroll to position [468, 0]
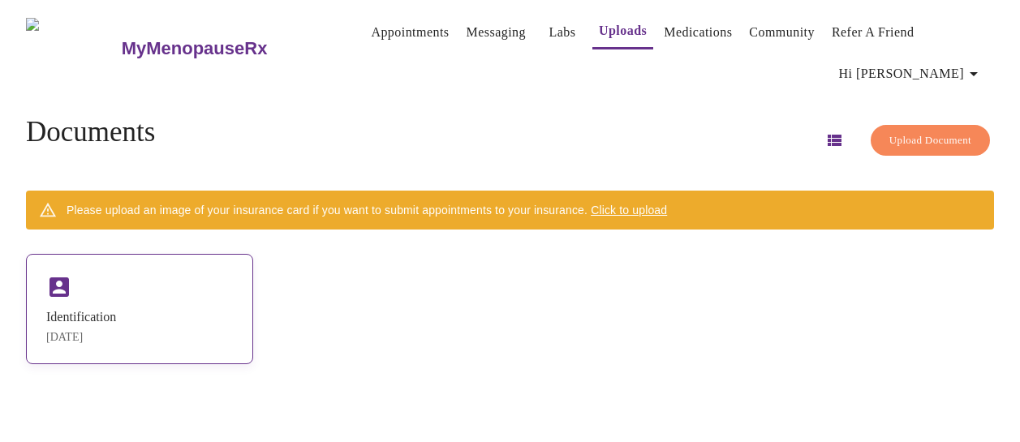
click at [88, 310] on div "Identification" at bounding box center [81, 317] width 70 height 15
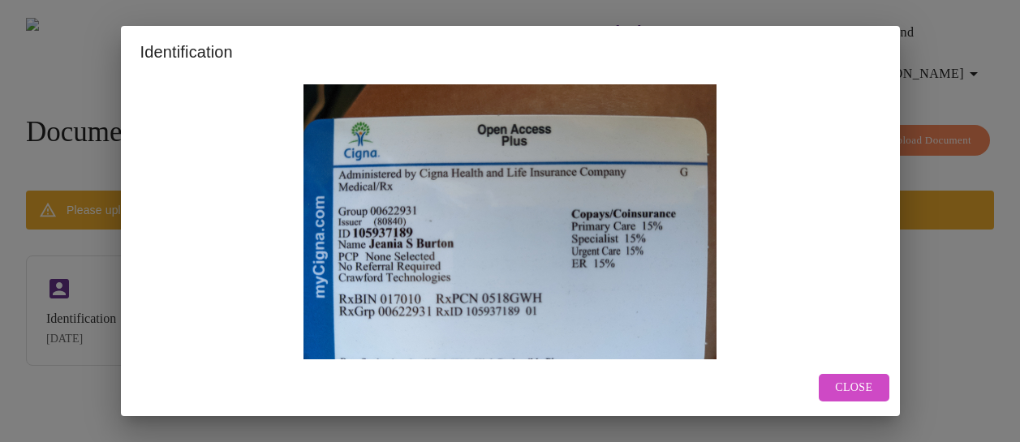
click at [861, 386] on span "Close" at bounding box center [853, 388] width 37 height 20
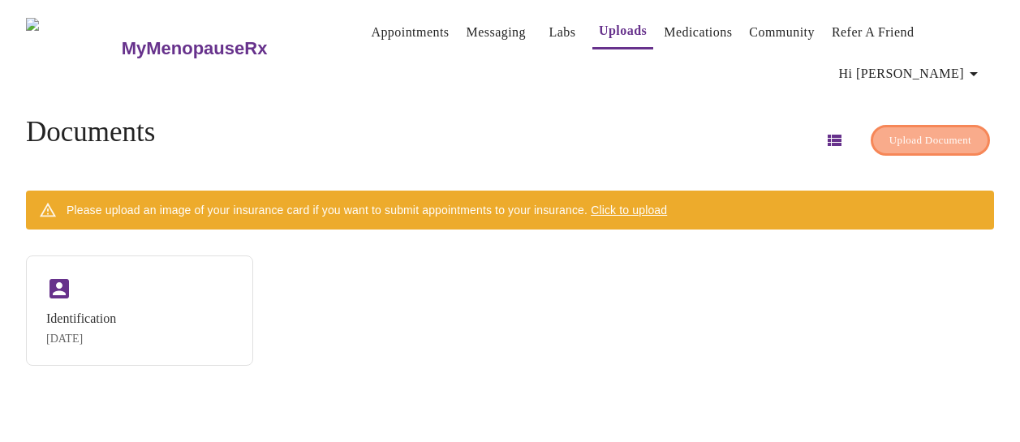
click at [901, 131] on span "Upload Document" at bounding box center [931, 140] width 82 height 19
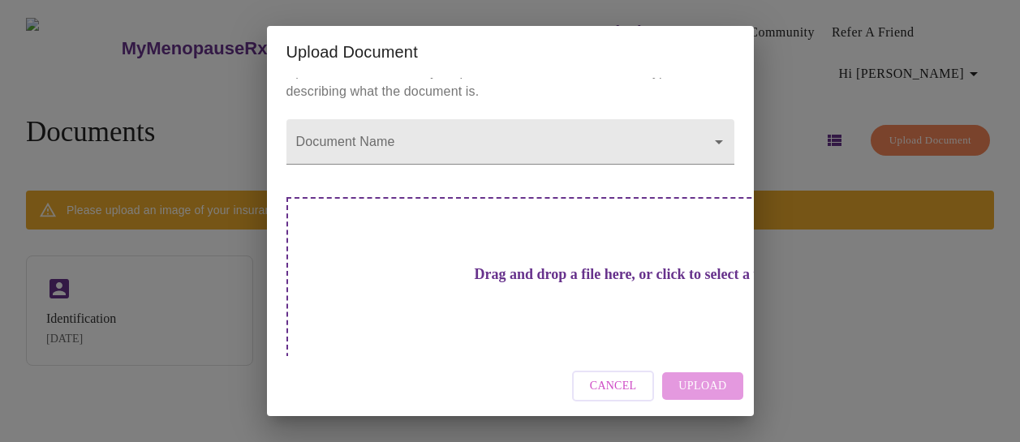
scroll to position [32, 0]
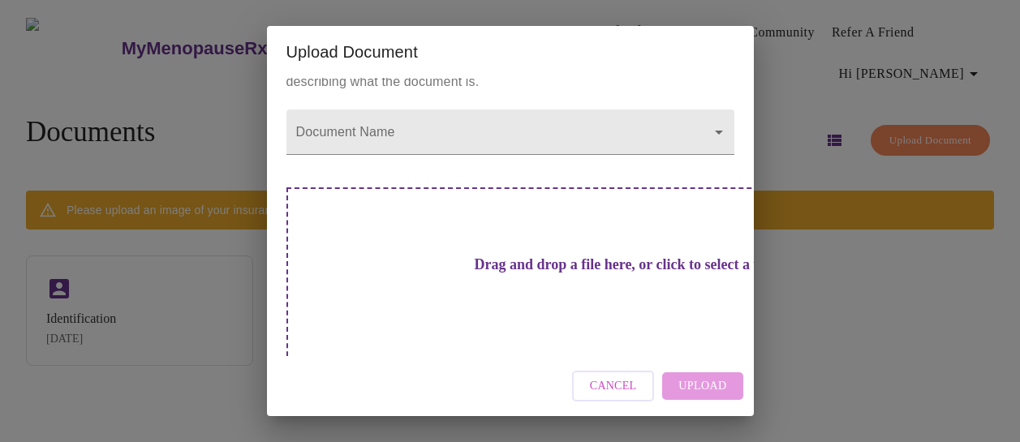
click at [545, 256] on h3 "Drag and drop a file here, or click to select a file" at bounding box center [624, 264] width 448 height 17
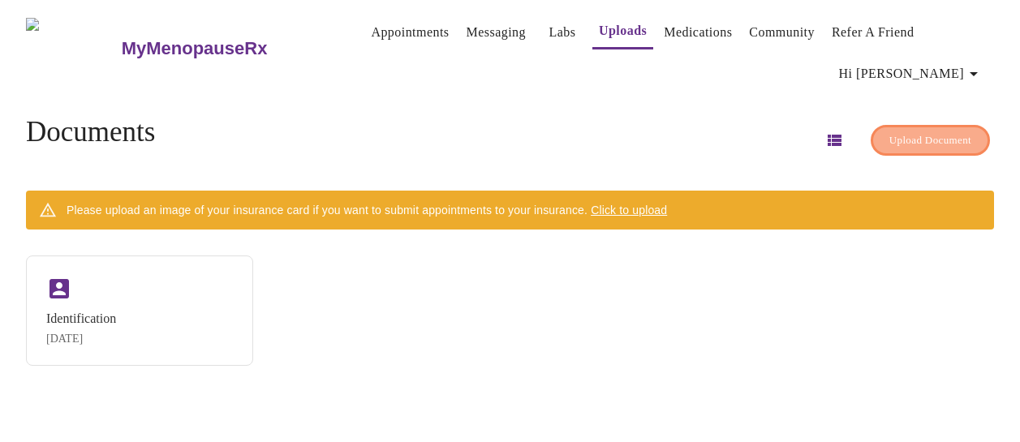
click at [911, 133] on span "Upload Document" at bounding box center [931, 140] width 82 height 19
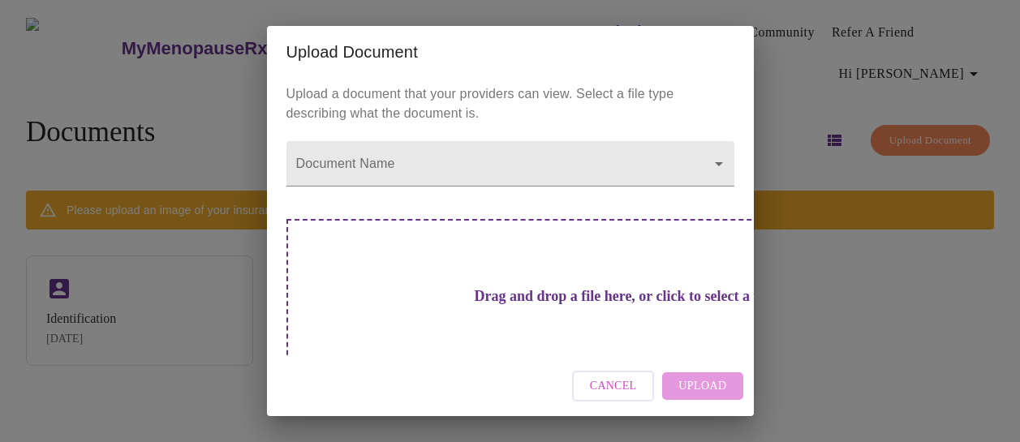
click at [492, 288] on h3 "Drag and drop a file here, or click to select a file" at bounding box center [624, 296] width 448 height 17
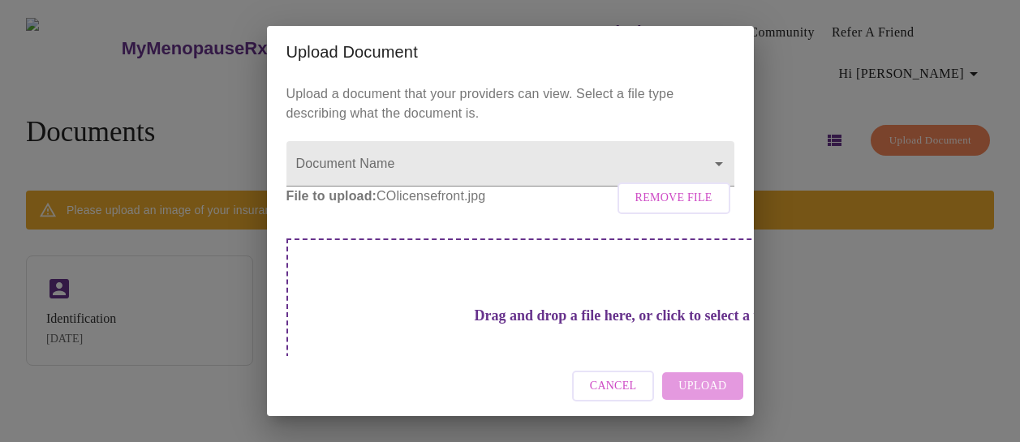
scroll to position [67, 0]
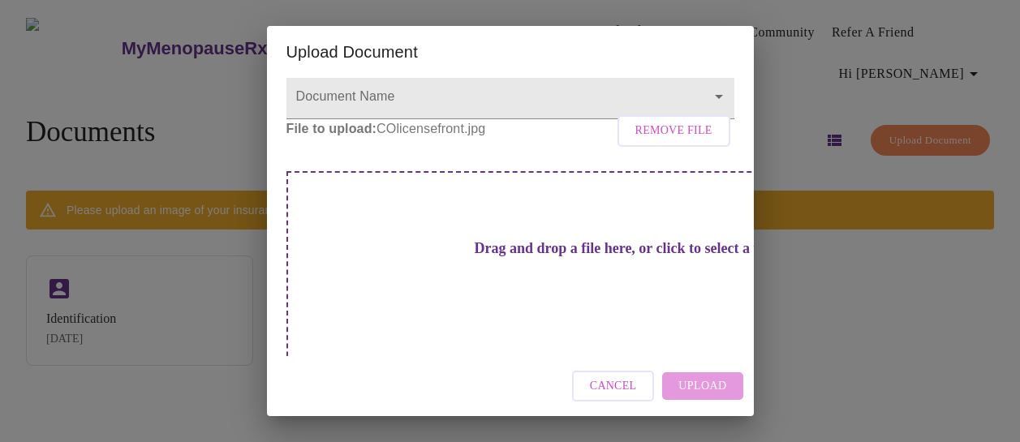
click at [700, 389] on div "Cancel Upload" at bounding box center [510, 386] width 487 height 61
click at [654, 141] on span "Remove File" at bounding box center [674, 131] width 77 height 20
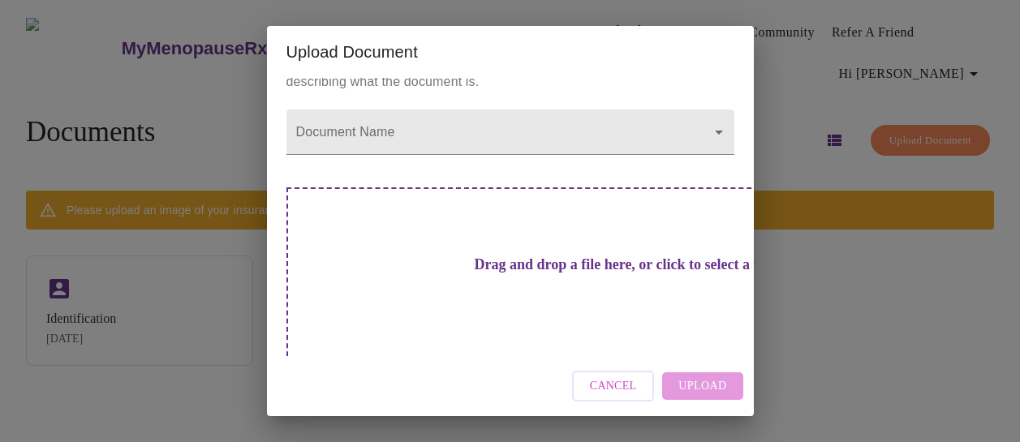
click at [587, 256] on h3 "Drag and drop a file here, or click to select a file" at bounding box center [624, 264] width 448 height 17
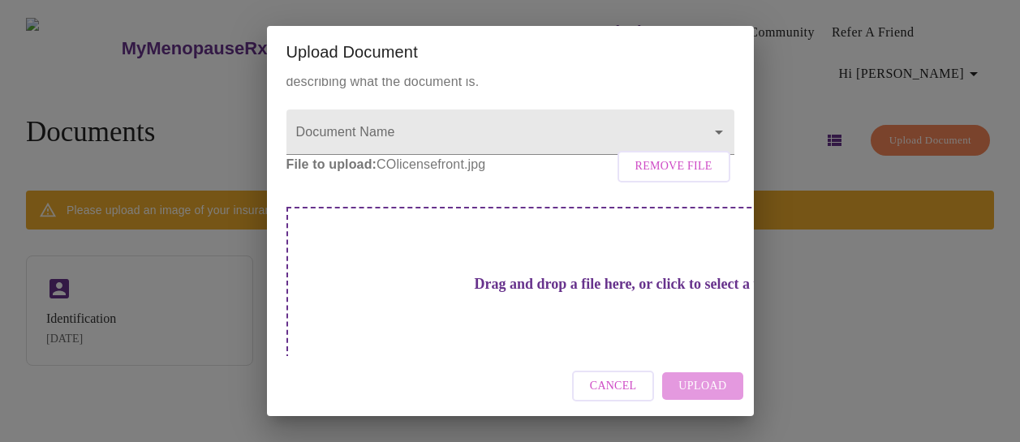
click at [692, 389] on div "Cancel Upload" at bounding box center [510, 386] width 487 height 61
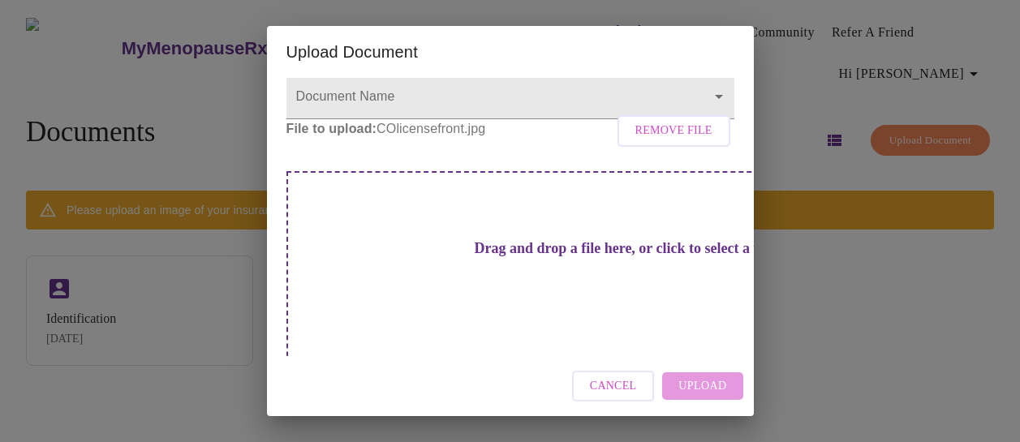
click at [692, 383] on div "Cancel Upload" at bounding box center [510, 386] width 487 height 61
click at [698, 392] on div "Cancel Upload" at bounding box center [510, 386] width 487 height 61
click at [700, 394] on div "Cancel Upload" at bounding box center [510, 386] width 487 height 61
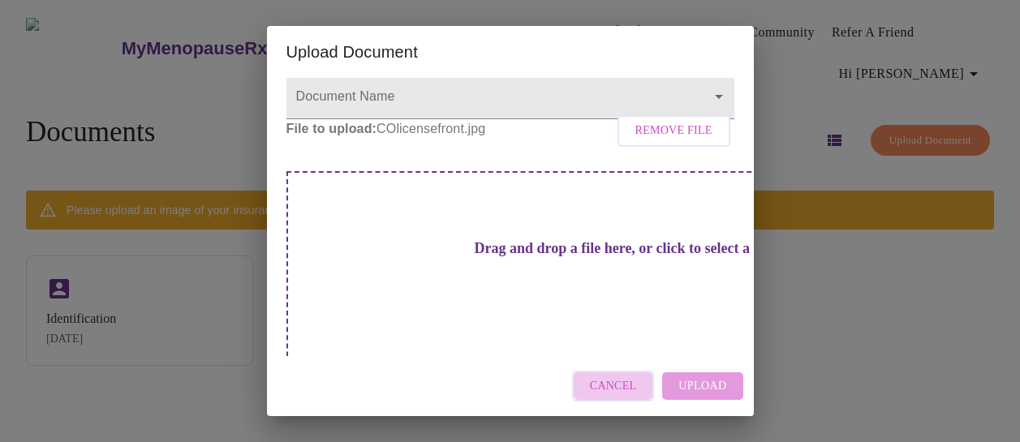
click at [601, 377] on span "Cancel" at bounding box center [613, 387] width 47 height 20
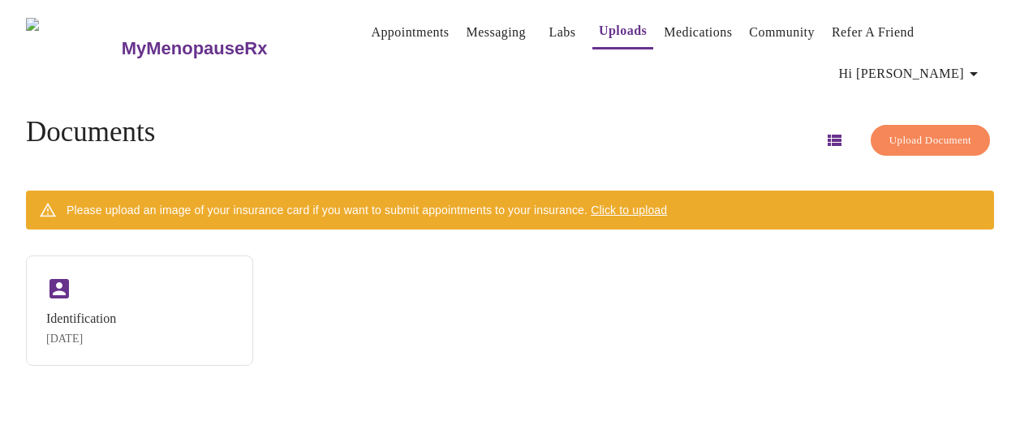
click at [648, 207] on span "Click to upload" at bounding box center [629, 210] width 76 height 13
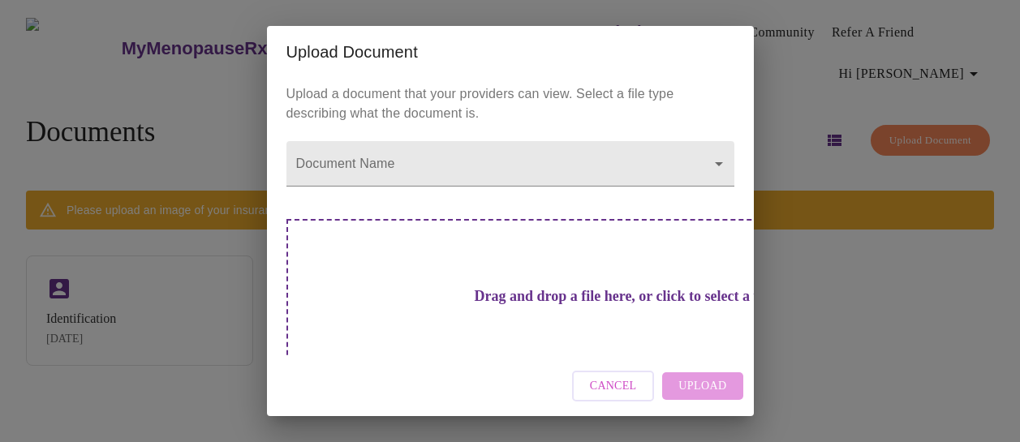
click at [627, 381] on span "Cancel" at bounding box center [613, 387] width 47 height 20
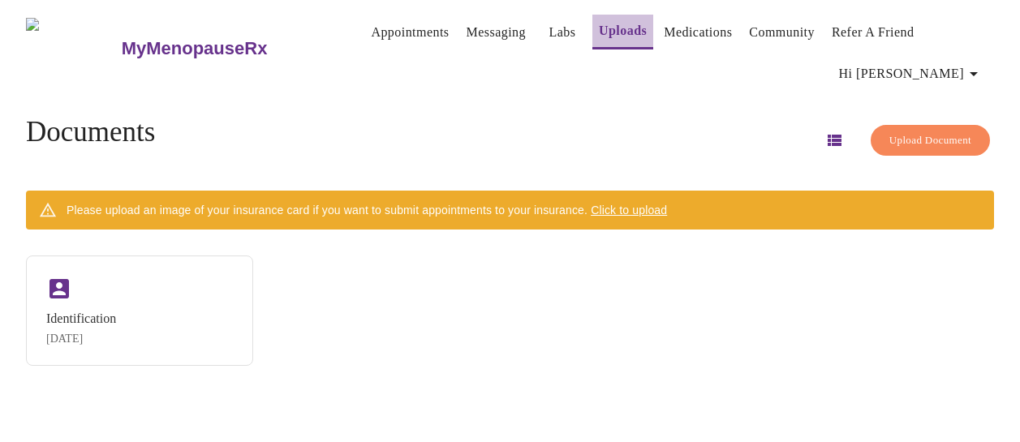
click at [600, 24] on link "Uploads" at bounding box center [623, 30] width 48 height 23
click at [932, 131] on span "Upload Document" at bounding box center [931, 140] width 82 height 19
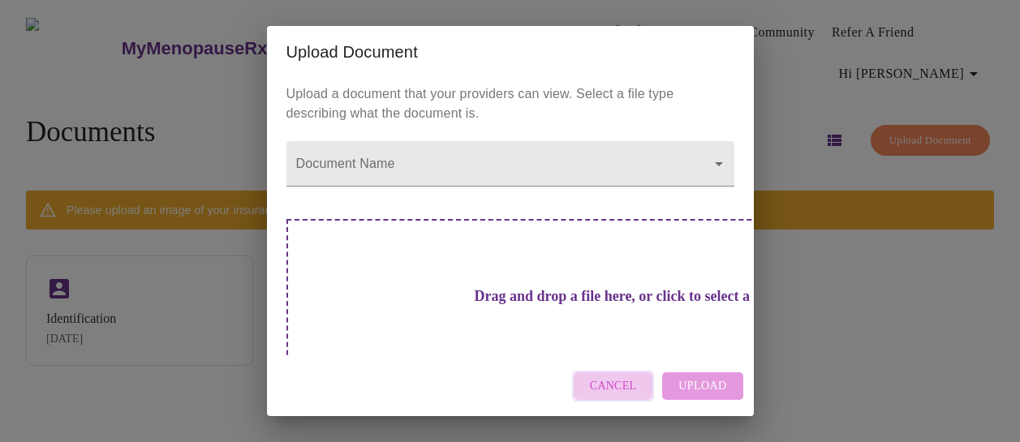
click at [643, 388] on button "Cancel" at bounding box center [613, 387] width 83 height 32
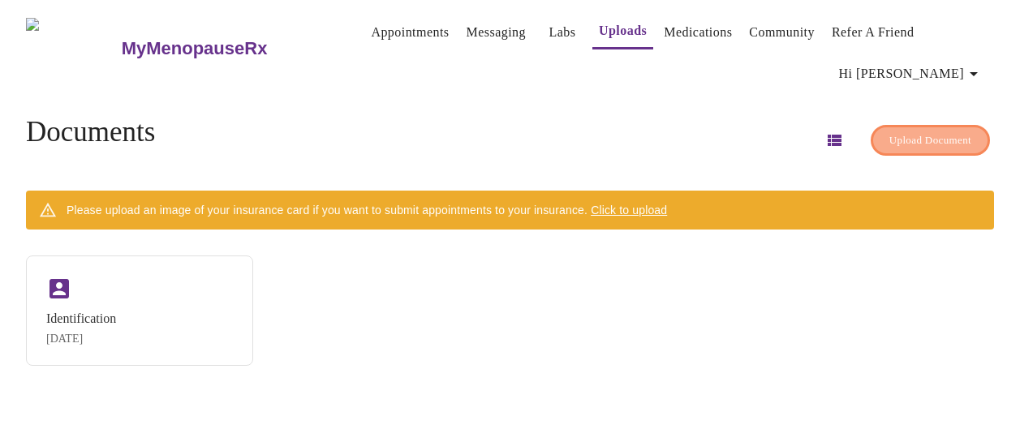
click at [890, 140] on span "Upload Document" at bounding box center [931, 140] width 82 height 19
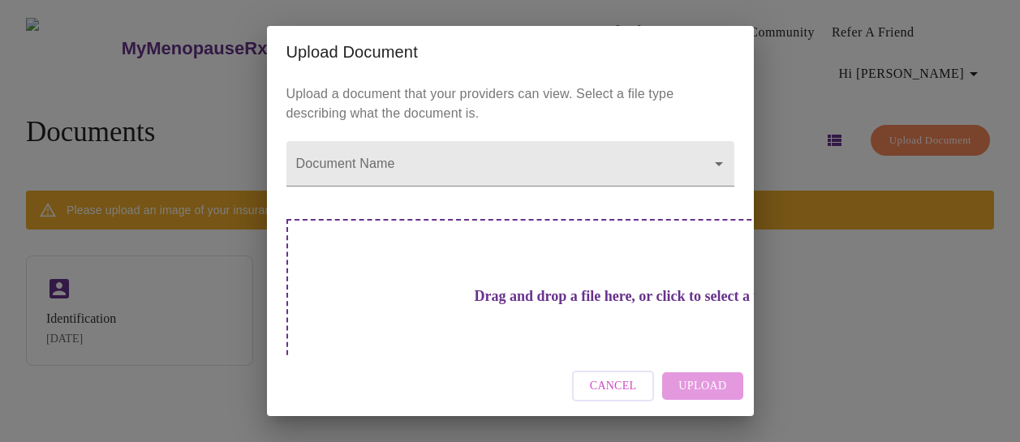
scroll to position [32, 0]
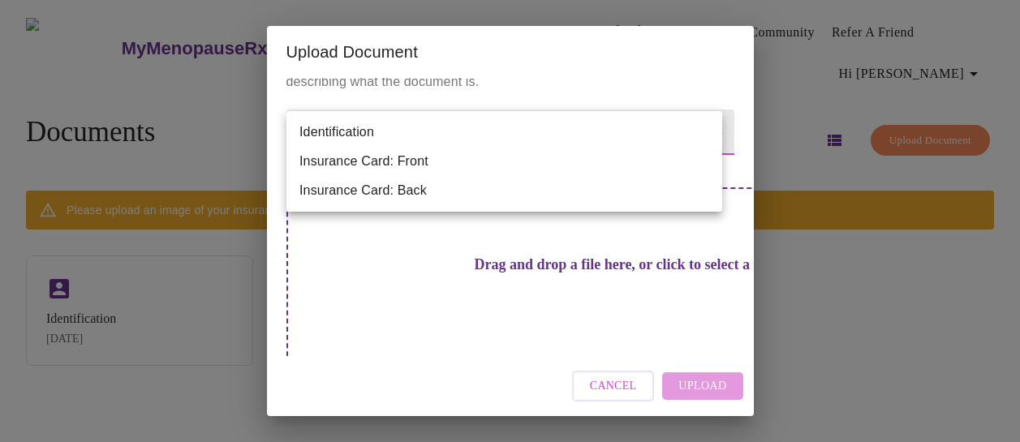
click at [683, 132] on body "MyMenopauseRx Appointments Messaging Labs Uploads Medications Community Refer a…" at bounding box center [509, 227] width 1007 height 442
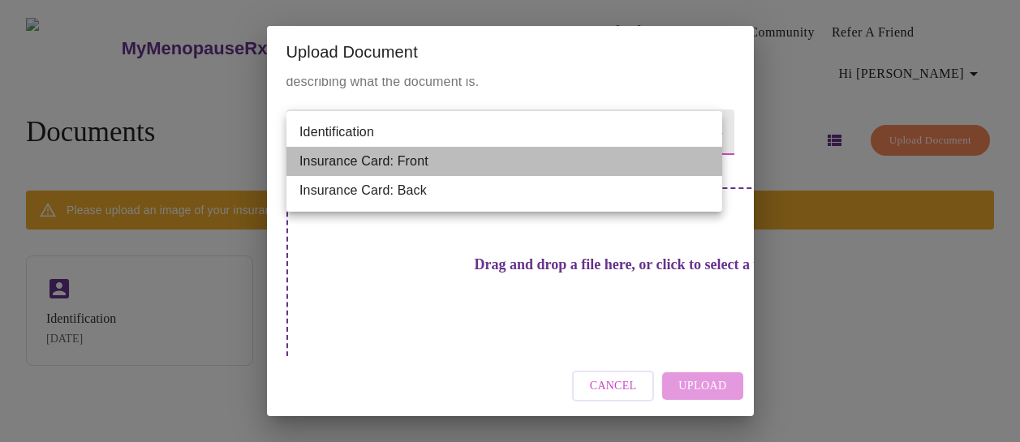
click at [601, 159] on li "Insurance Card: Front" at bounding box center [505, 161] width 436 height 29
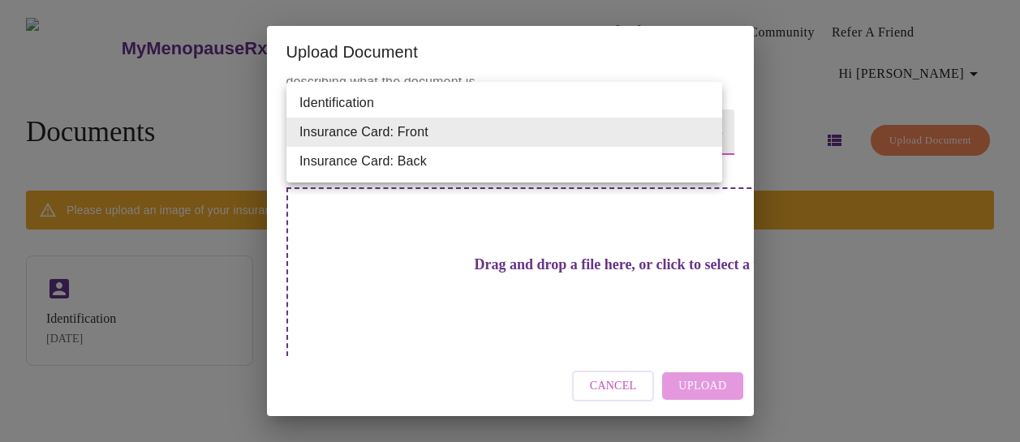
click at [713, 127] on body "MyMenopauseRx Appointments Messaging Labs Uploads Medications Community Refer a…" at bounding box center [509, 227] width 1007 height 442
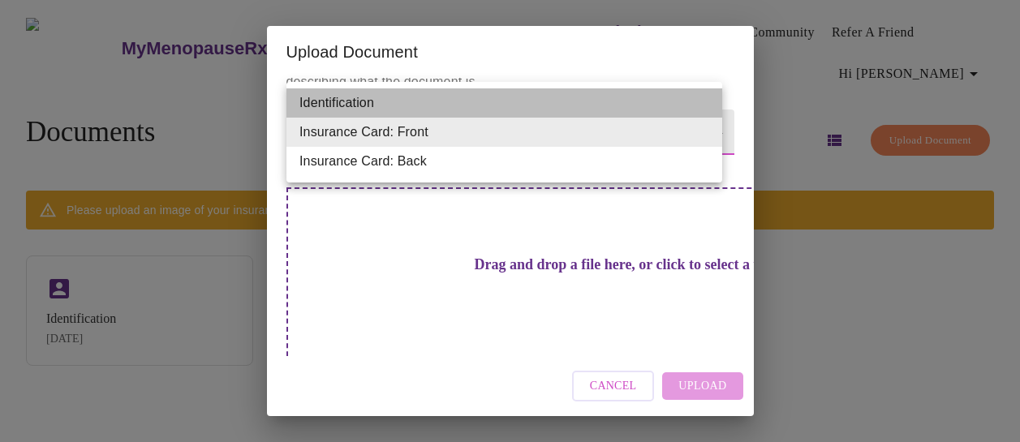
click at [658, 108] on li "Identification" at bounding box center [505, 102] width 436 height 29
type input "Identification"
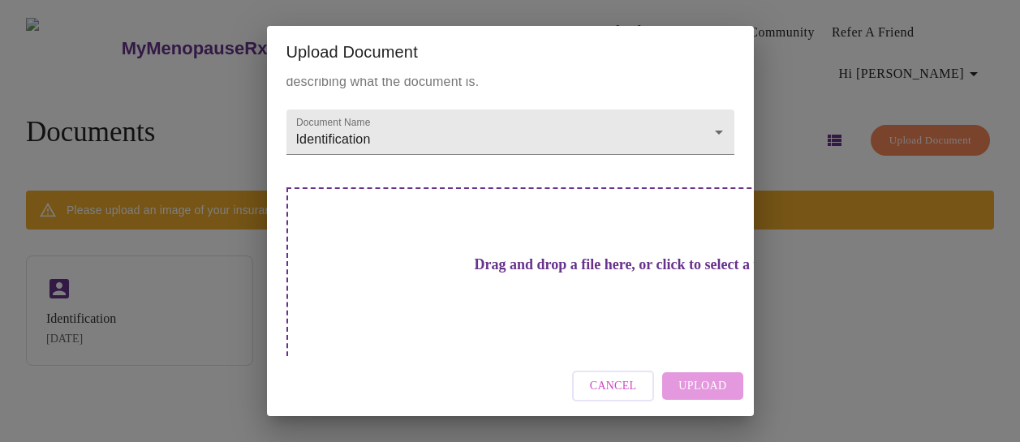
click at [614, 295] on div "Drag and drop a file here, or click to select a file" at bounding box center [624, 296] width 675 height 218
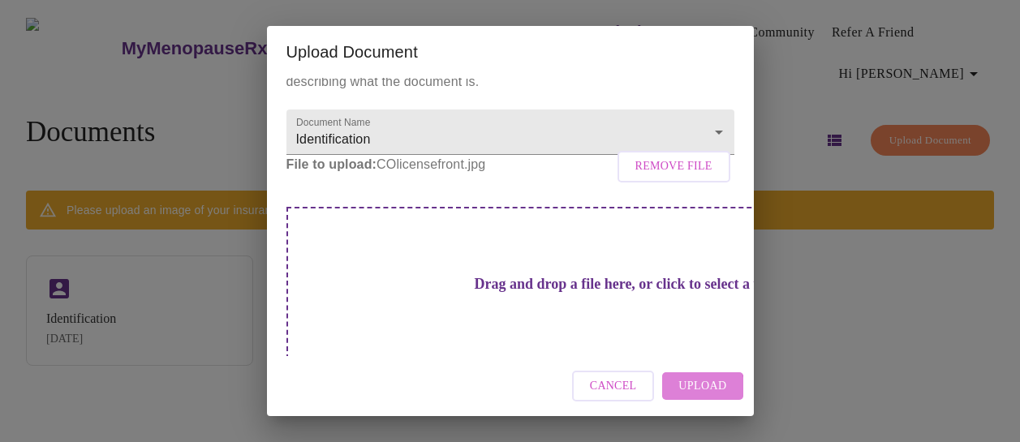
click at [705, 390] on span "Upload" at bounding box center [703, 387] width 48 height 20
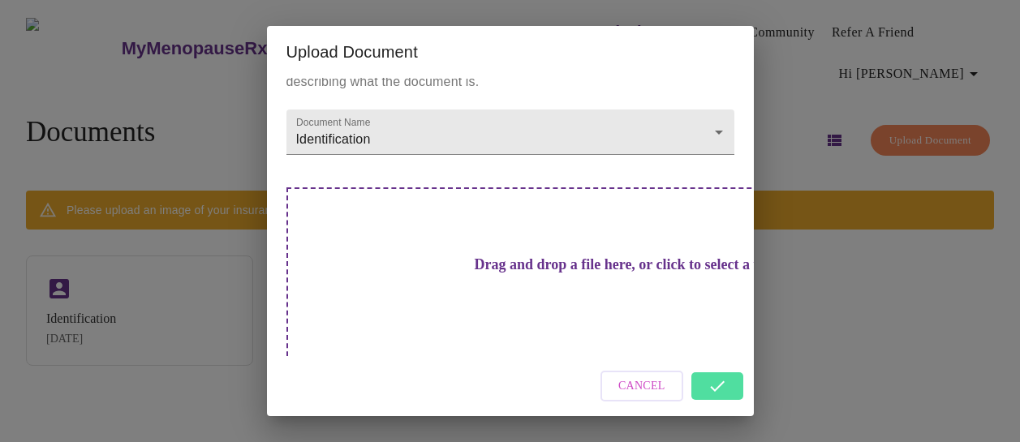
click at [824, 286] on div "Upload Document Upload a document that your providers can view. Select a file t…" at bounding box center [510, 221] width 1020 height 442
